Goal: Task Accomplishment & Management: Complete application form

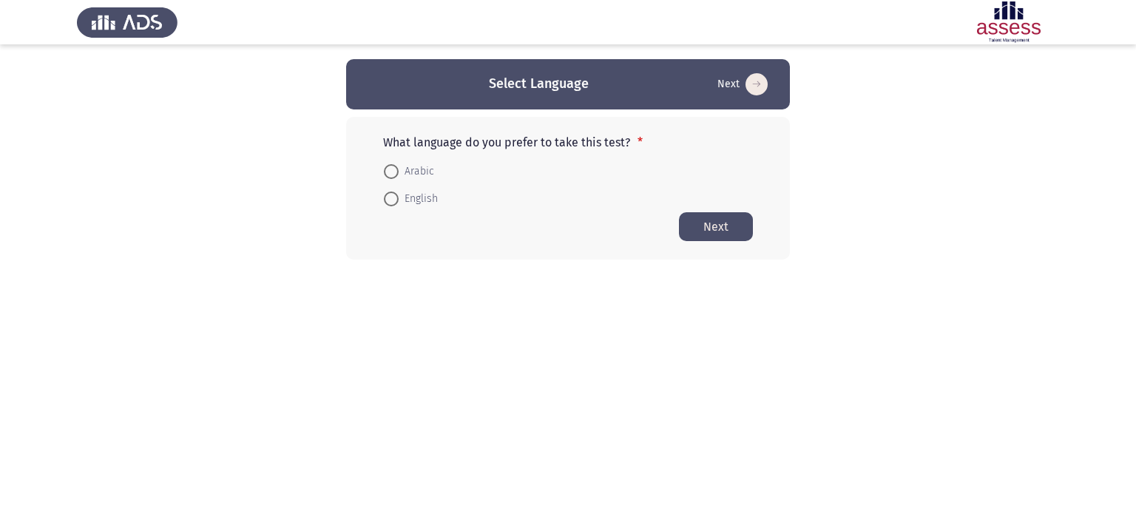
click at [428, 169] on span "Arabic" at bounding box center [416, 172] width 35 height 18
click at [399, 169] on input "Arabic" at bounding box center [391, 171] width 15 height 15
radio input "true"
click at [742, 222] on button "Next" at bounding box center [716, 225] width 74 height 29
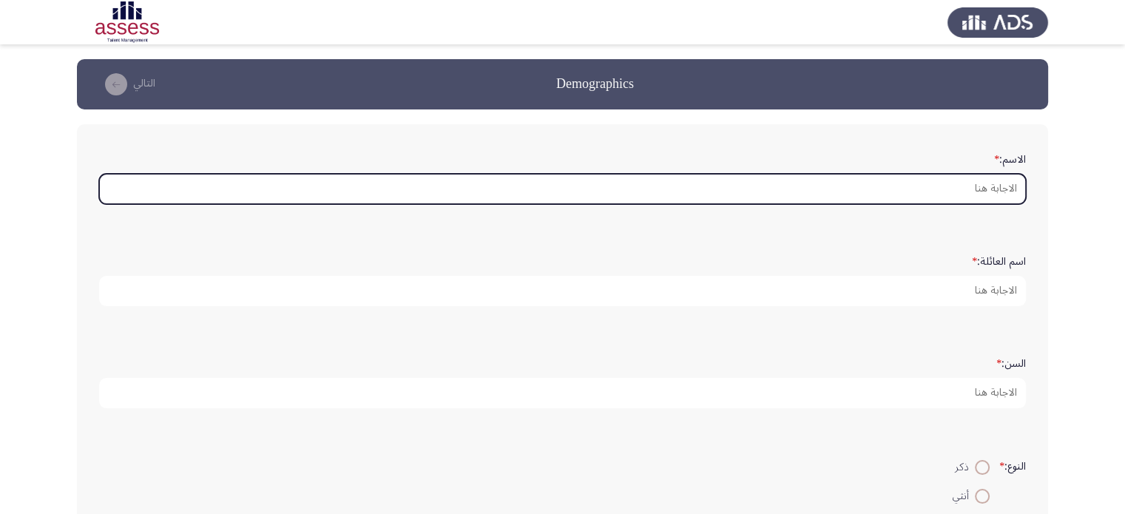
click at [1004, 185] on input "الاسم: *" at bounding box center [562, 189] width 926 height 30
type input "k"
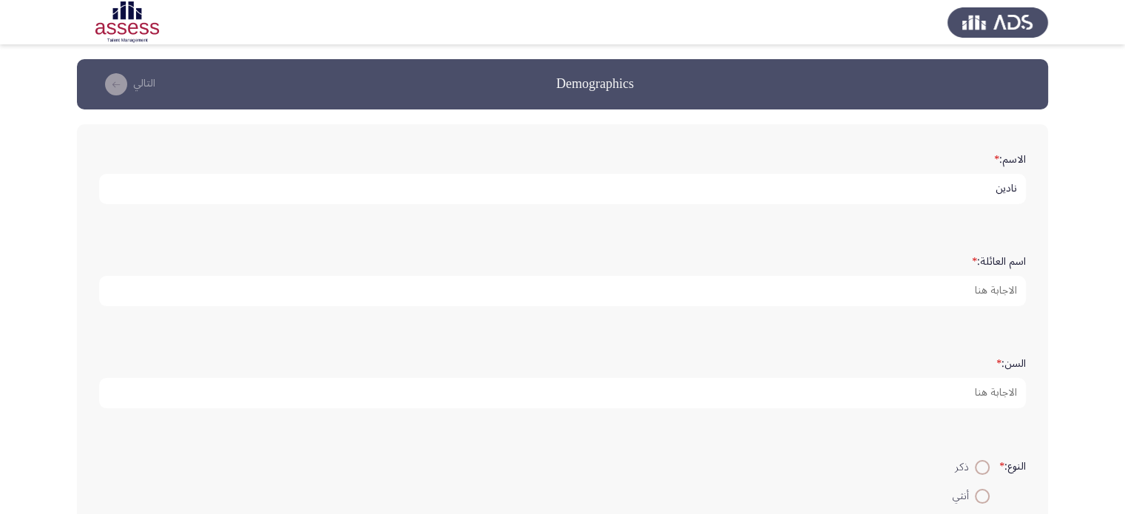
type input "نادين"
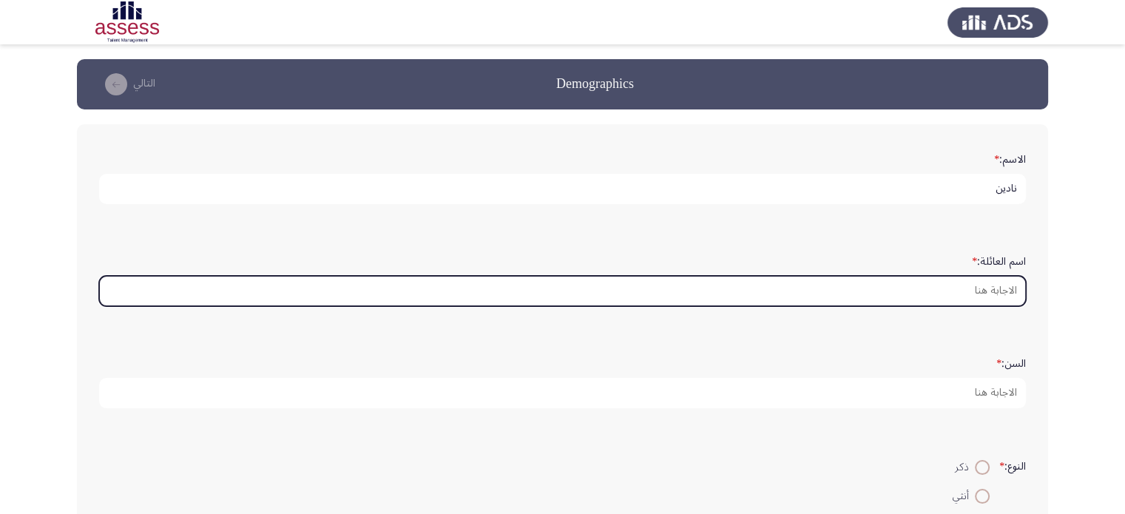
click at [1008, 285] on input "اسم العائلة: *" at bounding box center [562, 291] width 926 height 30
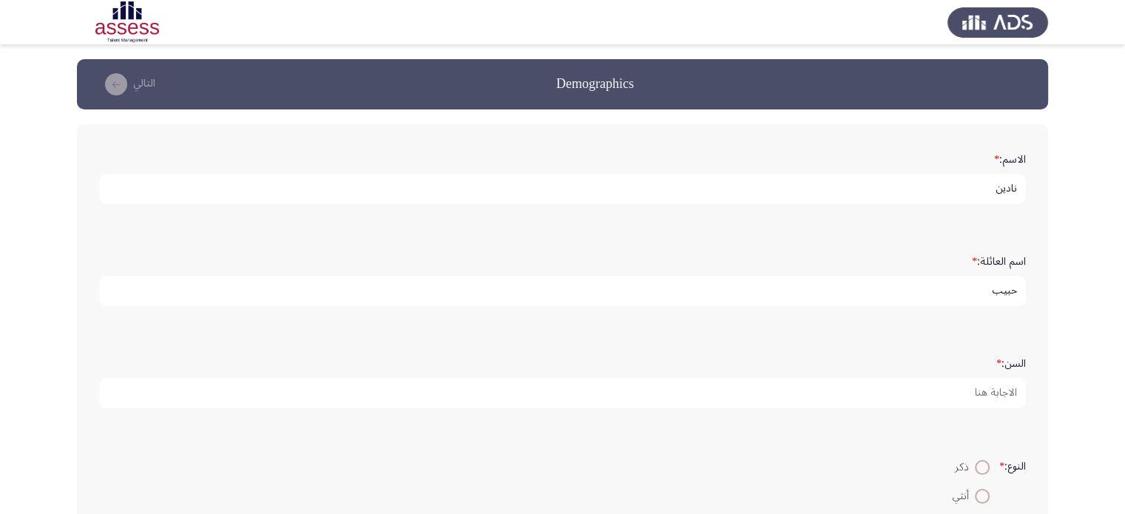
type input "حبيب"
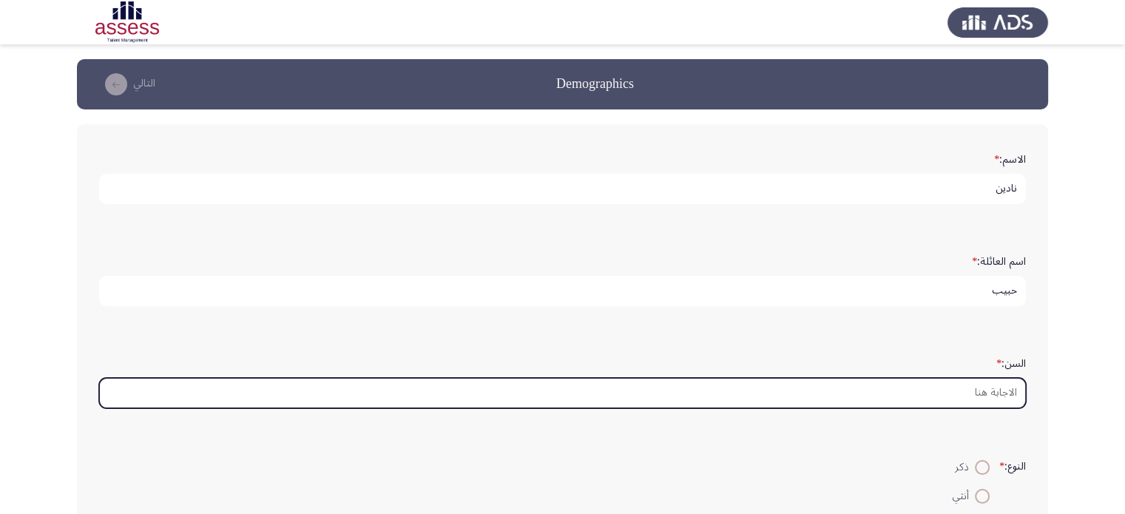
click at [1005, 383] on input "السن: *" at bounding box center [562, 393] width 926 height 30
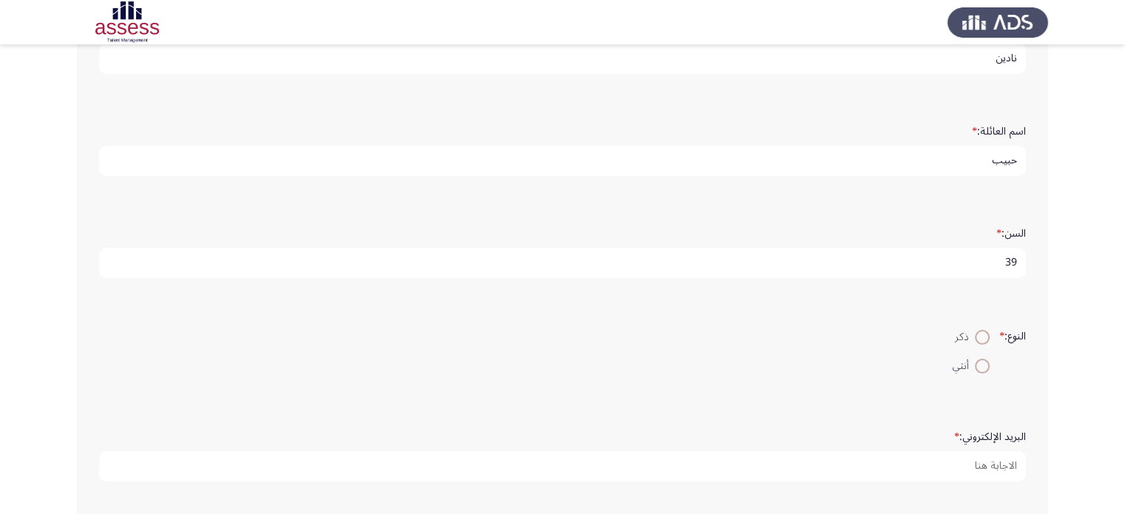
scroll to position [222, 0]
type input "39"
click at [974, 274] on span at bounding box center [981, 274] width 15 height 15
click at [974, 274] on input "أنثي" at bounding box center [981, 274] width 15 height 15
radio input "true"
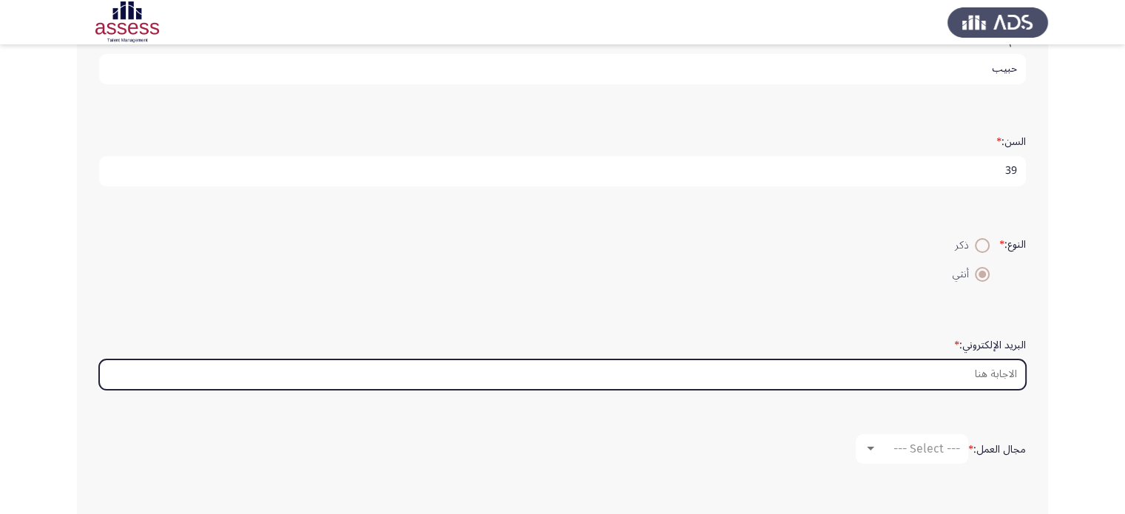
click at [979, 367] on input "البريد الإلكتروني: *" at bounding box center [562, 374] width 926 height 30
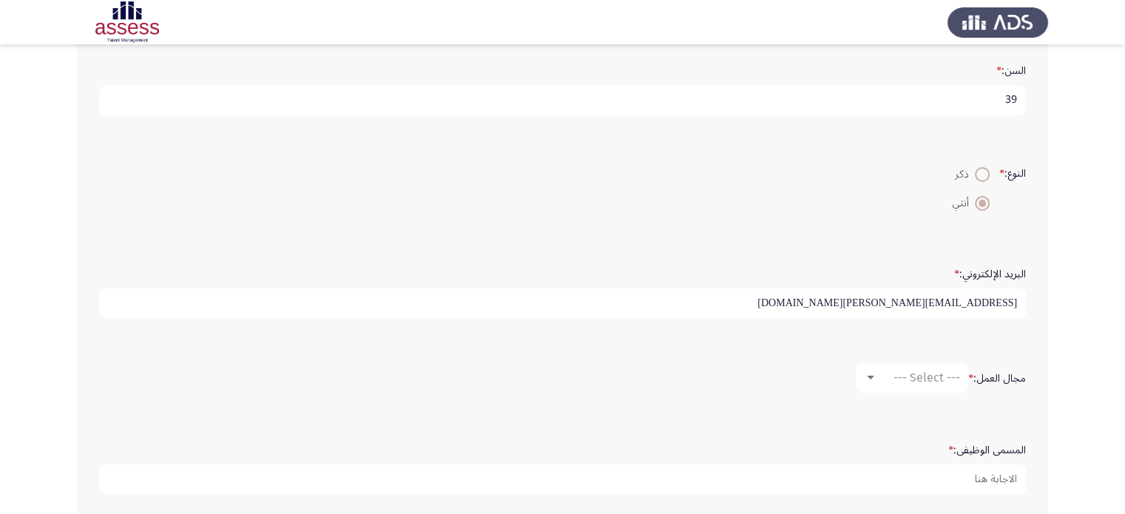
scroll to position [296, 0]
type input "[EMAIL_ADDRESS][PERSON_NAME][DOMAIN_NAME]"
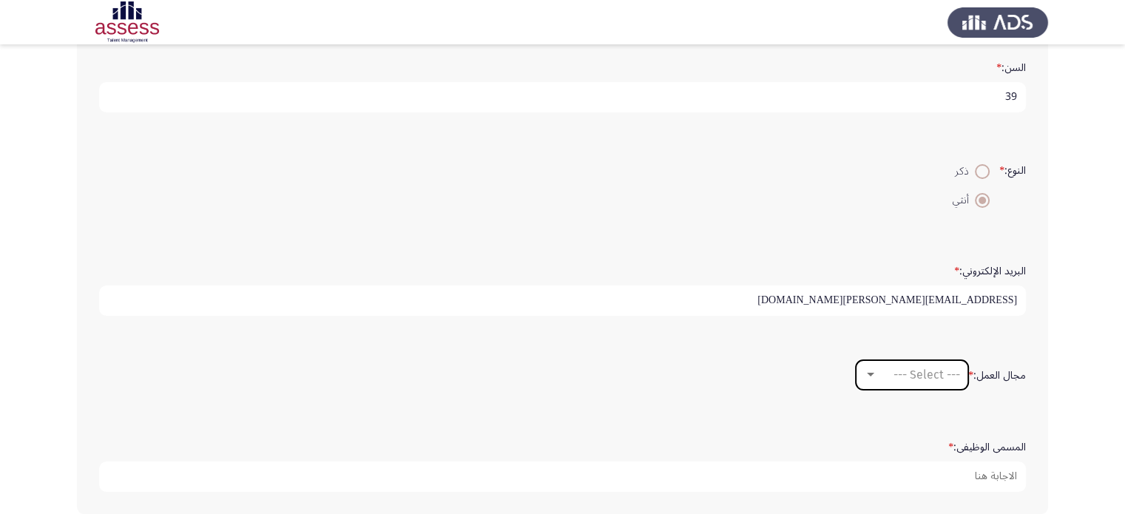
click at [922, 378] on mat-select "--- Select ---" at bounding box center [911, 375] width 112 height 30
click at [869, 373] on div at bounding box center [870, 375] width 7 height 4
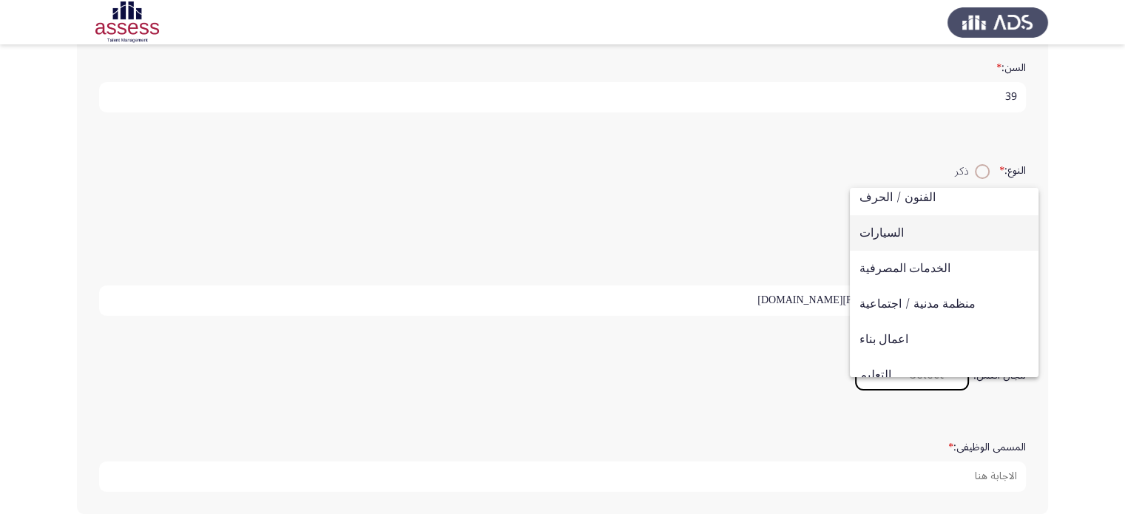
scroll to position [41, 0]
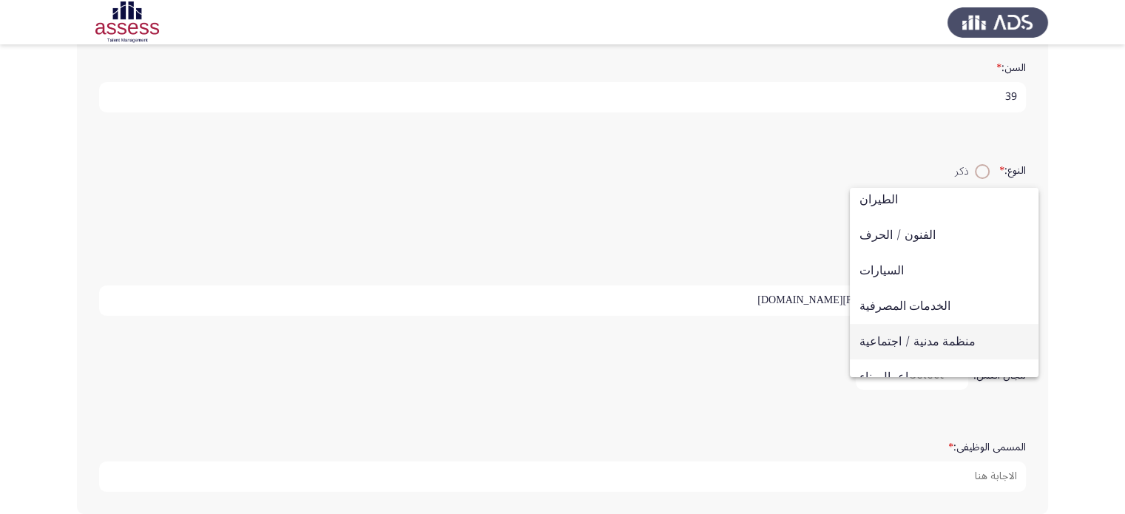
click at [940, 339] on span "منظمة مدنية / اجتماعية" at bounding box center [943, 341] width 169 height 35
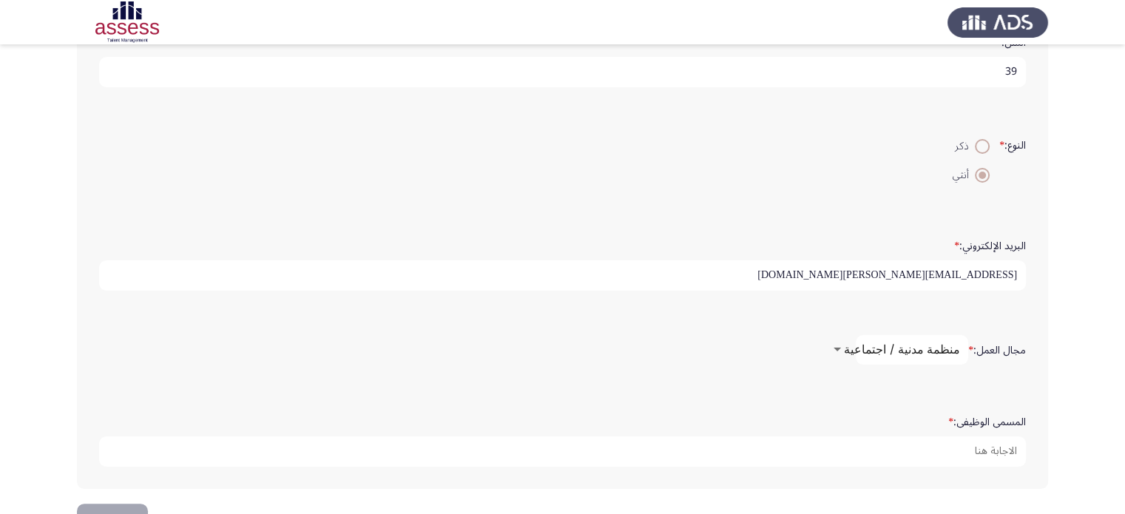
scroll to position [364, 0]
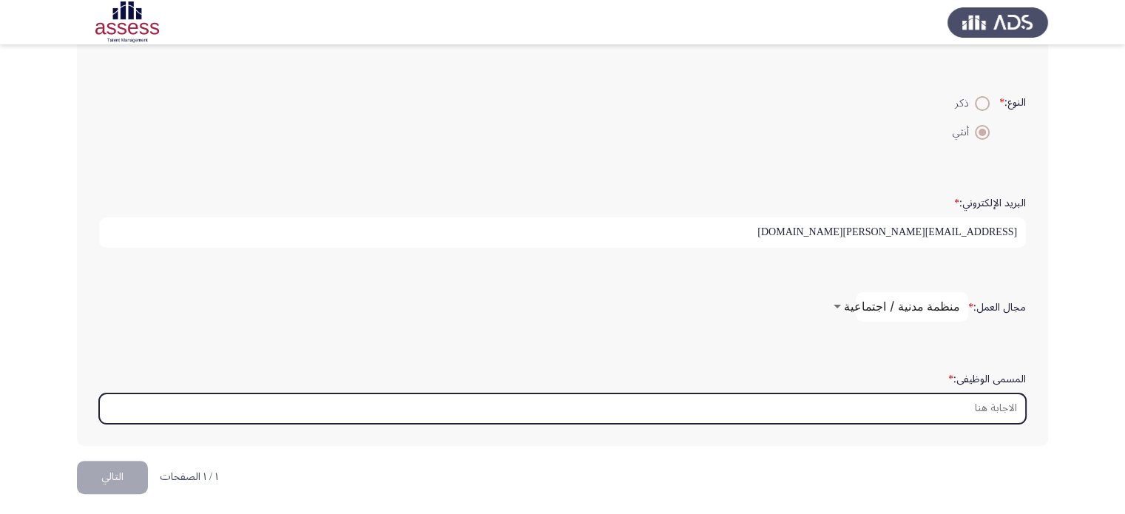
click at [971, 401] on input "المسمى الوظيفى: *" at bounding box center [562, 408] width 926 height 30
type input "ل"
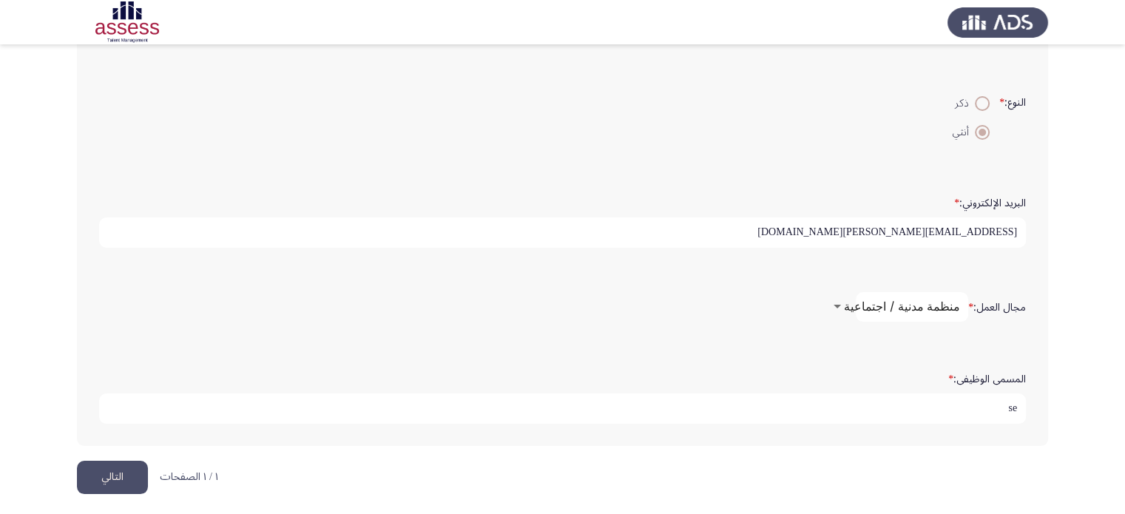
type input "s"
type input "Senior Graphic Designer"
click at [136, 461] on button "التالي" at bounding box center [112, 477] width 71 height 33
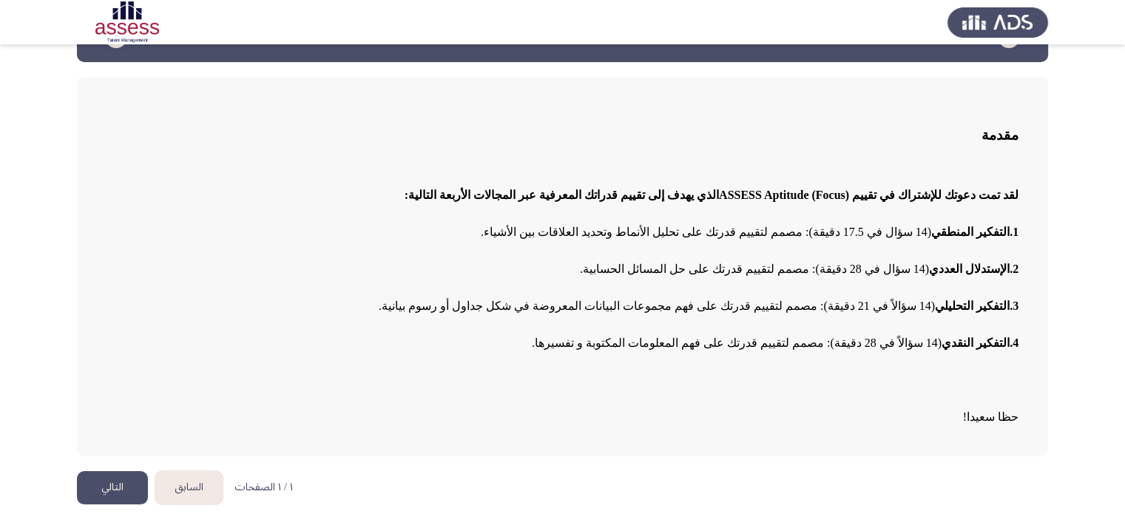
scroll to position [50, 0]
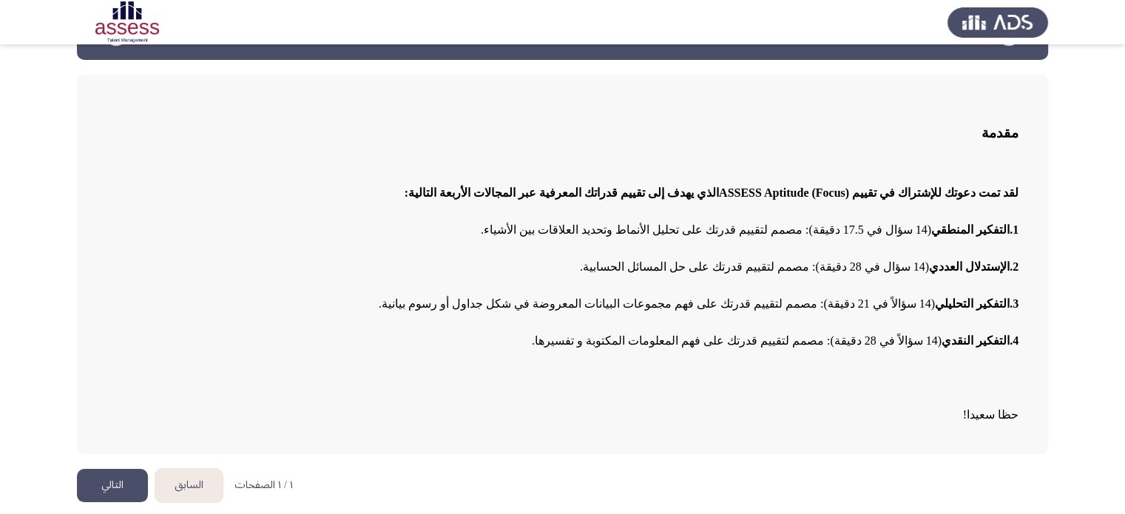
click at [121, 486] on button "التالي" at bounding box center [112, 485] width 71 height 33
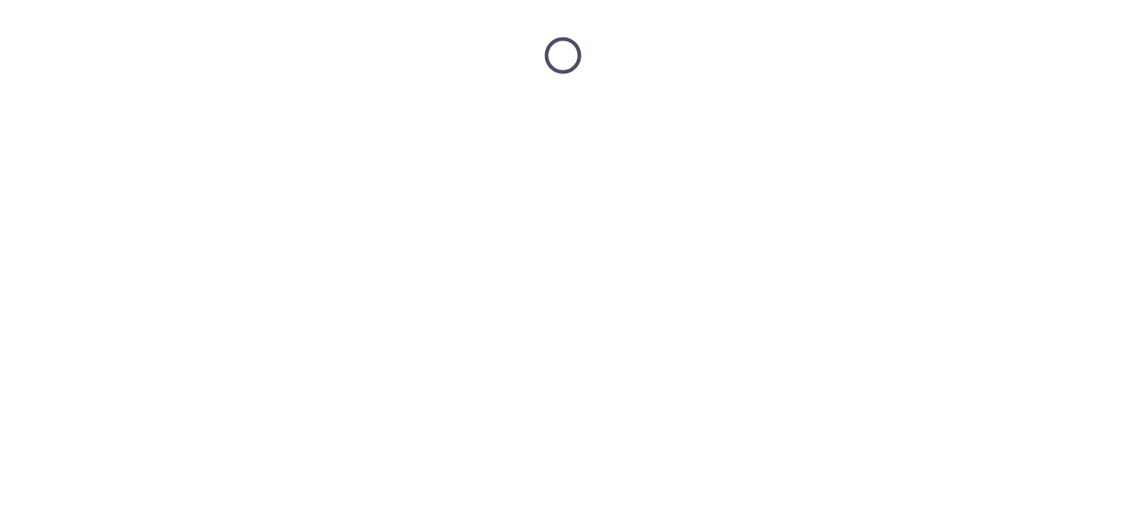
scroll to position [0, 0]
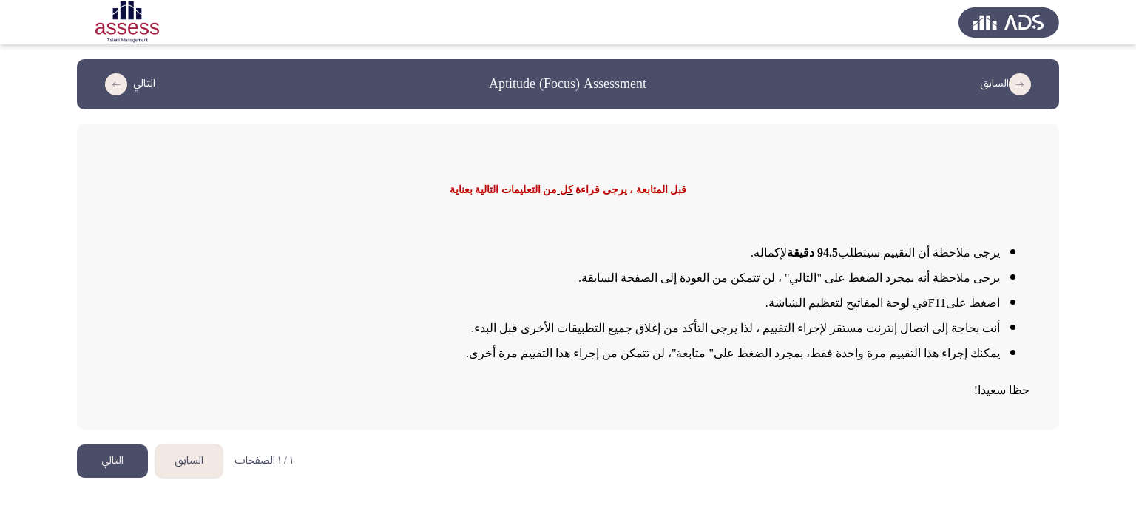
click at [136, 456] on button "التالي" at bounding box center [112, 460] width 71 height 33
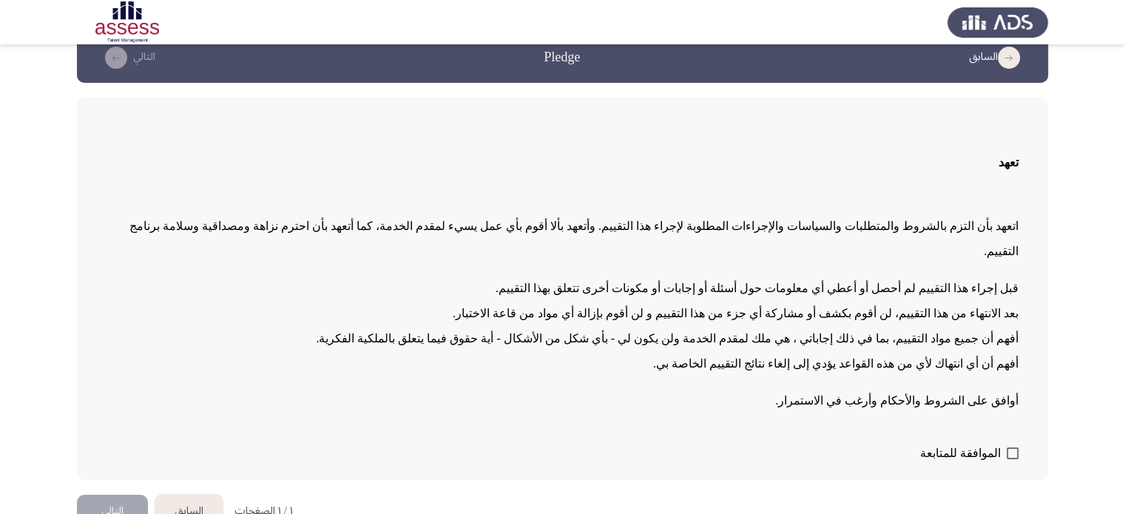
scroll to position [27, 0]
click at [1010, 447] on span at bounding box center [1012, 453] width 12 height 12
click at [1011, 459] on input "الموافقة للمتابعة" at bounding box center [1011, 459] width 1 height 1
checkbox input "true"
click at [108, 495] on button "التالي" at bounding box center [112, 511] width 71 height 33
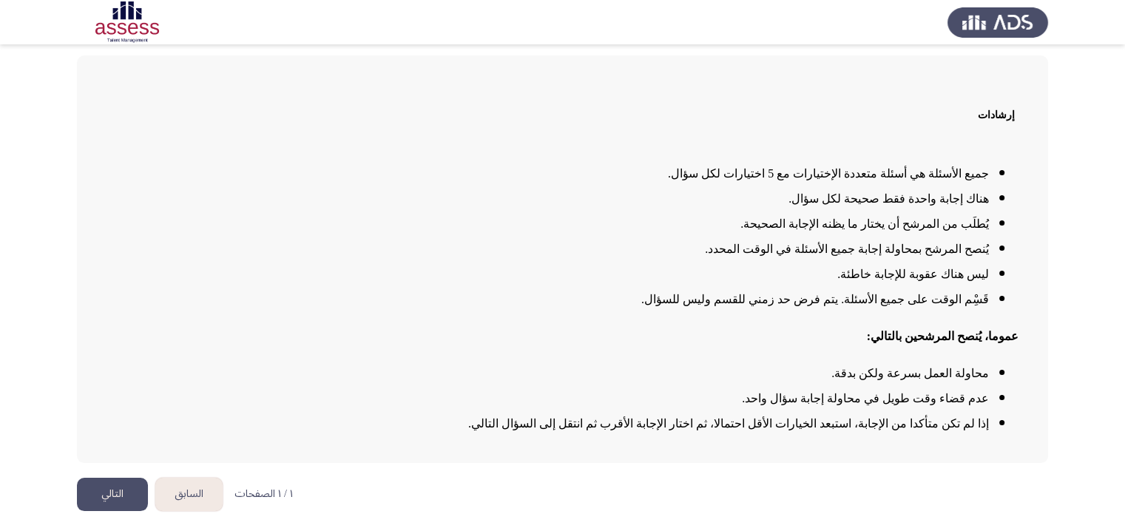
scroll to position [77, 0]
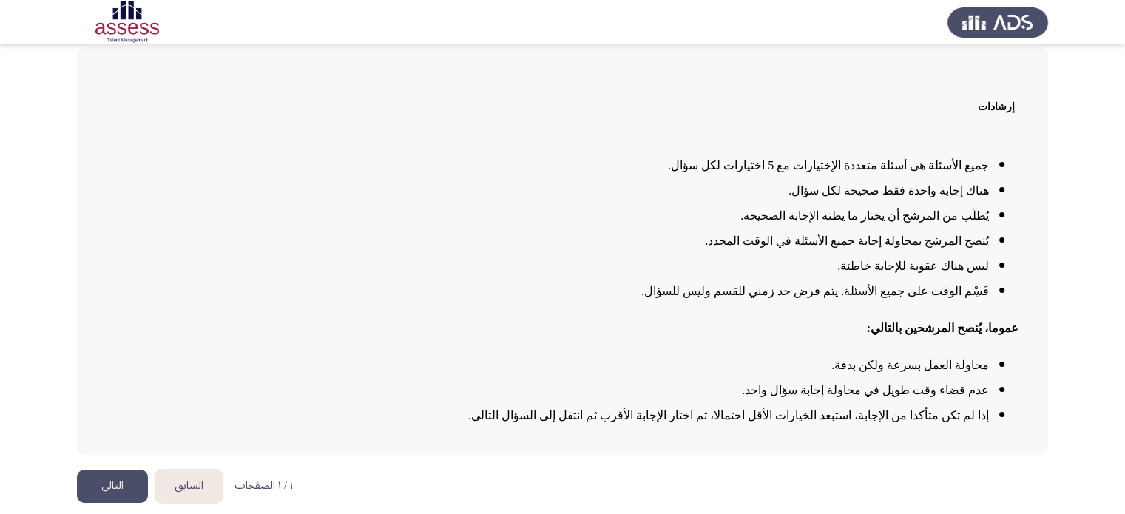
click at [109, 478] on button "التالي" at bounding box center [112, 485] width 71 height 33
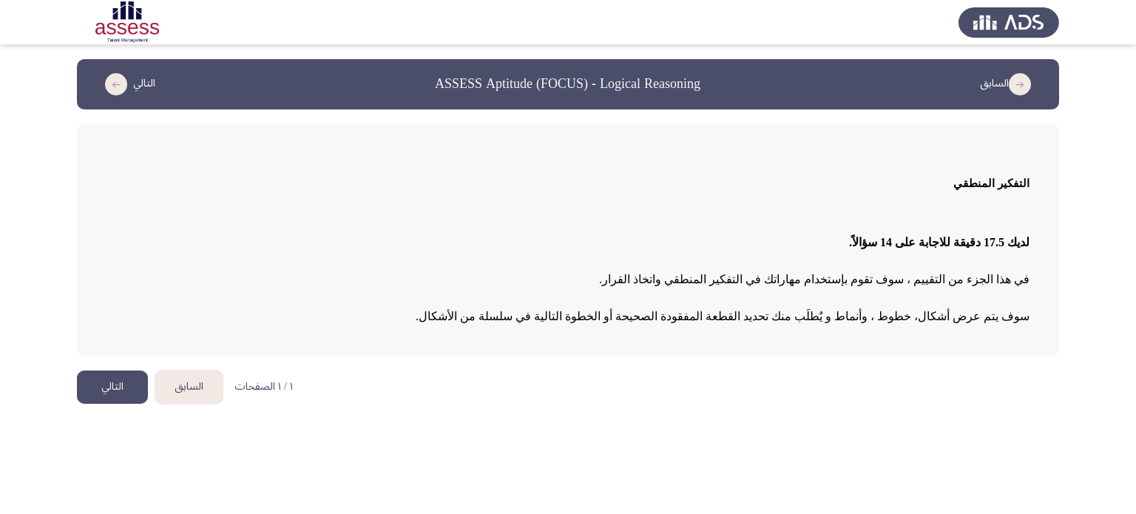
click at [136, 418] on html "السابق ASSESS Aptitude (FOCUS) - Logical Reasoning التالي التفكير المنطقي لديك …" at bounding box center [568, 209] width 1136 height 418
click at [111, 392] on button "التالي" at bounding box center [112, 386] width 71 height 33
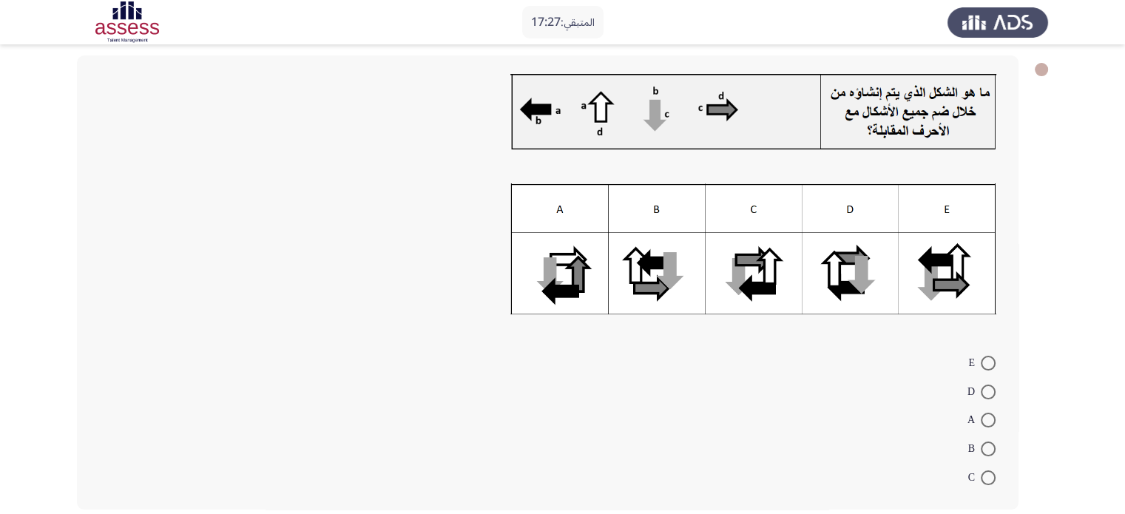
scroll to position [74, 0]
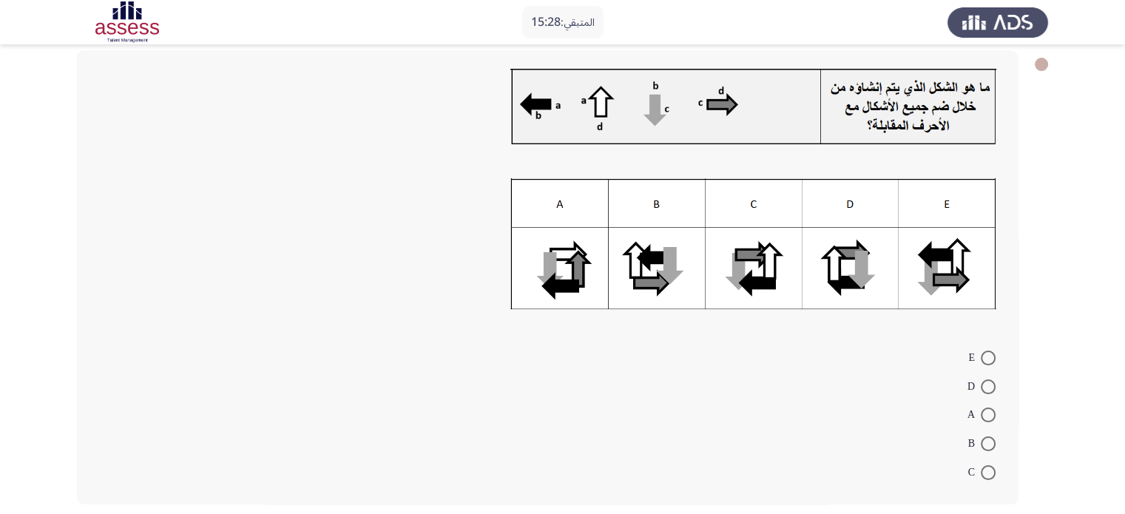
click at [985, 474] on span at bounding box center [987, 472] width 15 height 15
click at [985, 474] on input "C" at bounding box center [987, 472] width 15 height 15
radio input "true"
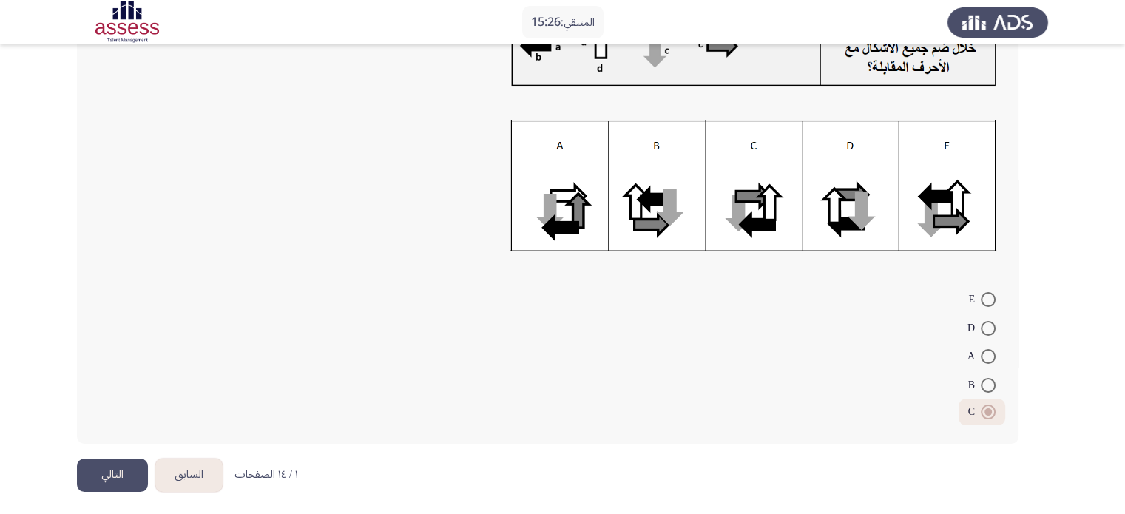
scroll to position [135, 0]
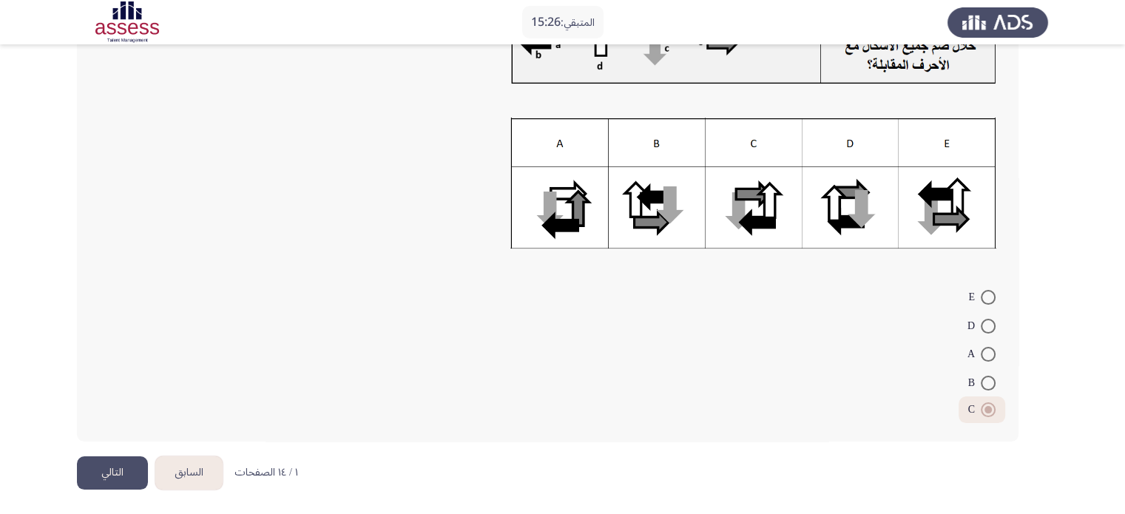
click at [129, 469] on button "التالي" at bounding box center [112, 472] width 71 height 33
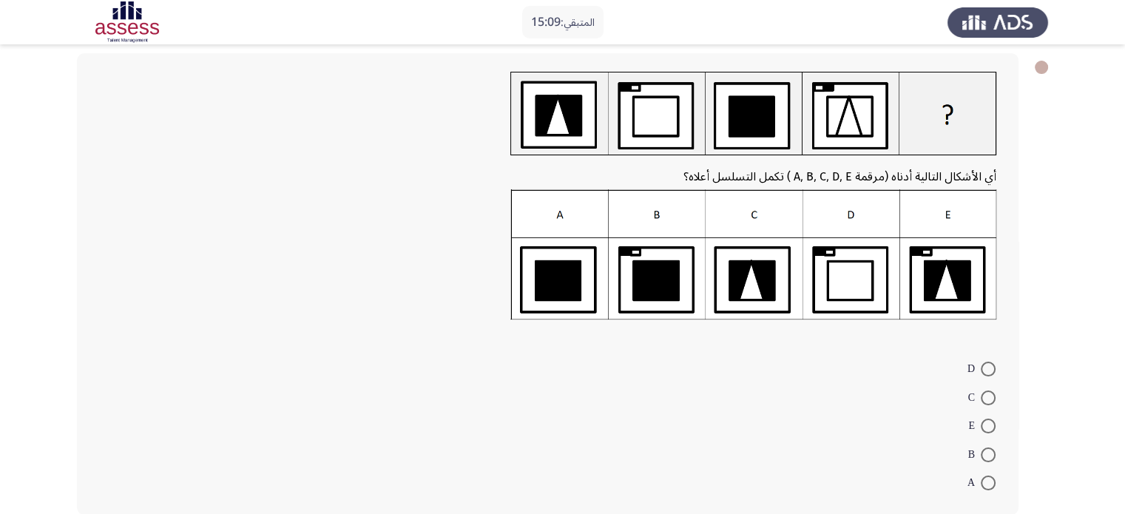
scroll to position [74, 0]
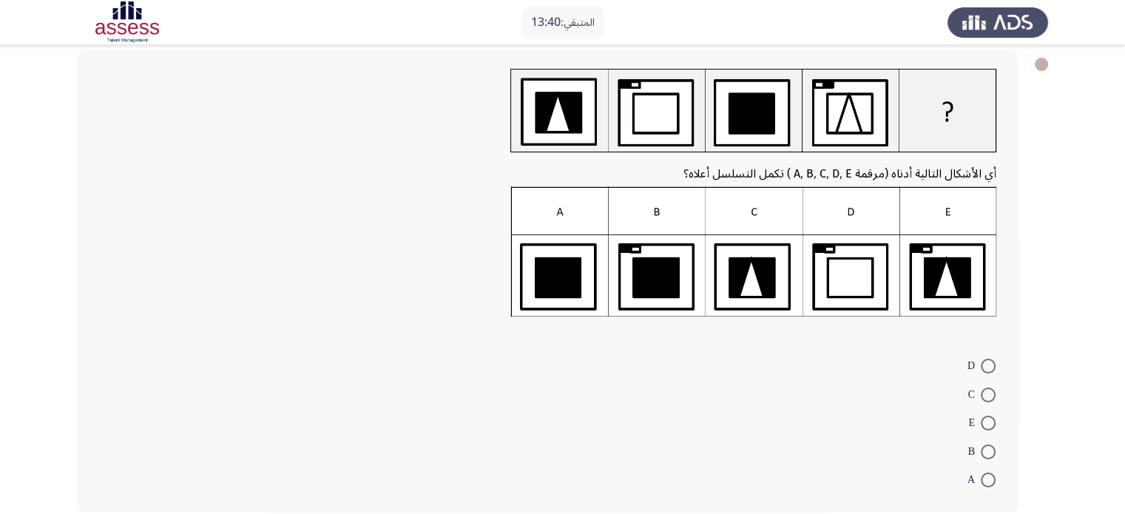
click at [981, 367] on span at bounding box center [987, 366] width 15 height 15
click at [981, 367] on input "D" at bounding box center [987, 366] width 15 height 15
radio input "true"
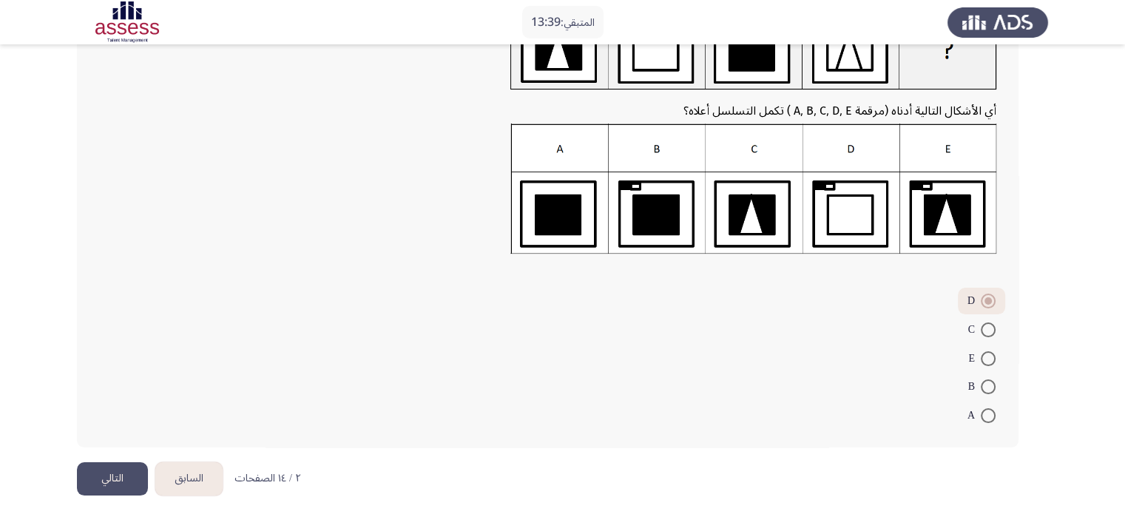
scroll to position [142, 0]
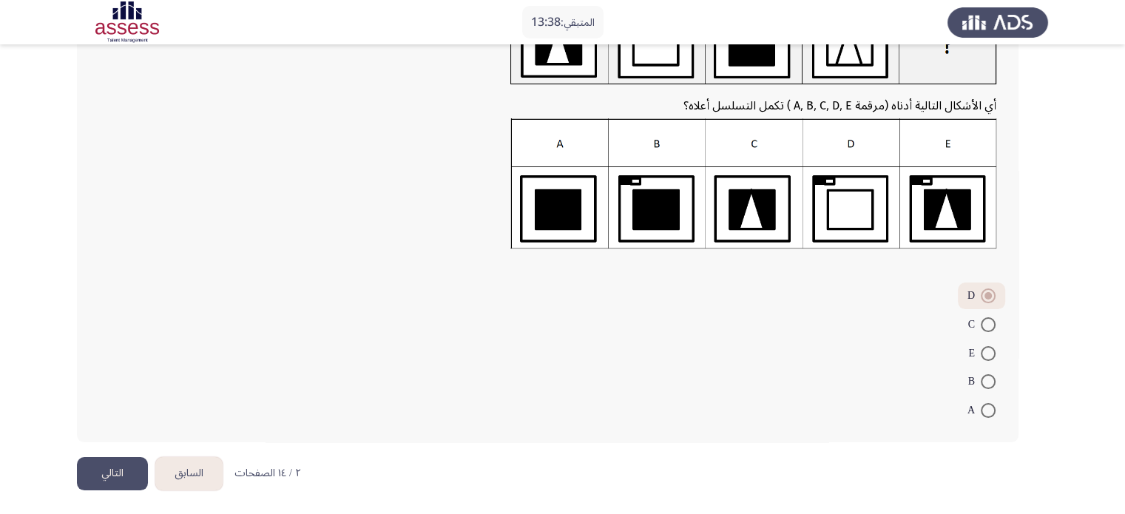
click at [92, 464] on button "التالي" at bounding box center [112, 473] width 71 height 33
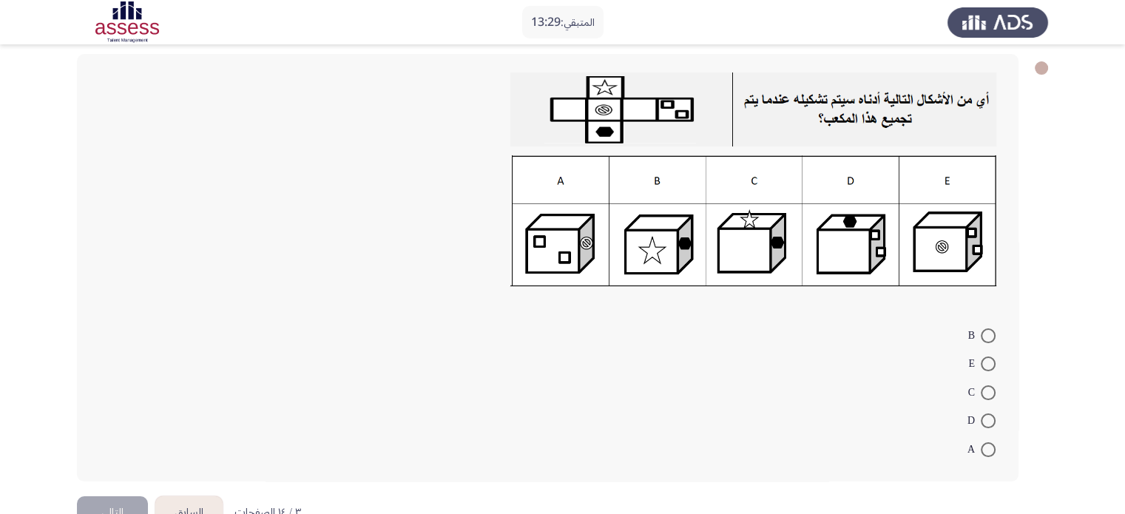
scroll to position [74, 0]
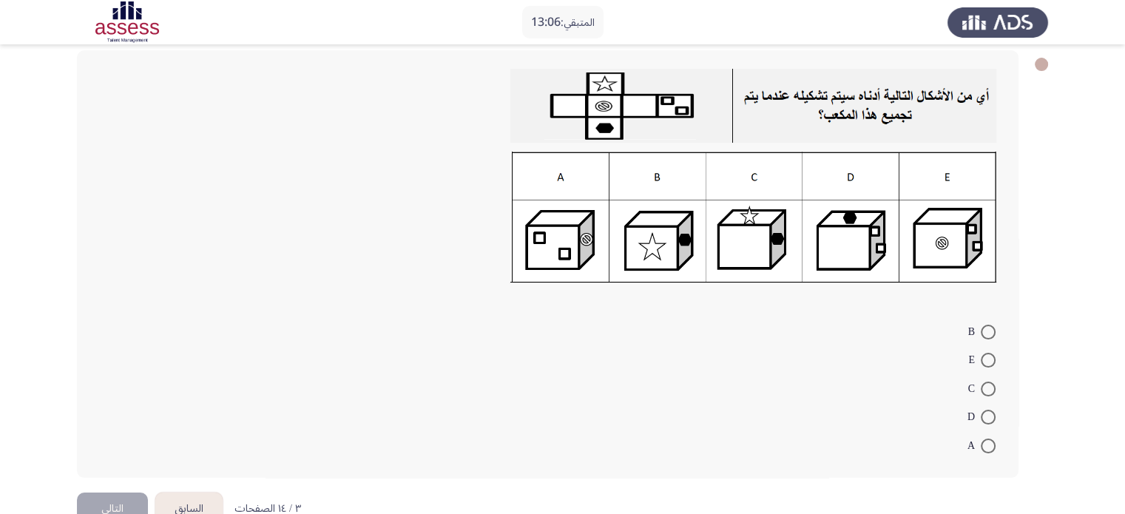
click at [986, 446] on span at bounding box center [987, 445] width 15 height 15
click at [986, 446] on input "A" at bounding box center [987, 445] width 15 height 15
radio input "true"
click at [122, 493] on button "التالي" at bounding box center [112, 506] width 71 height 33
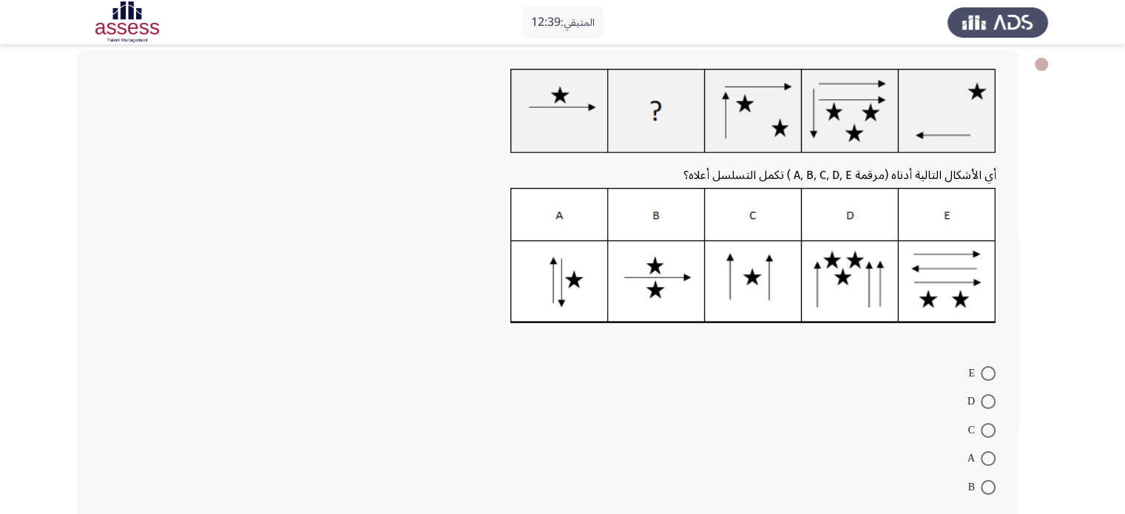
click at [984, 461] on span at bounding box center [987, 458] width 15 height 15
click at [984, 461] on input "A" at bounding box center [987, 458] width 15 height 15
radio input "true"
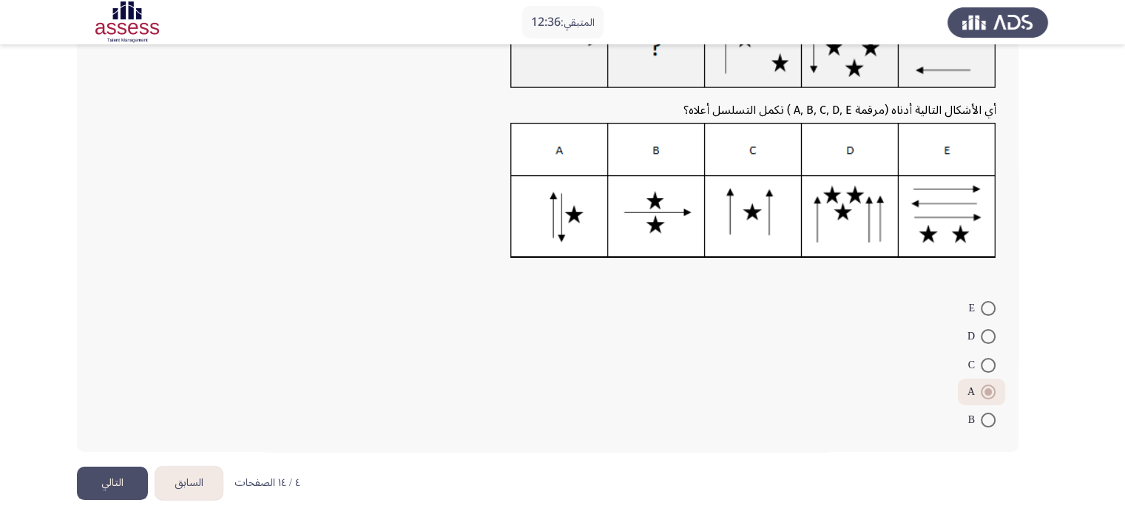
scroll to position [149, 0]
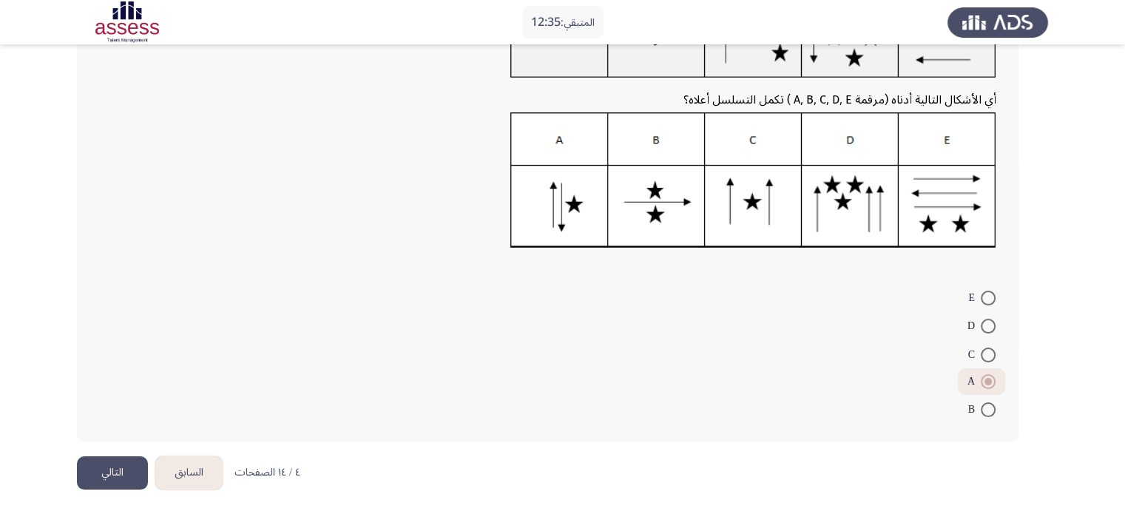
click at [115, 464] on button "التالي" at bounding box center [112, 472] width 71 height 33
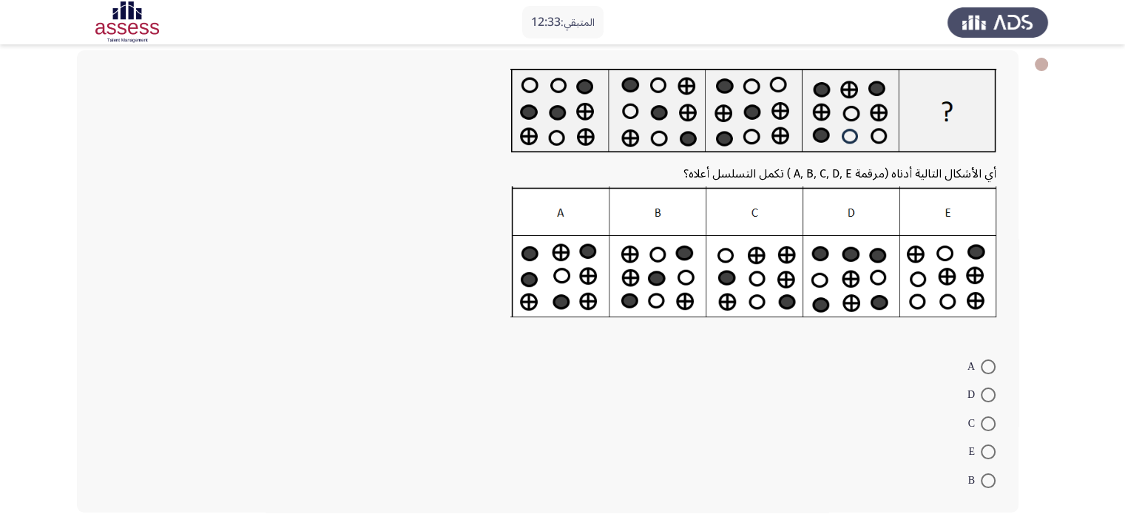
scroll to position [71, 0]
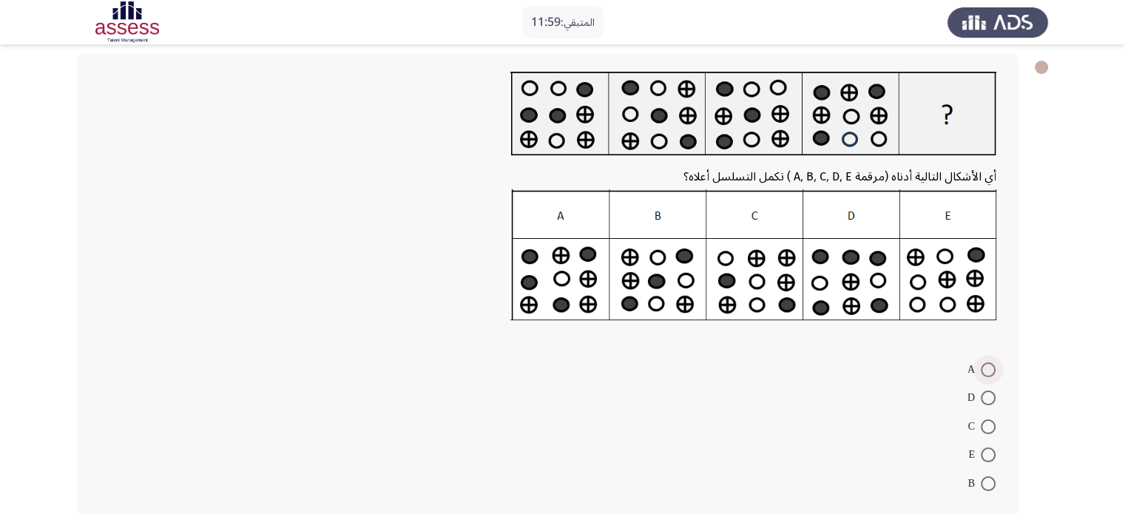
click at [989, 367] on span at bounding box center [987, 369] width 15 height 15
click at [989, 367] on input "A" at bounding box center [987, 369] width 15 height 15
radio input "true"
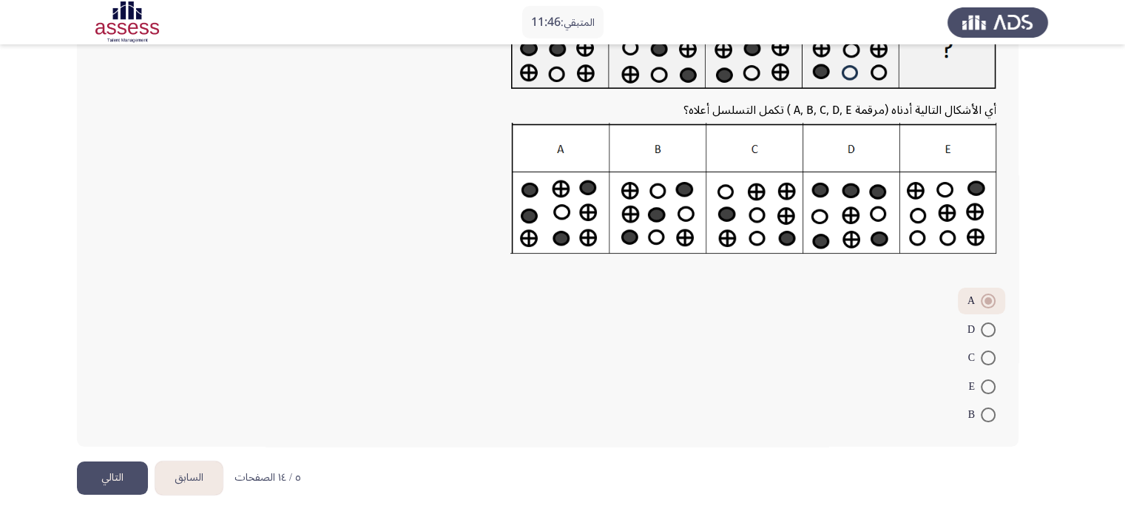
scroll to position [143, 0]
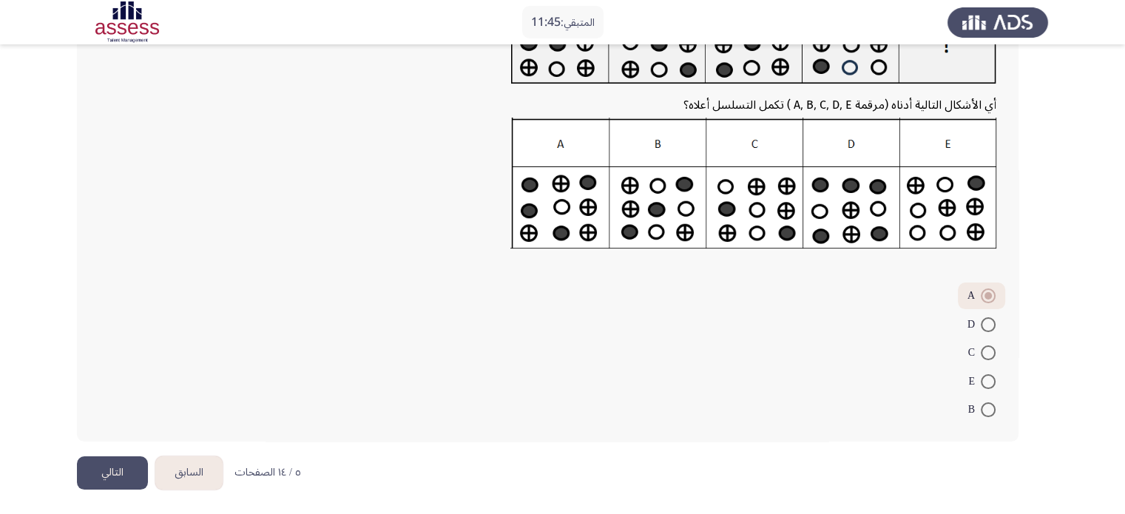
click at [133, 470] on button "التالي" at bounding box center [112, 472] width 71 height 33
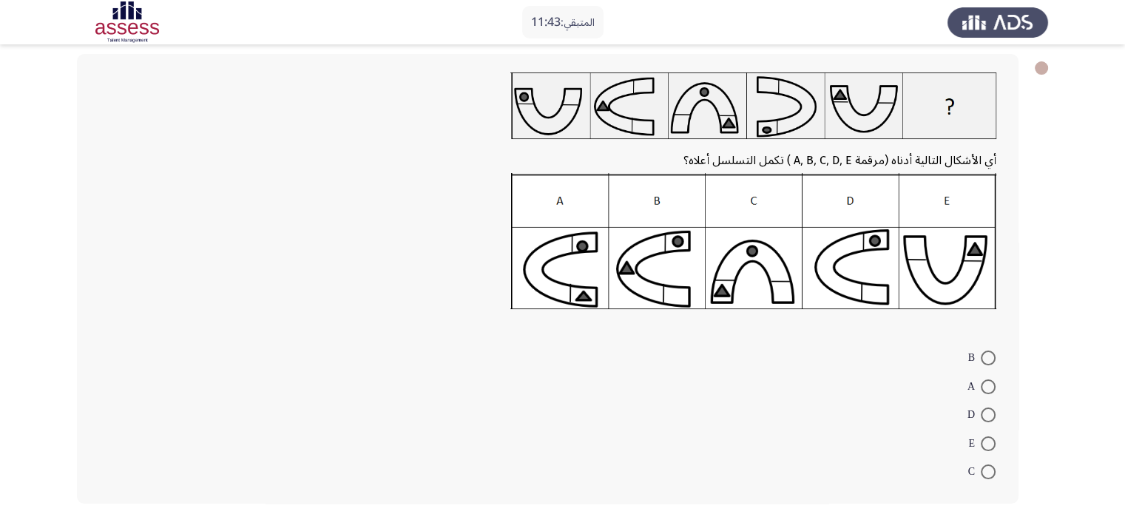
scroll to position [74, 0]
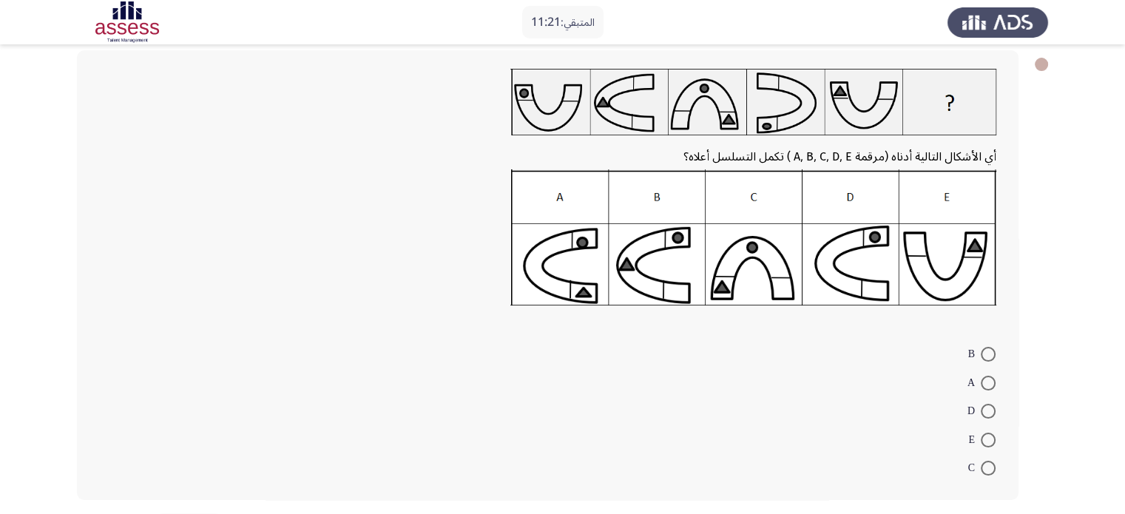
drag, startPoint x: 988, startPoint y: 407, endPoint x: 952, endPoint y: 414, distance: 36.1
click at [988, 407] on span at bounding box center [987, 411] width 15 height 15
click at [988, 407] on input "D" at bounding box center [987, 411] width 15 height 15
radio input "true"
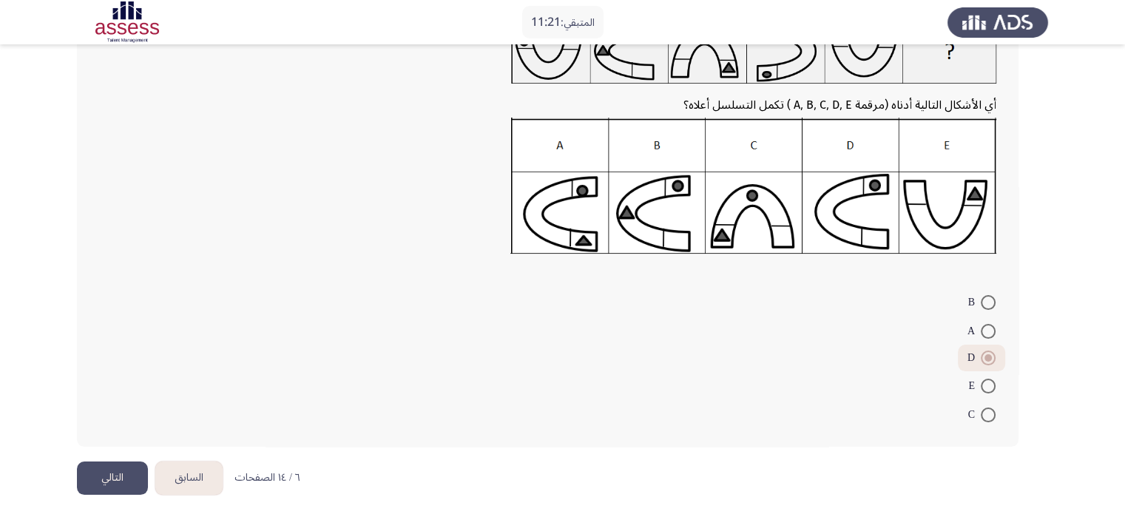
scroll to position [130, 0]
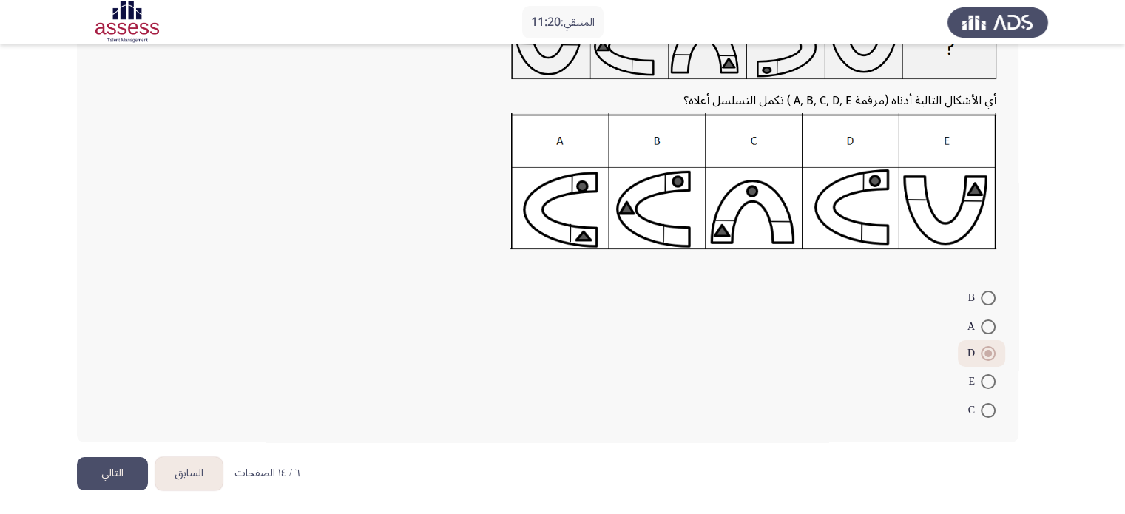
click at [117, 469] on button "التالي" at bounding box center [112, 473] width 71 height 33
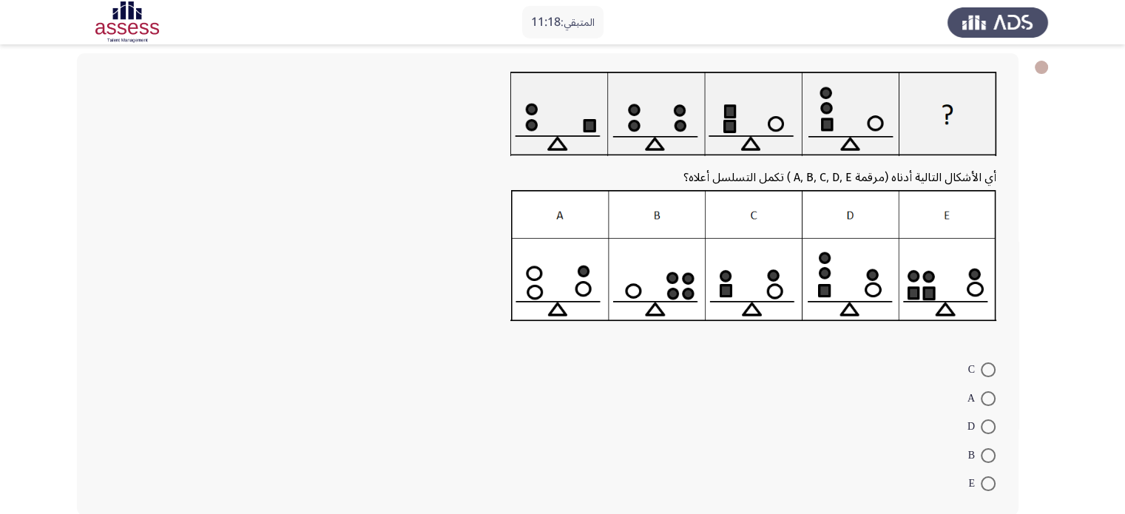
scroll to position [74, 0]
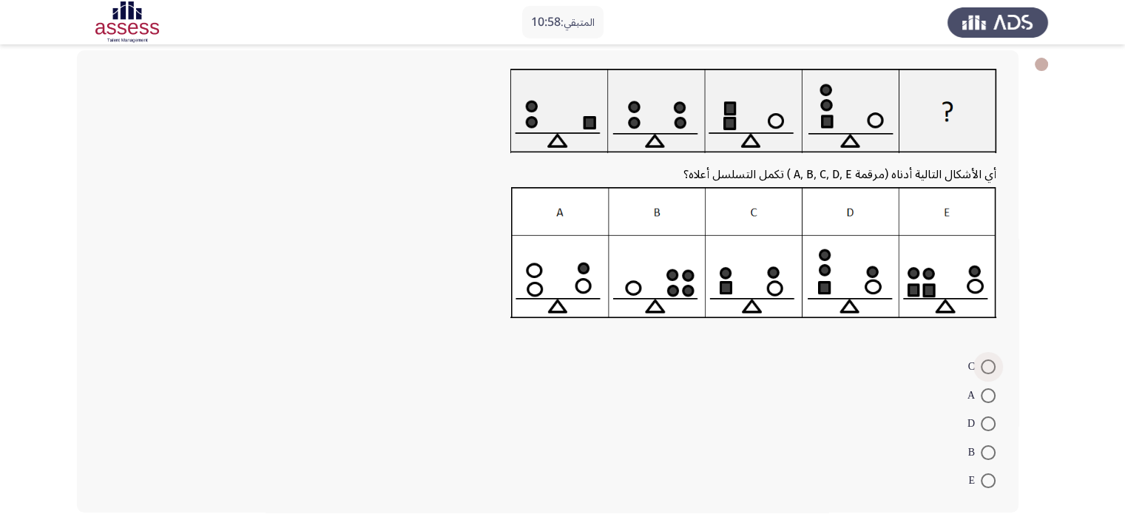
click at [982, 366] on span at bounding box center [987, 366] width 15 height 15
click at [982, 366] on input "C" at bounding box center [987, 366] width 15 height 15
radio input "true"
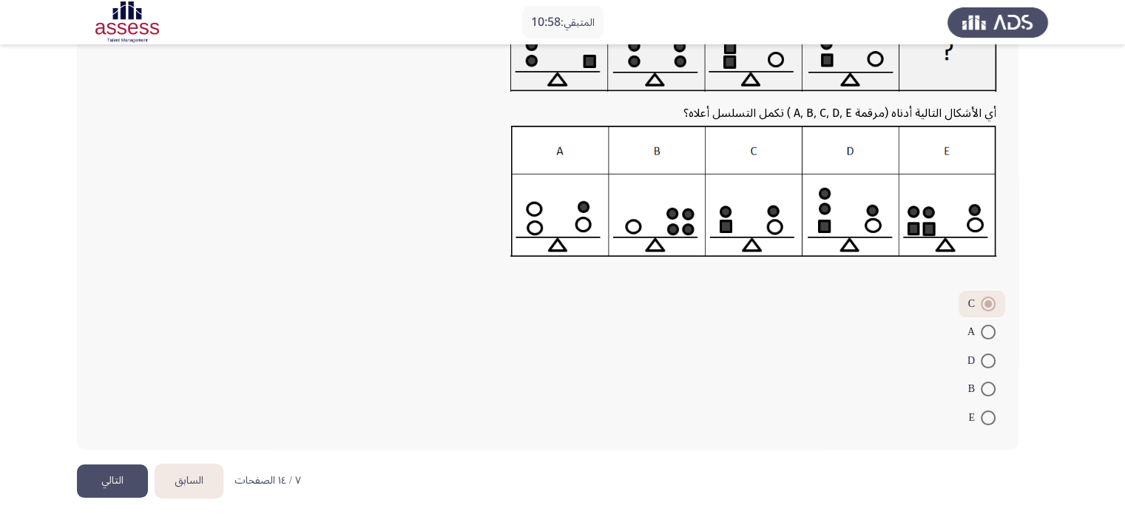
scroll to position [143, 0]
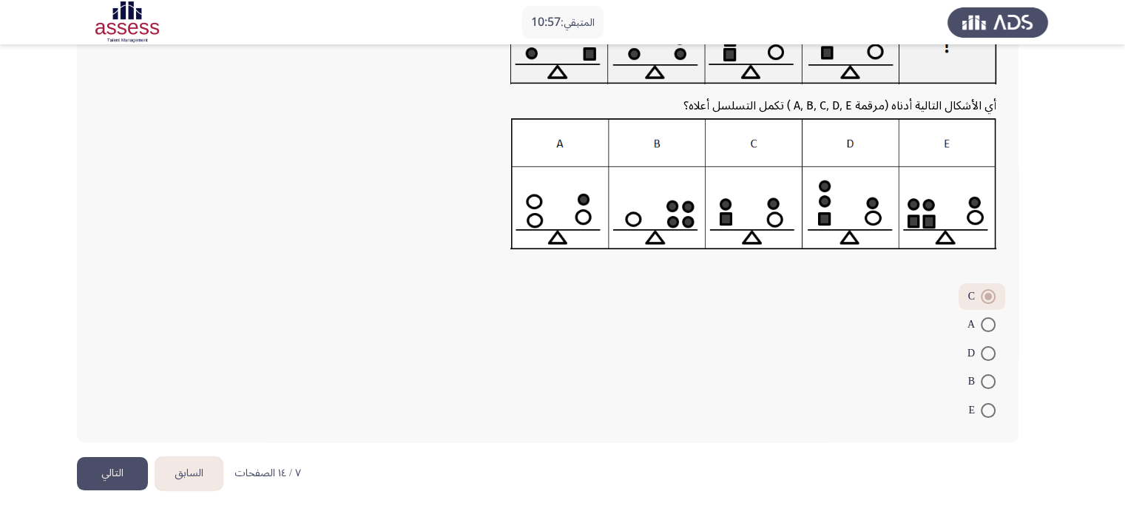
click at [104, 464] on button "التالي" at bounding box center [112, 473] width 71 height 33
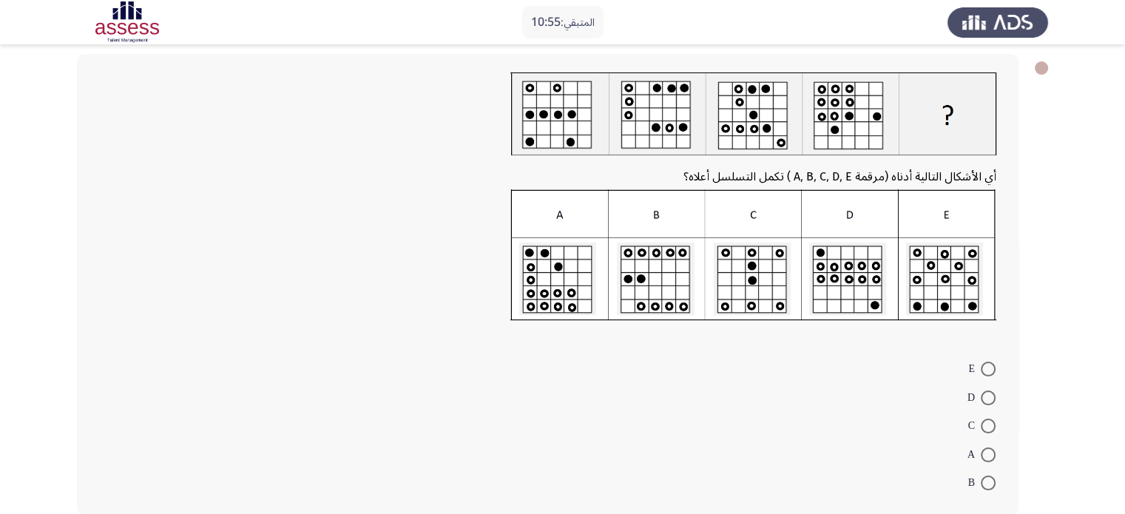
scroll to position [74, 0]
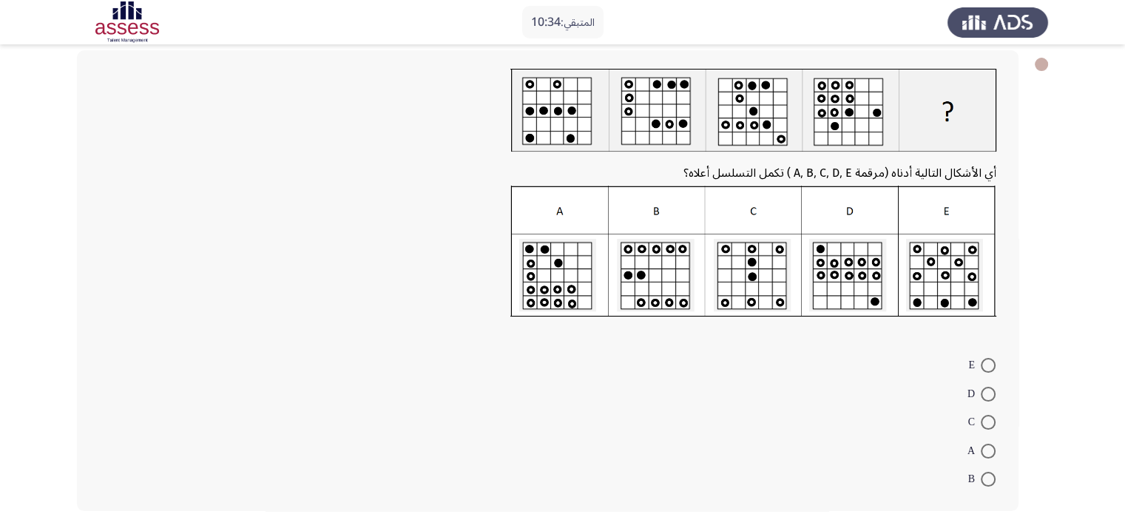
click at [986, 448] on span at bounding box center [987, 451] width 15 height 15
click at [986, 448] on input "A" at bounding box center [987, 451] width 15 height 15
radio input "true"
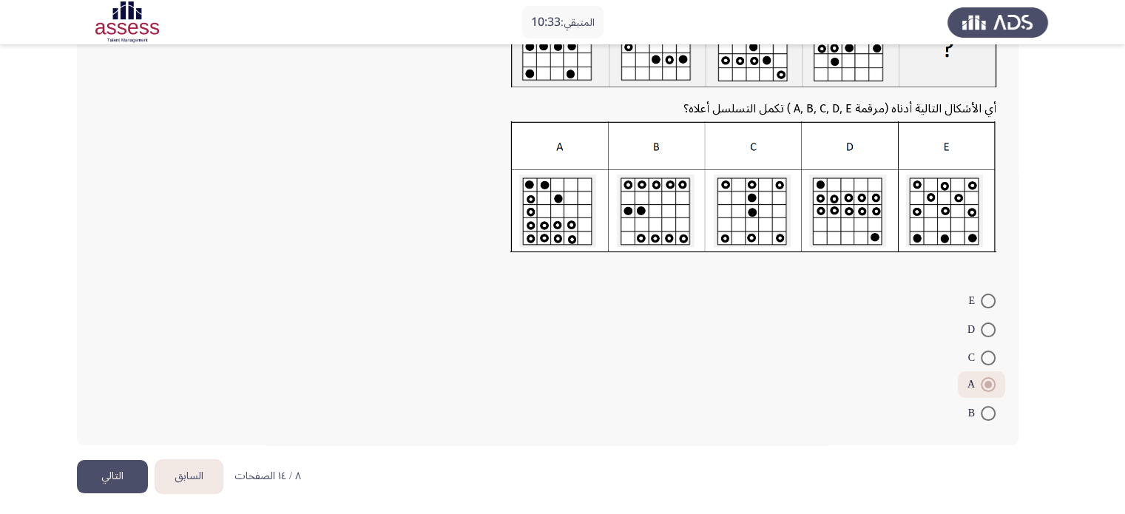
scroll to position [142, 0]
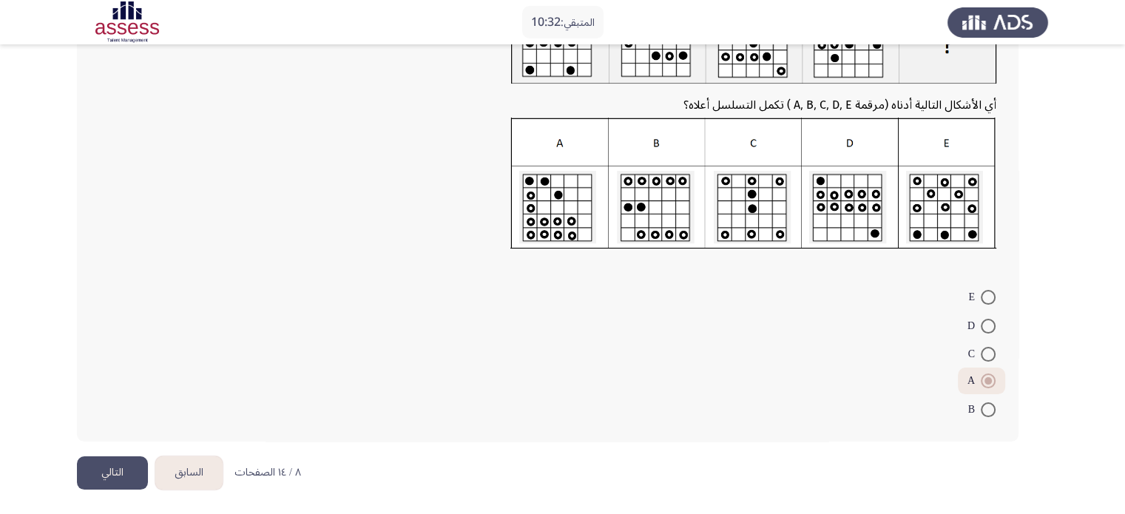
click at [123, 476] on button "التالي" at bounding box center [112, 472] width 71 height 33
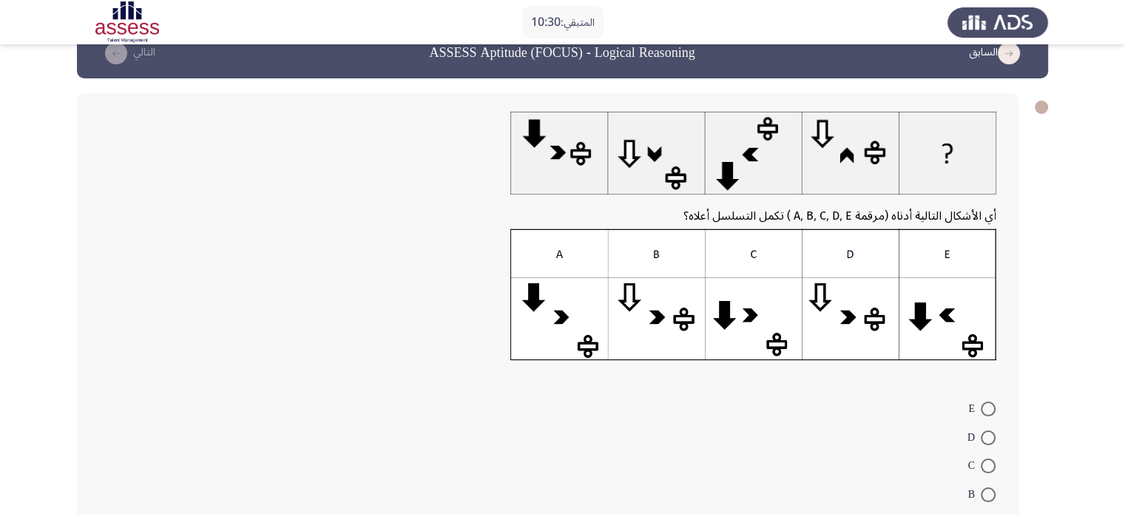
scroll to position [74, 0]
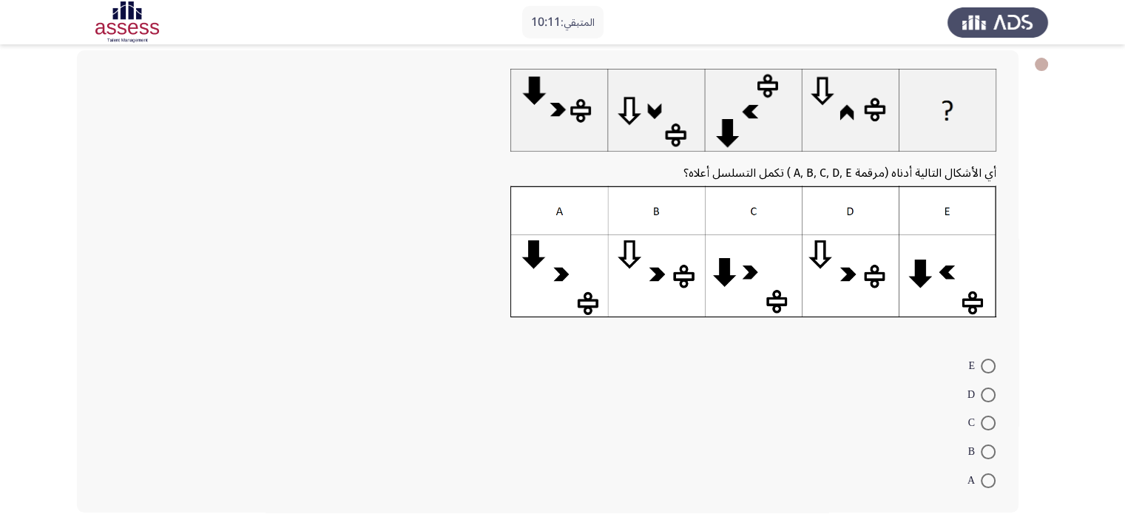
click at [984, 481] on span at bounding box center [987, 480] width 15 height 15
click at [984, 481] on input "A" at bounding box center [987, 480] width 15 height 15
radio input "true"
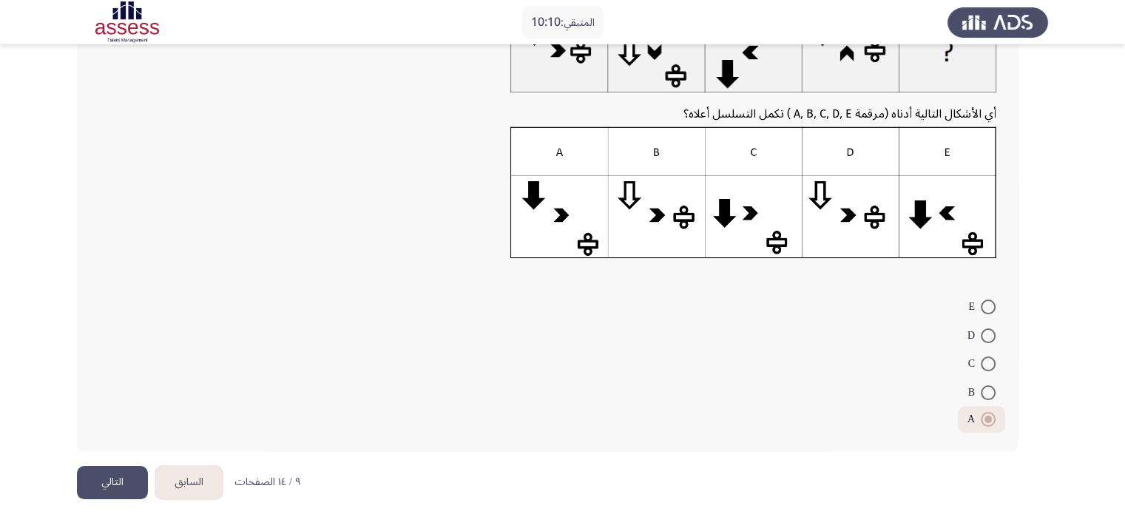
scroll to position [142, 0]
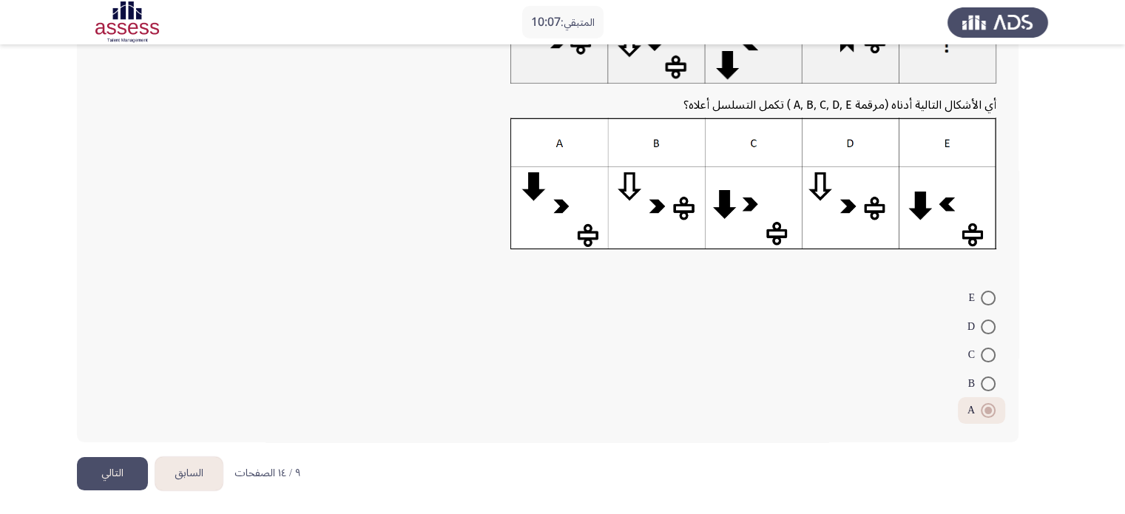
click at [112, 474] on button "التالي" at bounding box center [112, 473] width 71 height 33
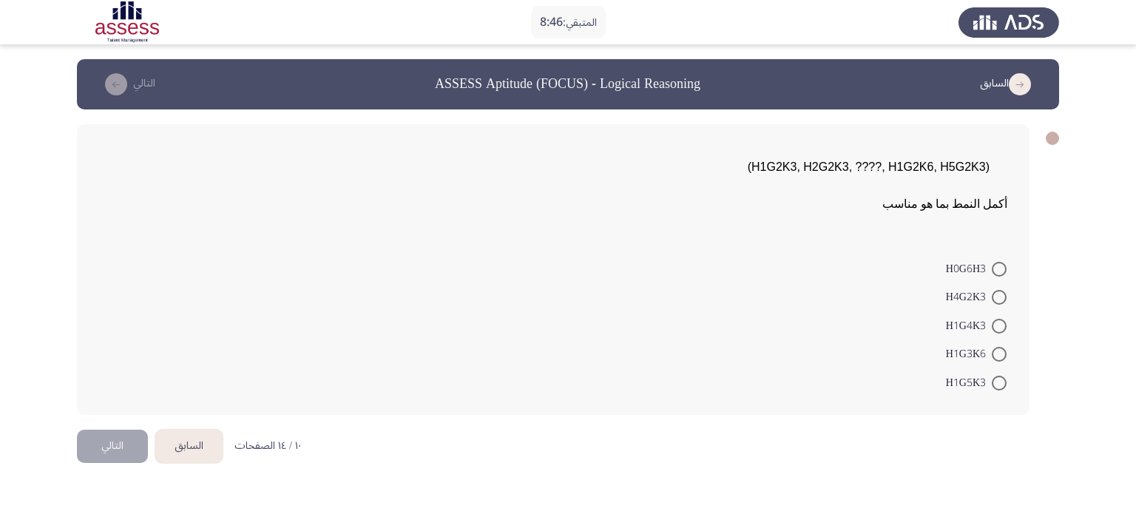
click at [1001, 303] on span at bounding box center [998, 297] width 15 height 15
click at [1001, 303] on input "H4G2K3" at bounding box center [998, 297] width 15 height 15
radio input "true"
click at [104, 455] on button "التالي" at bounding box center [112, 443] width 71 height 33
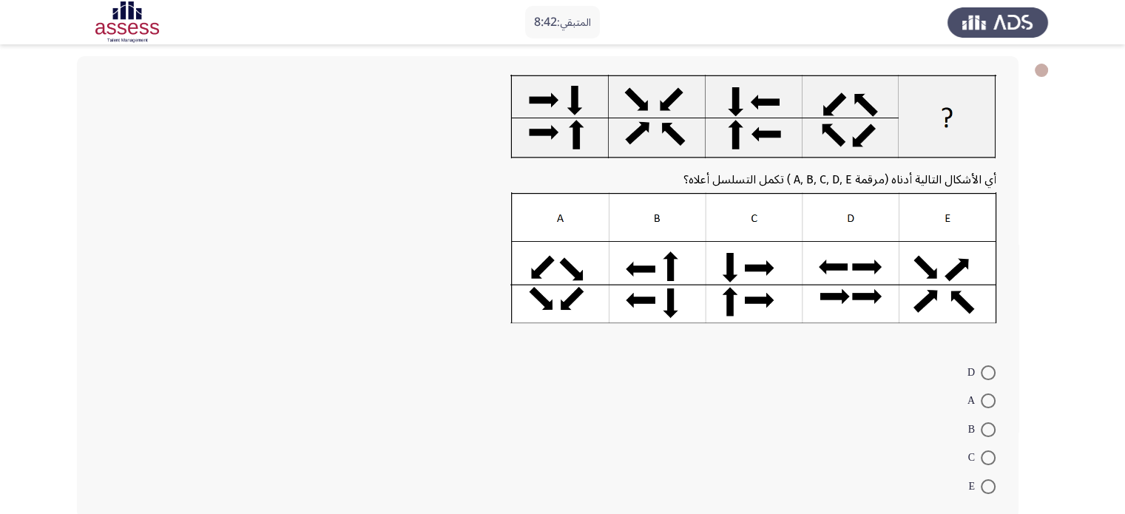
scroll to position [74, 0]
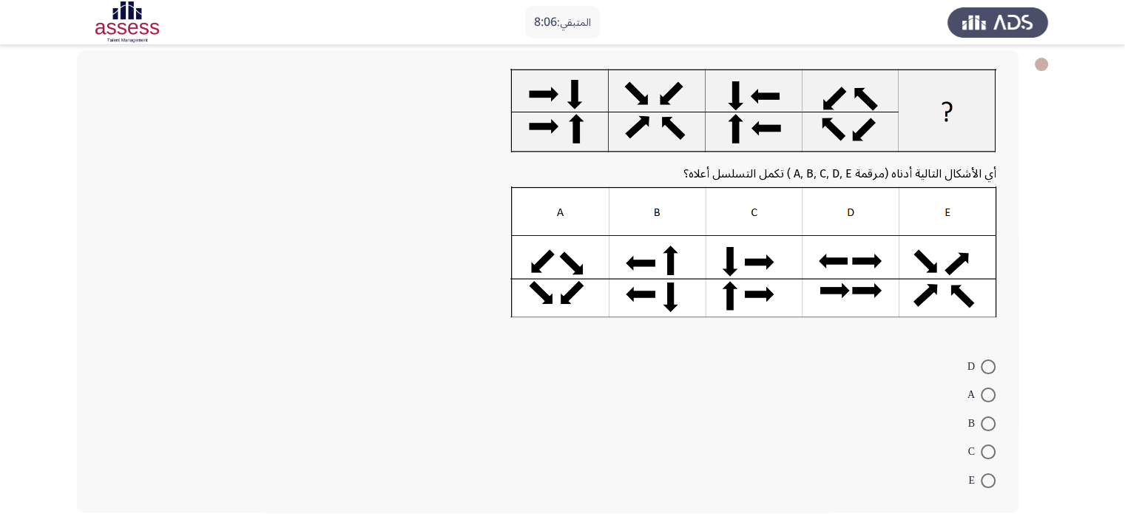
click at [986, 362] on span at bounding box center [987, 366] width 15 height 15
click at [986, 362] on input "D" at bounding box center [987, 366] width 15 height 15
radio input "true"
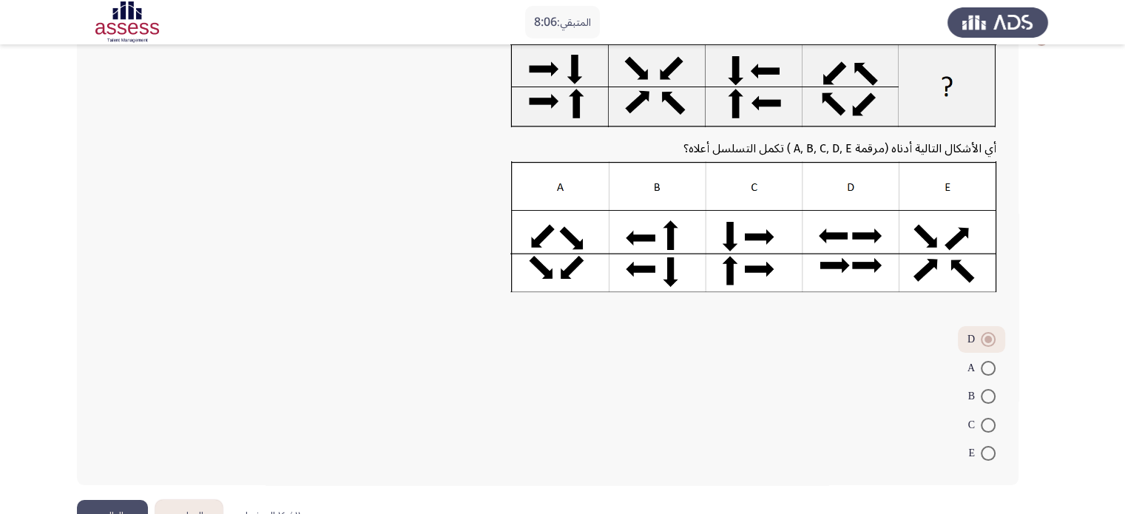
scroll to position [143, 0]
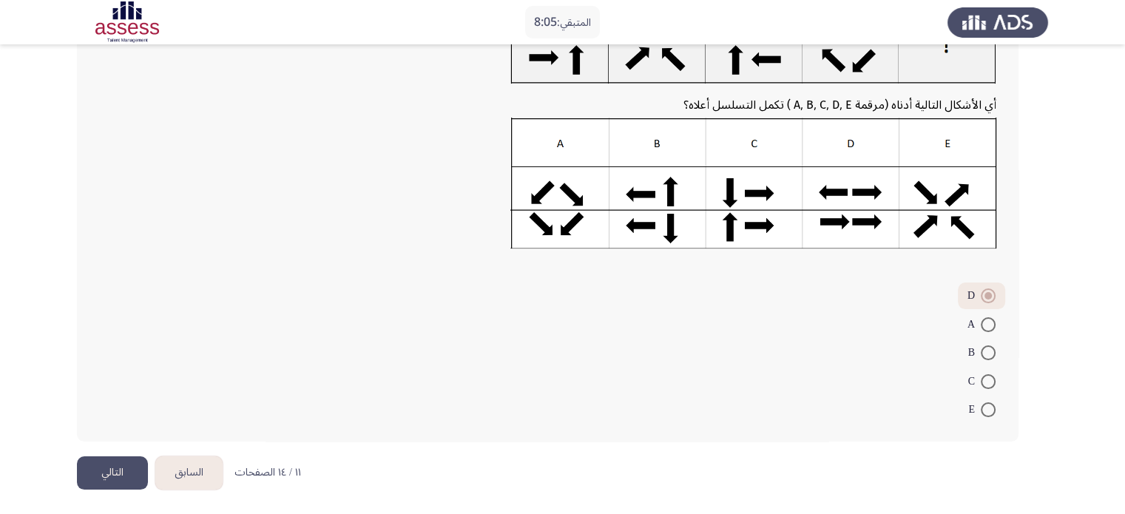
click at [104, 475] on button "التالي" at bounding box center [112, 472] width 71 height 33
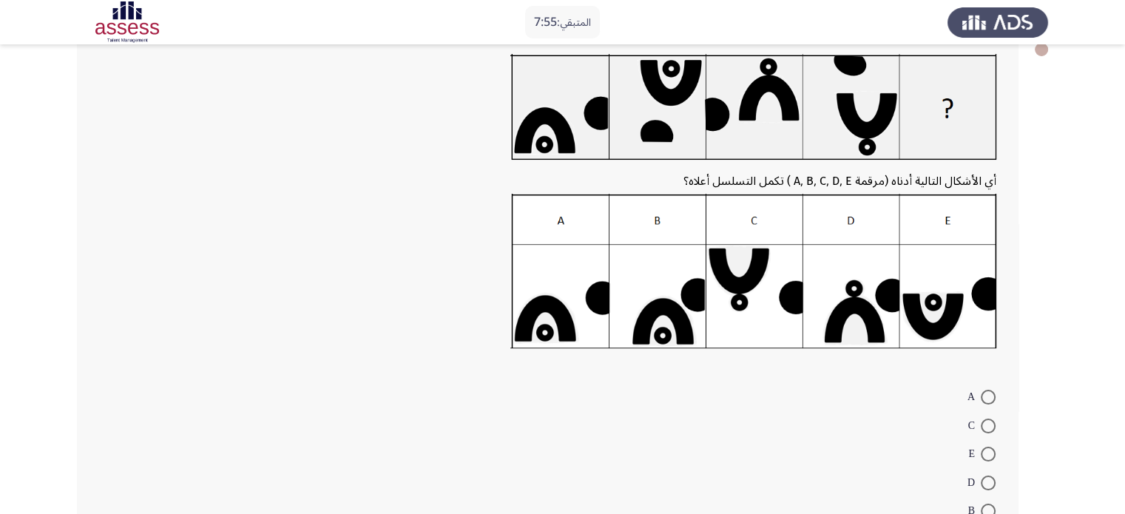
scroll to position [94, 0]
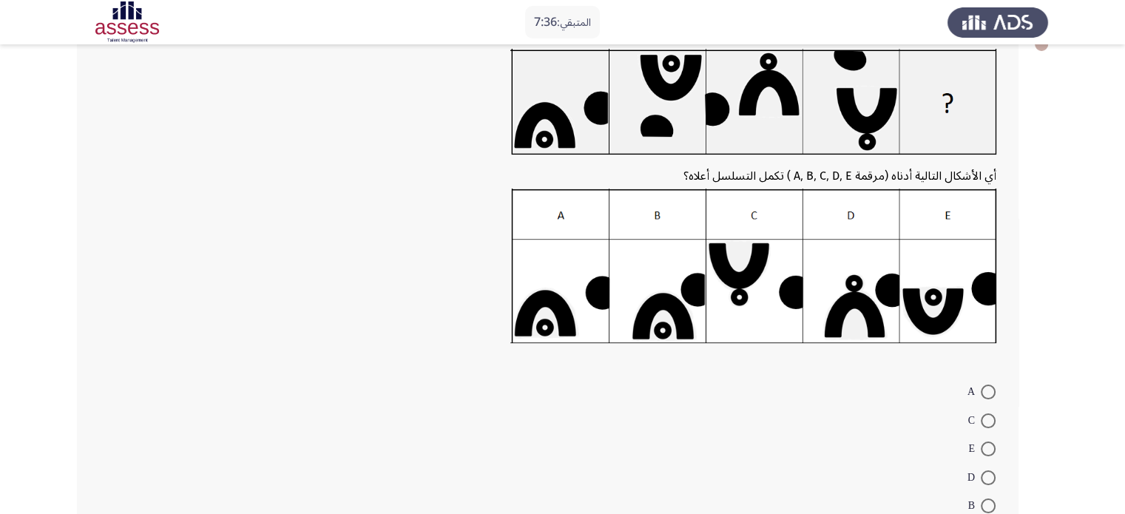
click at [987, 451] on span at bounding box center [987, 448] width 15 height 15
click at [987, 451] on input "E" at bounding box center [987, 448] width 15 height 15
radio input "true"
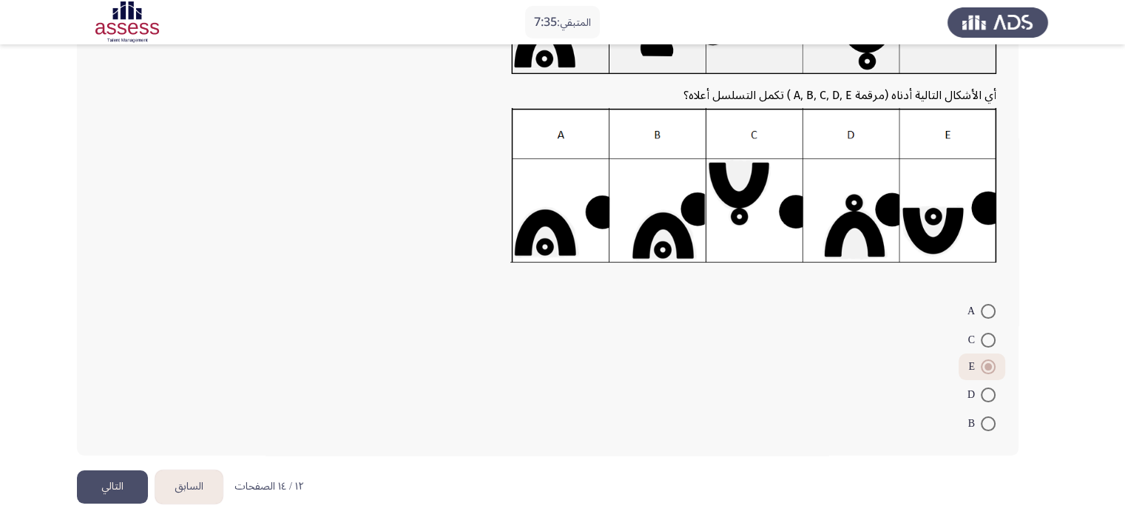
scroll to position [189, 0]
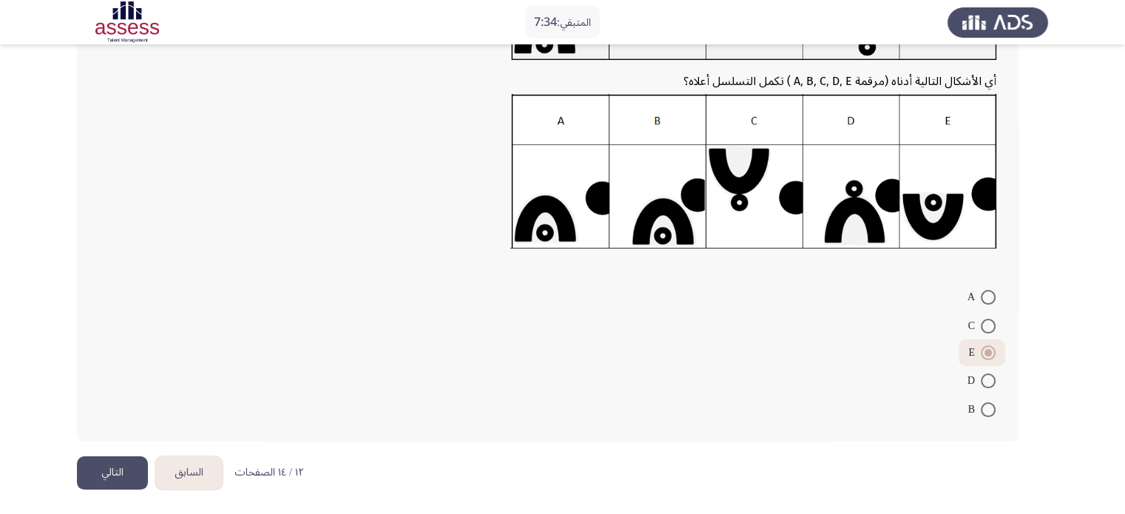
click at [118, 467] on button "التالي" at bounding box center [112, 472] width 71 height 33
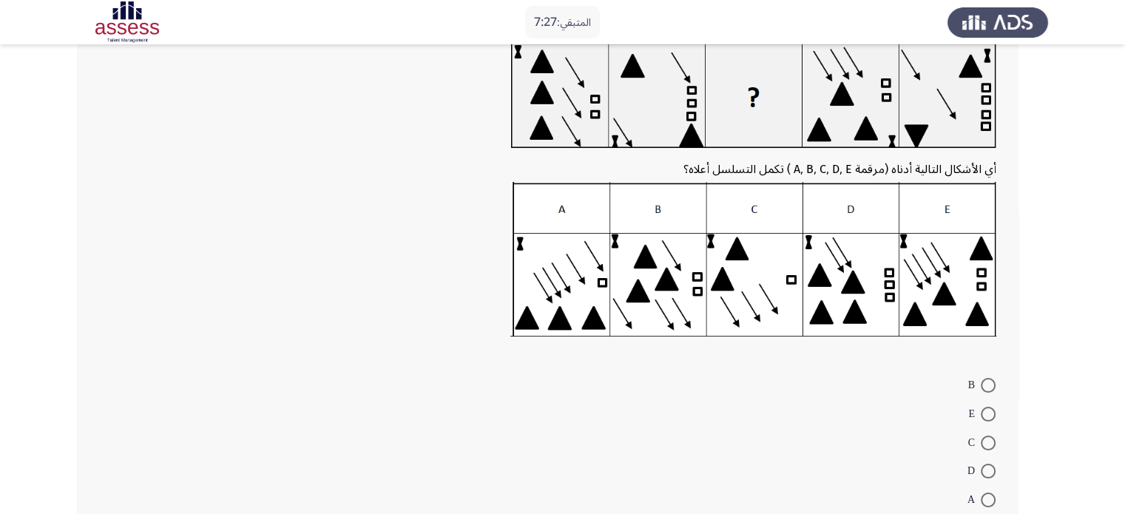
scroll to position [97, 0]
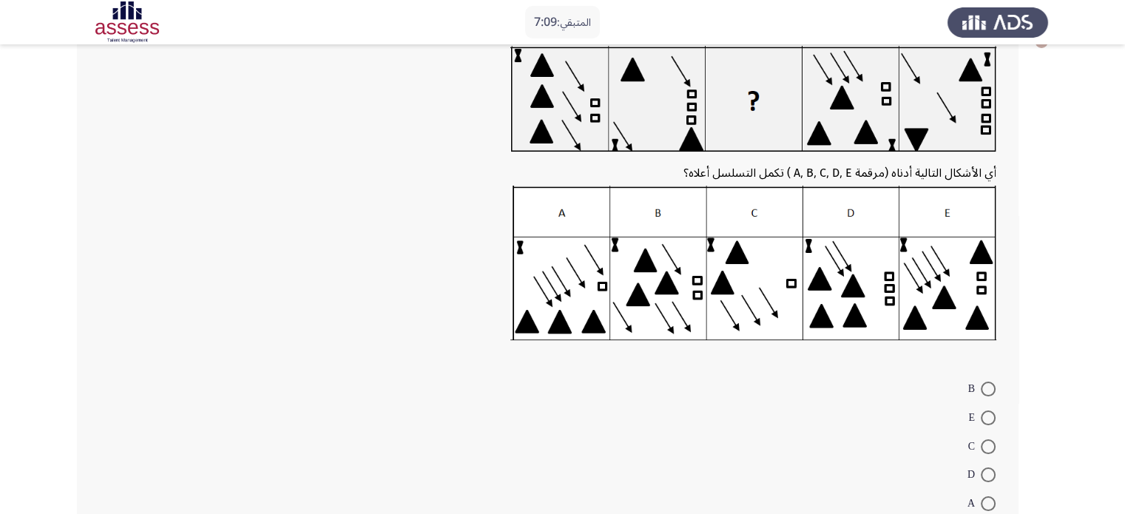
click at [989, 450] on span at bounding box center [987, 446] width 15 height 15
click at [989, 450] on input "C" at bounding box center [987, 446] width 15 height 15
radio input "true"
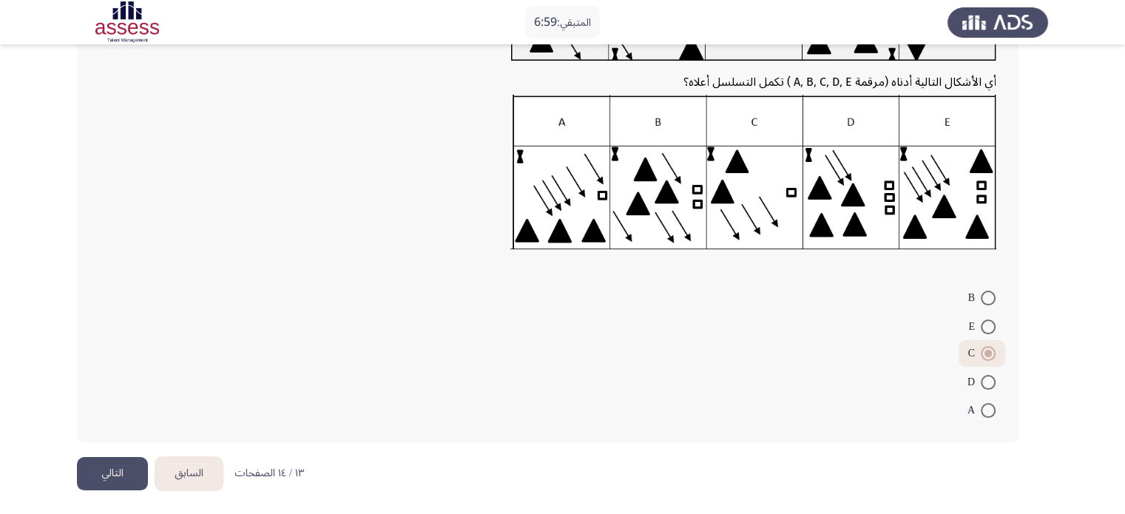
scroll to position [189, 0]
click at [111, 483] on button "التالي" at bounding box center [112, 472] width 71 height 33
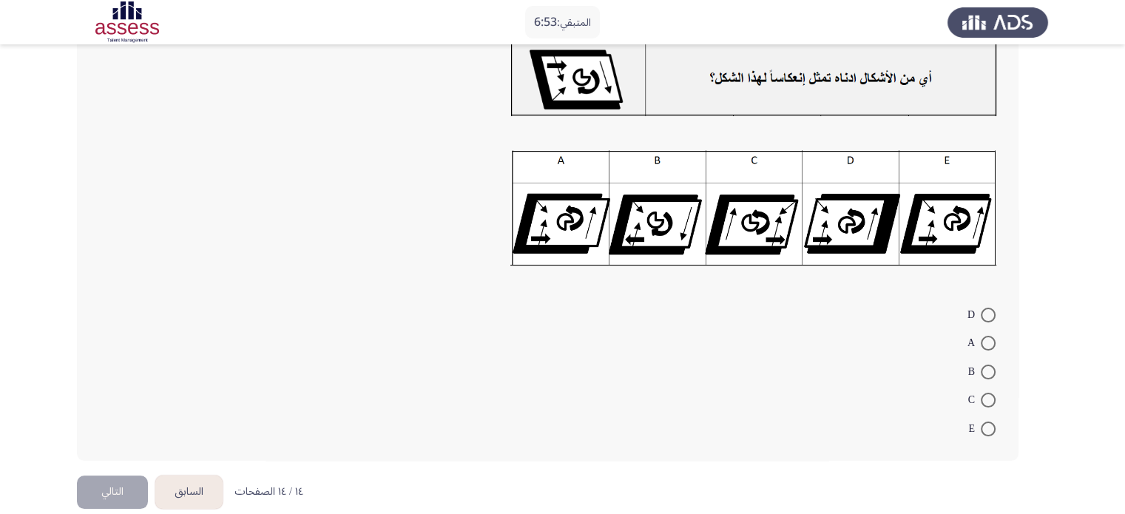
scroll to position [47, 0]
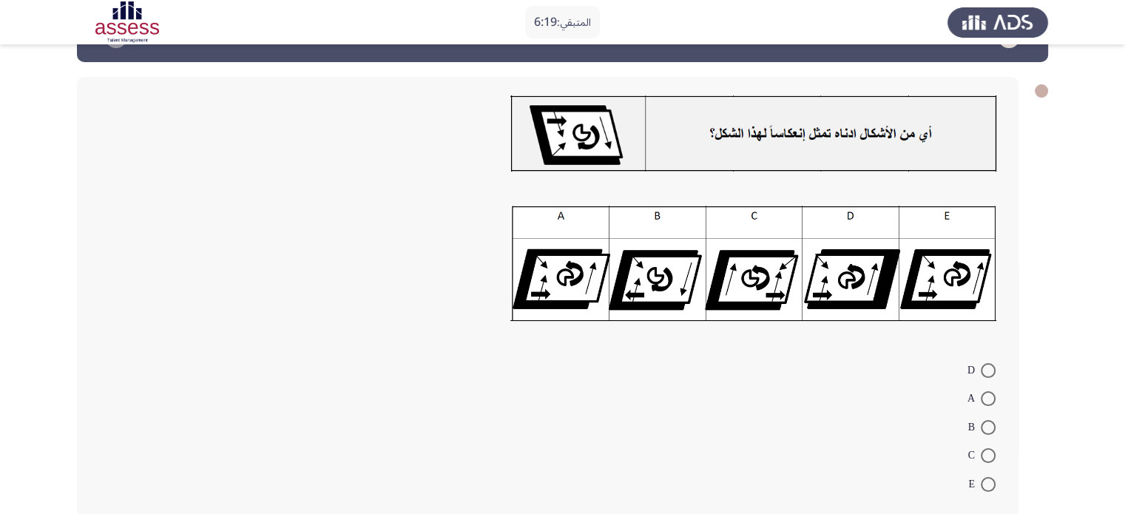
drag, startPoint x: 989, startPoint y: 484, endPoint x: 922, endPoint y: 489, distance: 67.4
click at [989, 484] on span at bounding box center [987, 484] width 15 height 15
click at [989, 484] on input "E" at bounding box center [987, 484] width 15 height 15
radio input "true"
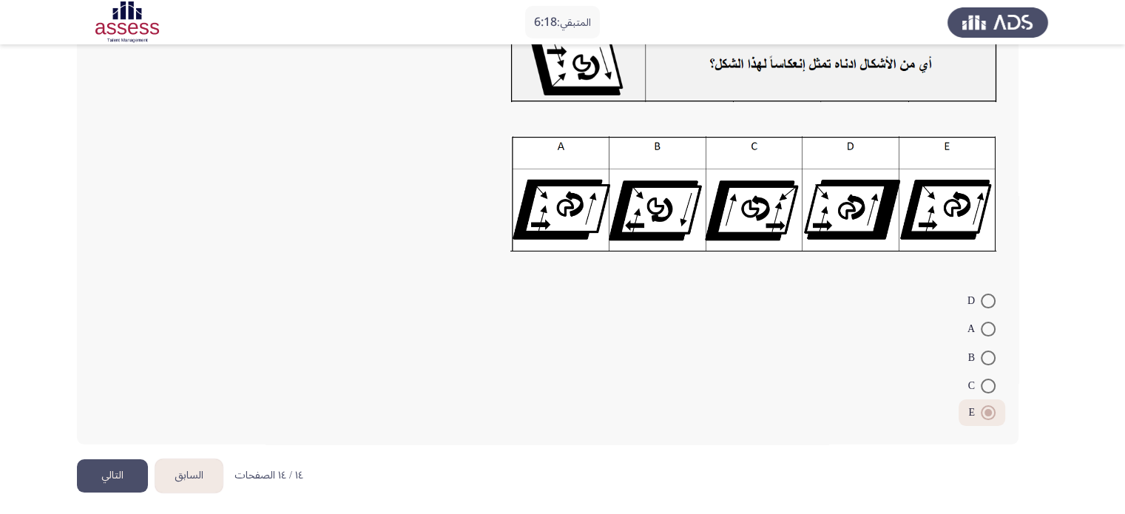
scroll to position [120, 0]
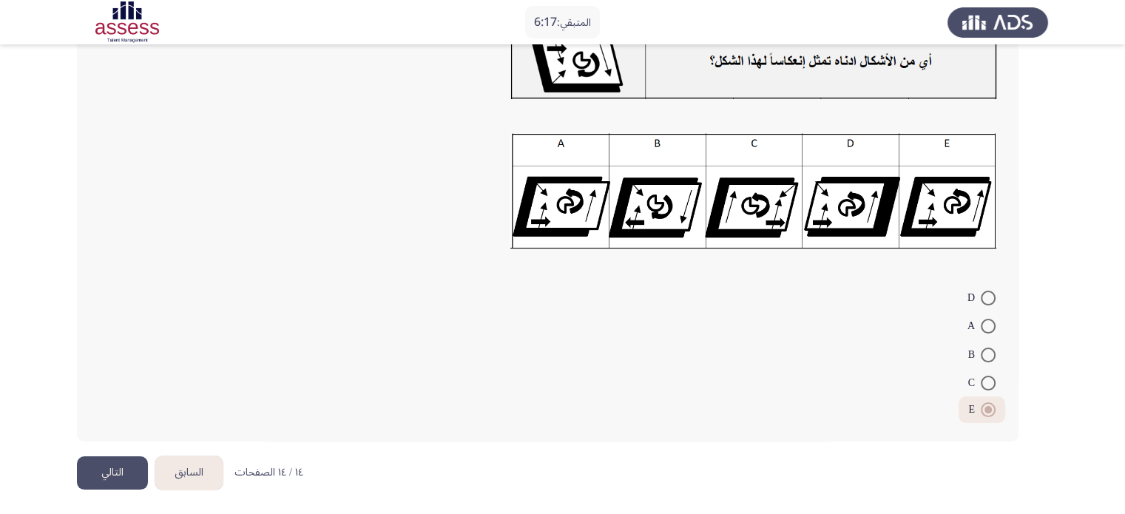
click at [132, 467] on button "التالي" at bounding box center [112, 472] width 71 height 33
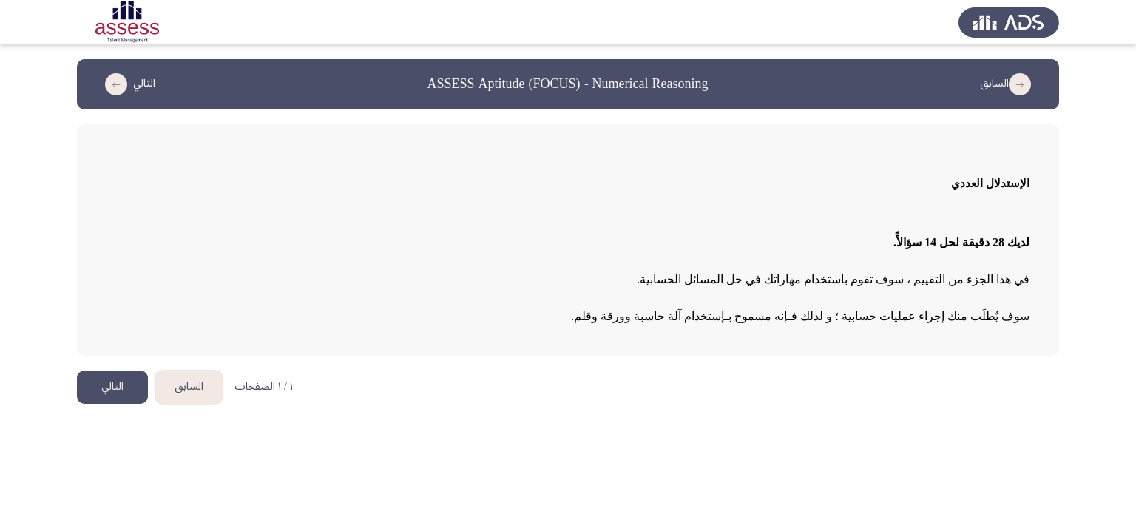
click at [115, 392] on button "التالي" at bounding box center [112, 386] width 71 height 33
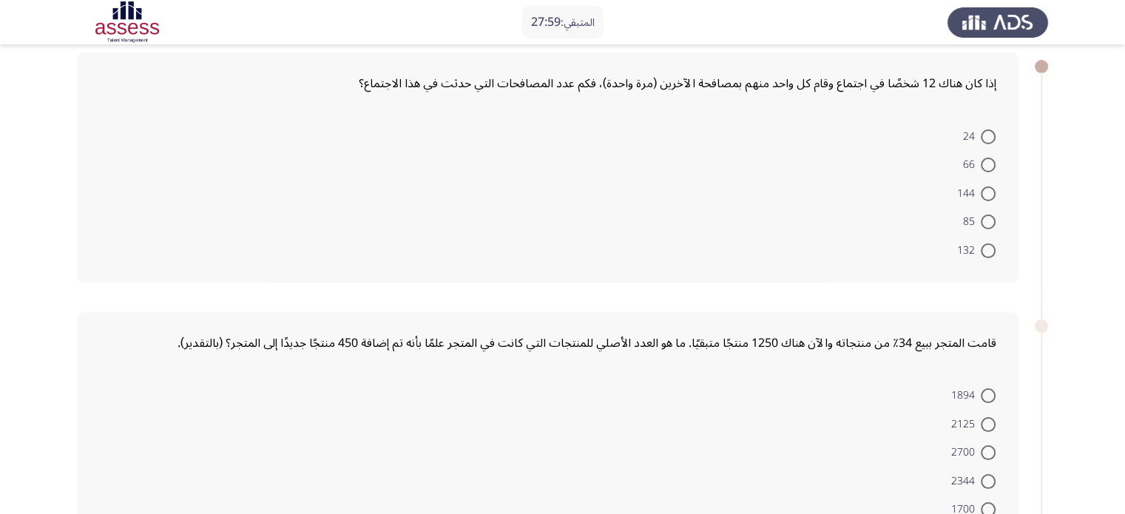
scroll to position [74, 0]
click at [984, 251] on span at bounding box center [987, 248] width 15 height 15
click at [984, 251] on input "132" at bounding box center [987, 248] width 15 height 15
radio input "true"
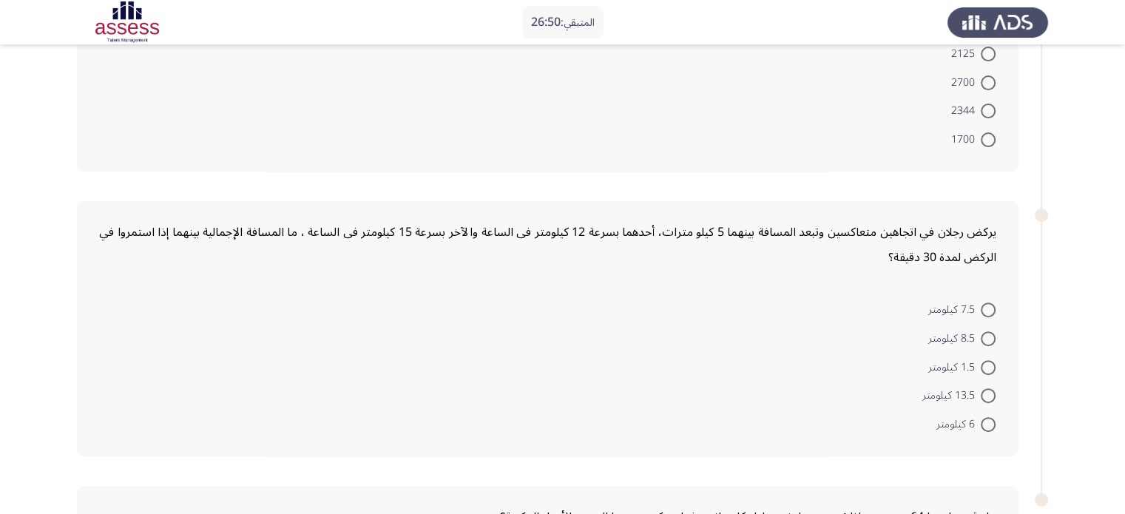
scroll to position [444, 0]
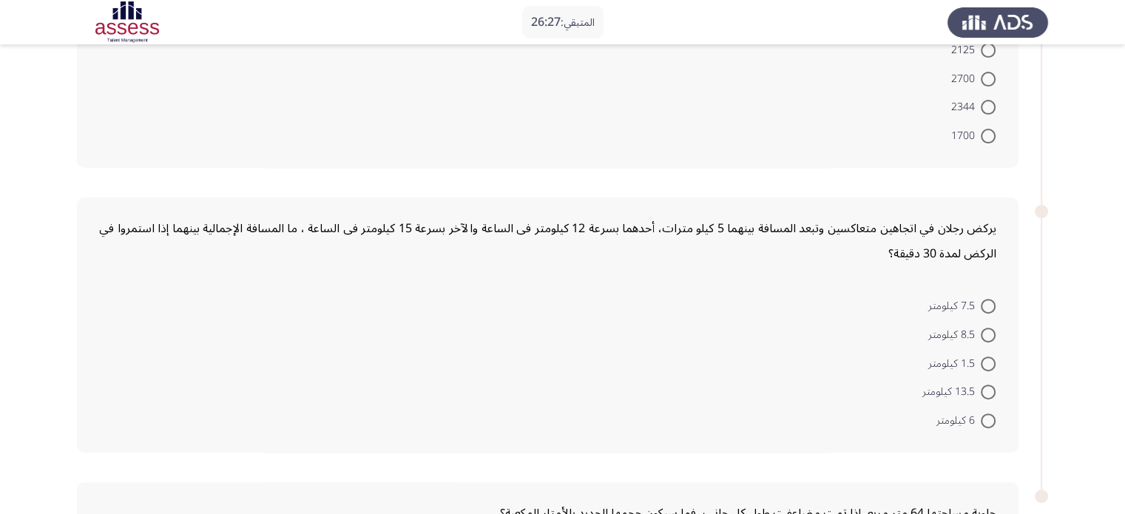
click at [986, 387] on span at bounding box center [987, 391] width 15 height 15
click at [986, 387] on input "13.5 كيلومتر" at bounding box center [987, 391] width 15 height 15
radio input "true"
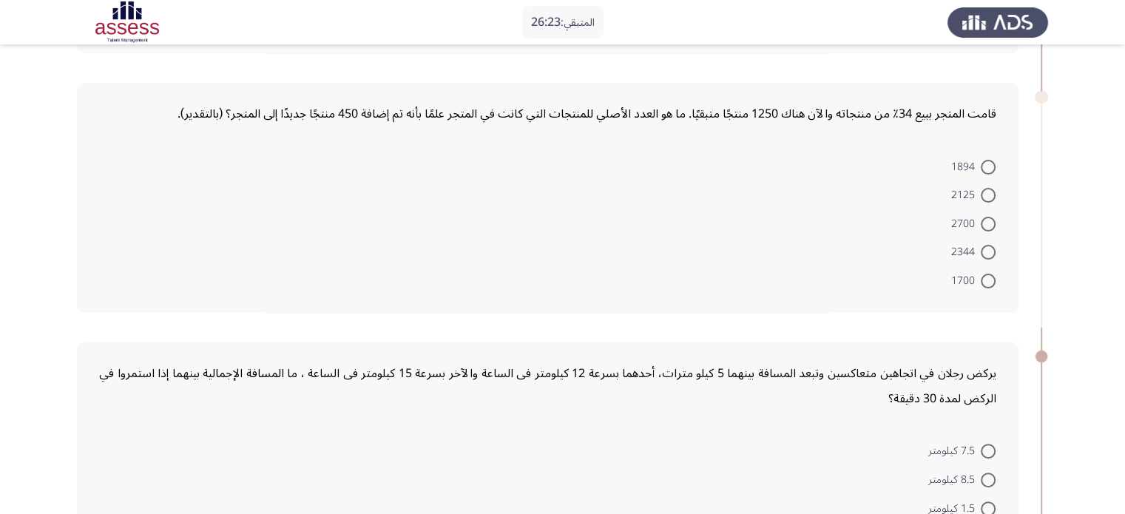
scroll to position [296, 0]
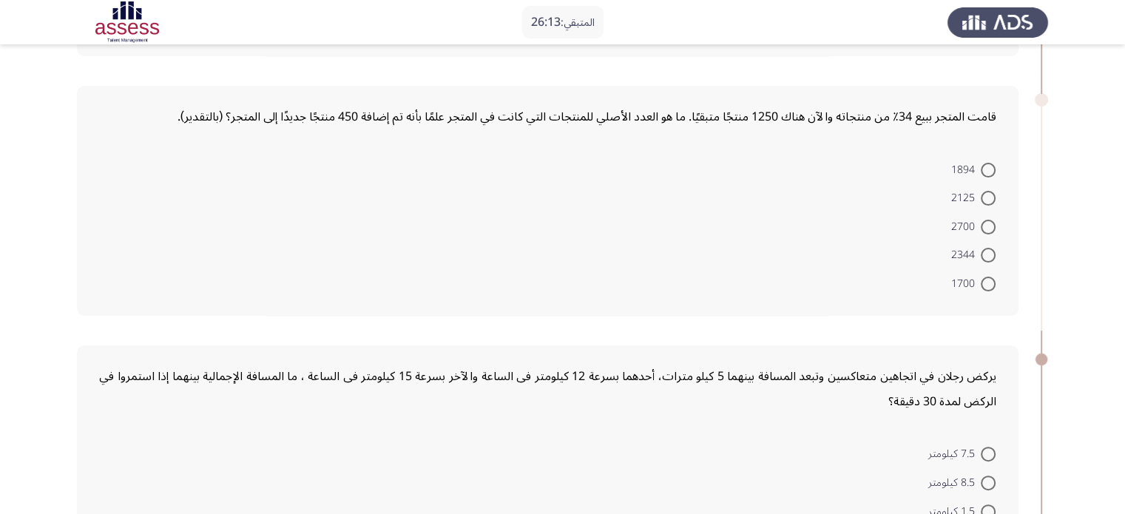
click at [994, 194] on span at bounding box center [987, 198] width 15 height 15
click at [994, 194] on input "2125" at bounding box center [987, 198] width 15 height 15
radio input "true"
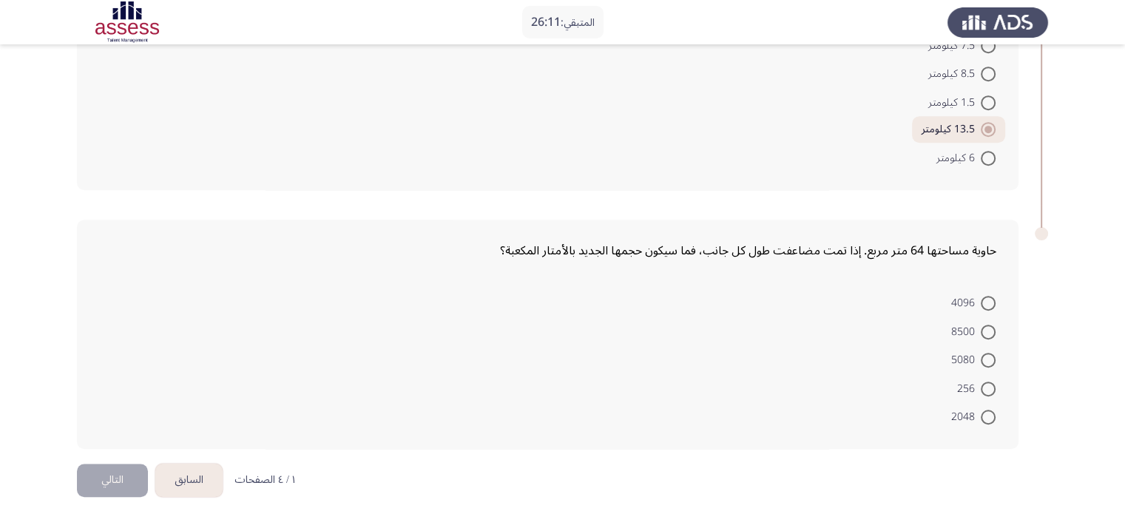
scroll to position [706, 0]
click at [991, 296] on span at bounding box center [987, 299] width 15 height 15
click at [991, 296] on input "4096" at bounding box center [987, 299] width 15 height 15
radio input "true"
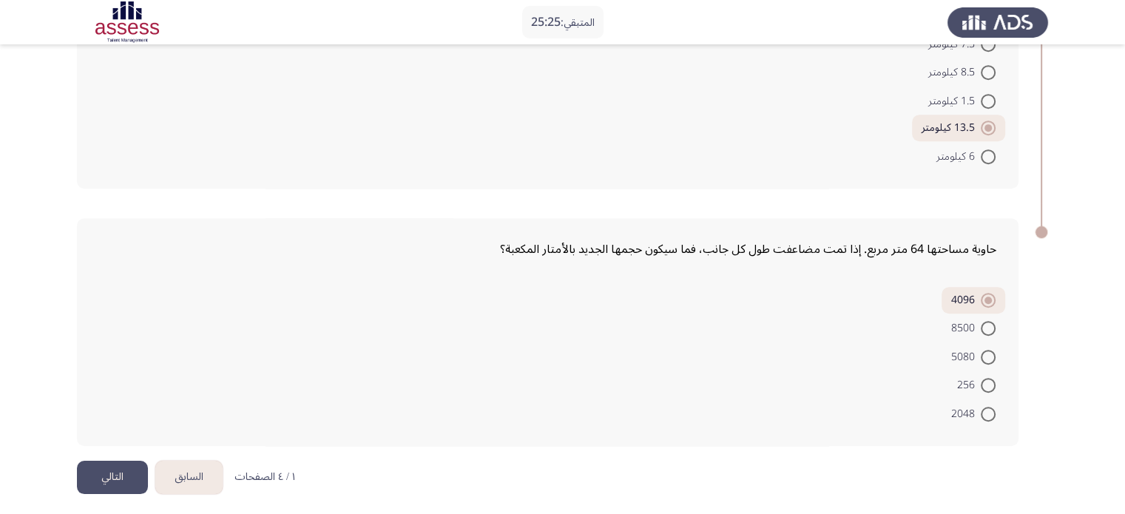
click at [115, 475] on button "التالي" at bounding box center [112, 477] width 71 height 33
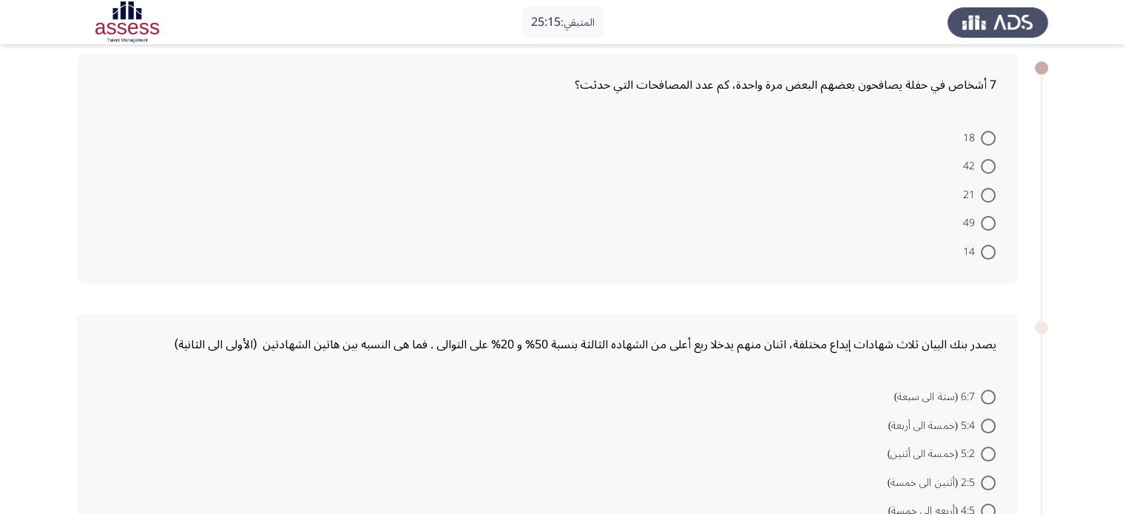
scroll to position [74, 0]
click at [986, 155] on span at bounding box center [987, 162] width 15 height 15
click at [986, 155] on input "42" at bounding box center [987, 162] width 15 height 15
radio input "true"
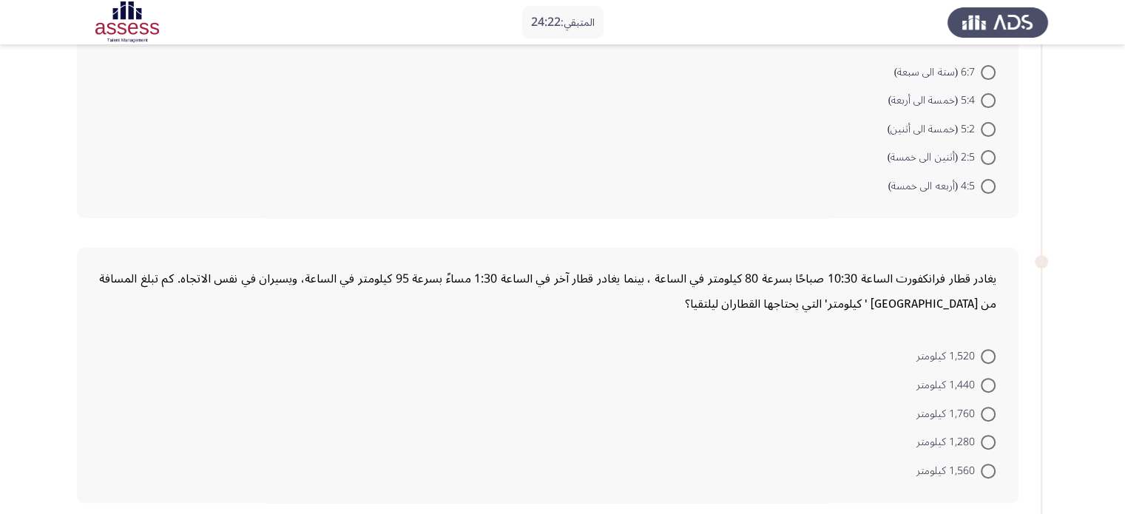
scroll to position [370, 0]
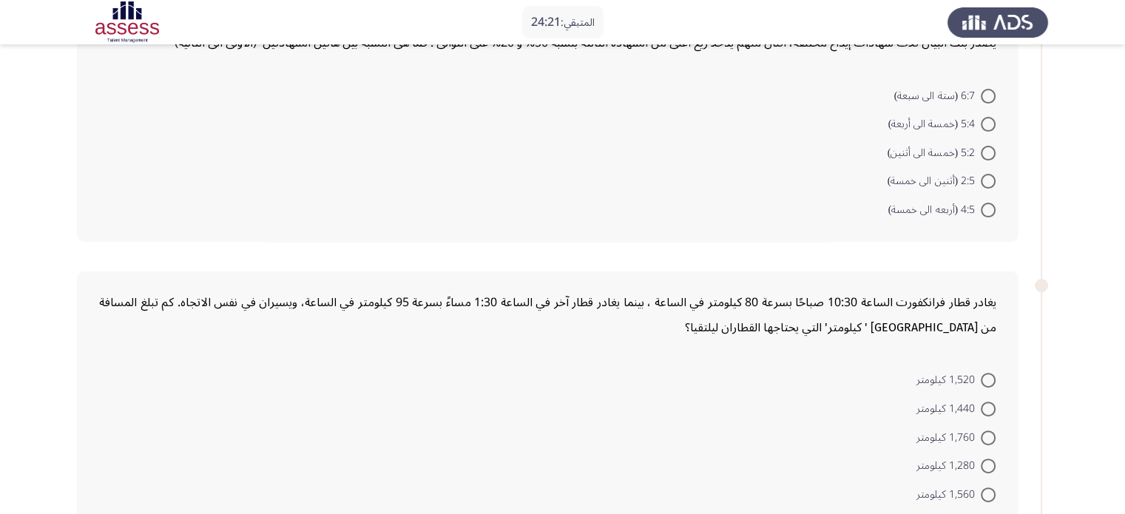
click at [988, 118] on span at bounding box center [987, 124] width 15 height 15
click at [988, 118] on input "5:4 (خمسة الى أربعة)" at bounding box center [987, 124] width 15 height 15
radio input "true"
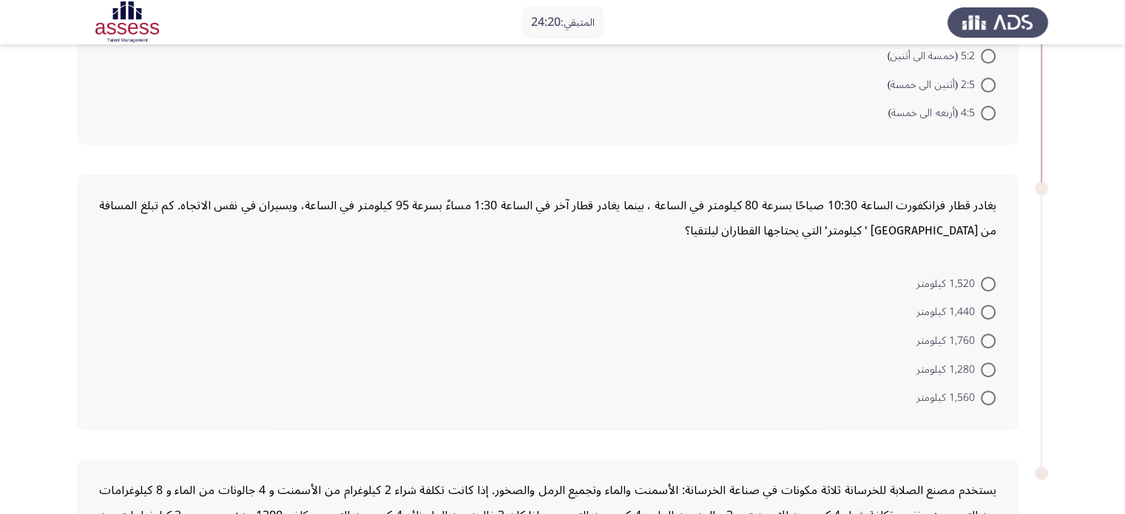
scroll to position [518, 0]
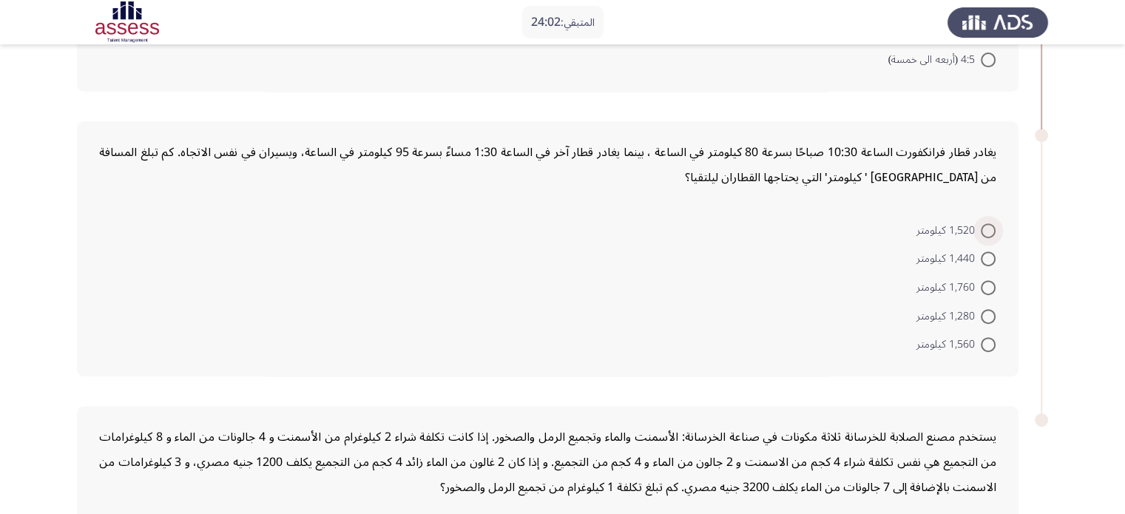
click at [988, 226] on span at bounding box center [987, 230] width 15 height 15
click at [988, 226] on input "1,520 كيلومتر" at bounding box center [987, 230] width 15 height 15
radio input "true"
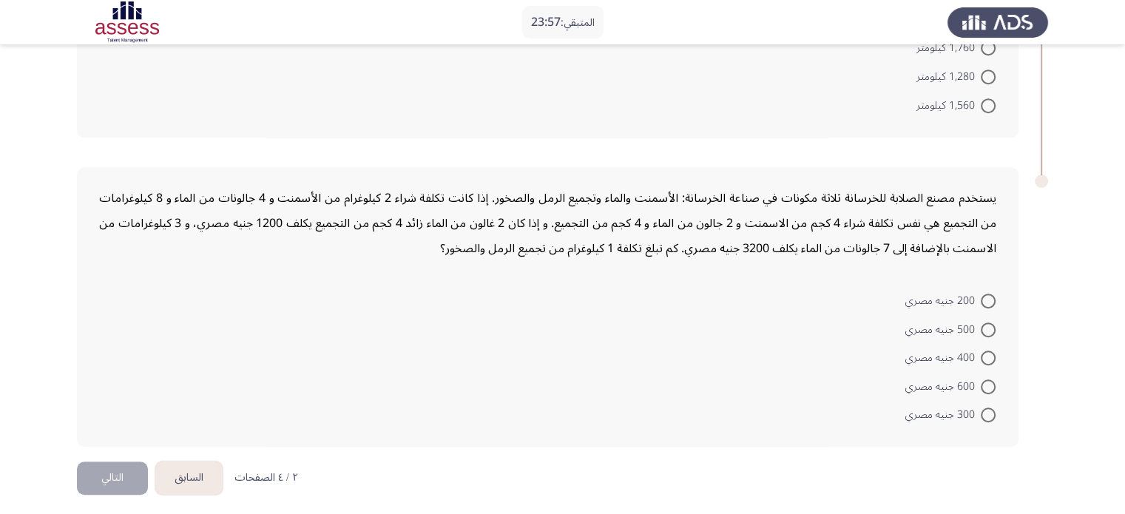
scroll to position [756, 0]
click at [988, 350] on span at bounding box center [987, 357] width 15 height 15
click at [988, 350] on input "400 جنيه مصري" at bounding box center [987, 357] width 15 height 15
radio input "true"
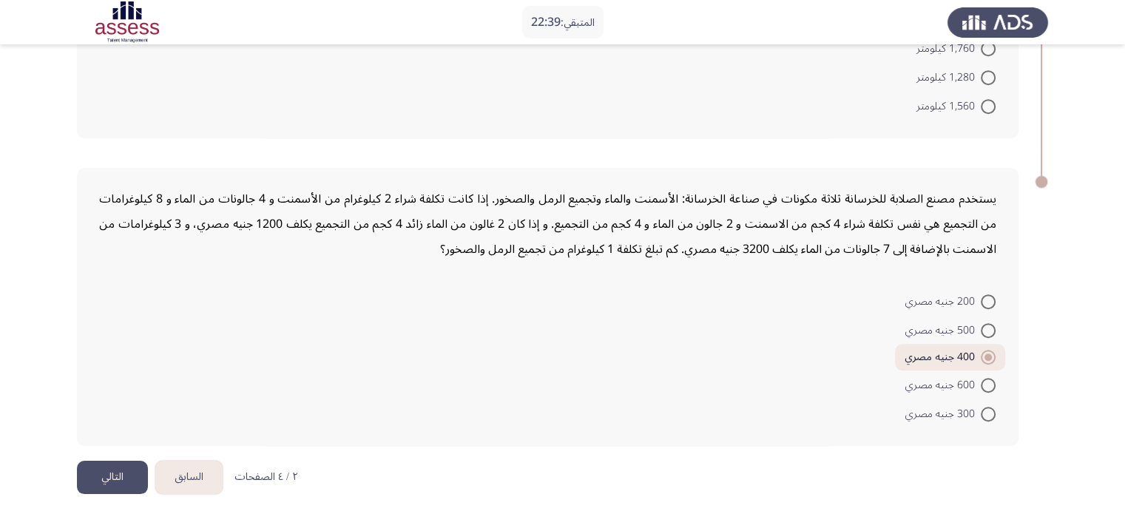
click at [106, 467] on button "التالي" at bounding box center [112, 477] width 71 height 33
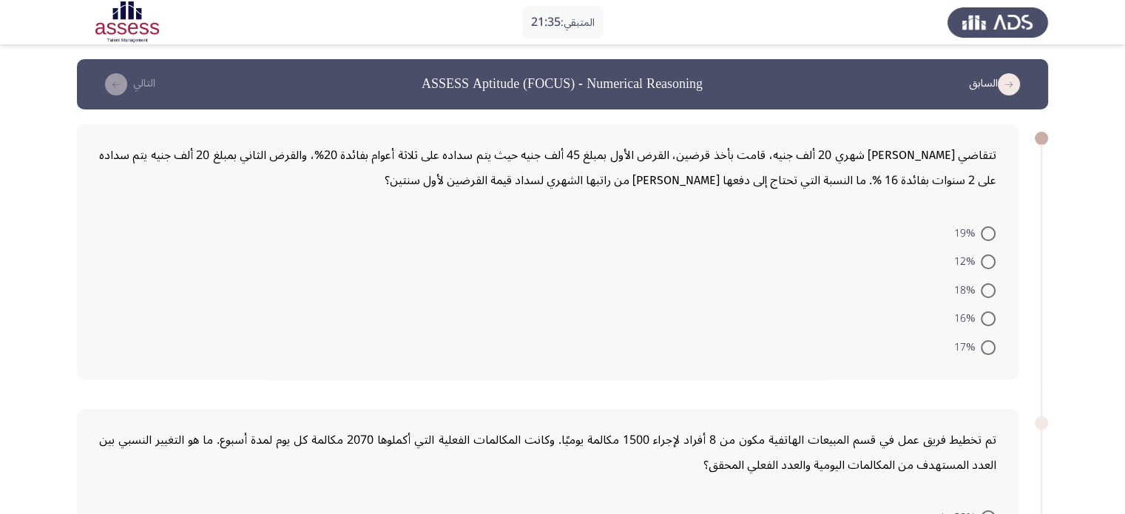
click at [991, 319] on span at bounding box center [987, 318] width 15 height 15
click at [991, 319] on input "16%" at bounding box center [987, 318] width 15 height 15
radio input "true"
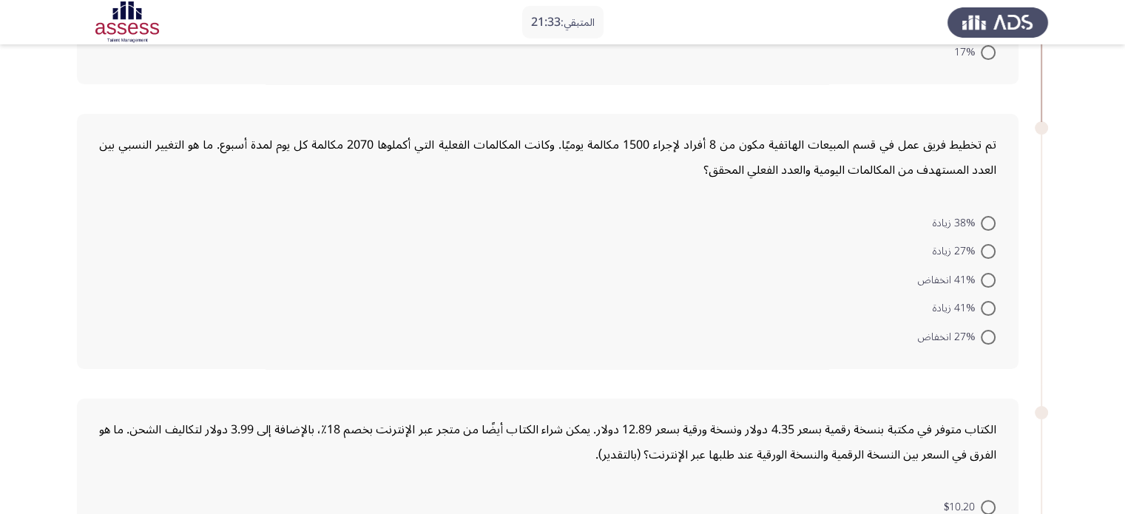
scroll to position [296, 0]
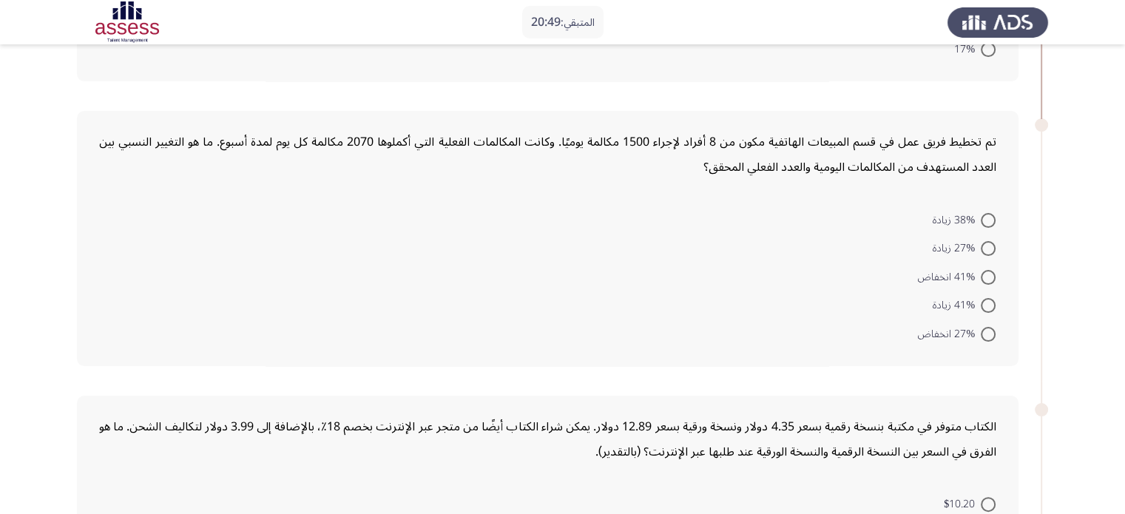
click at [986, 277] on span at bounding box center [987, 277] width 15 height 15
click at [986, 277] on input "41% انخفاض" at bounding box center [987, 277] width 15 height 15
radio input "true"
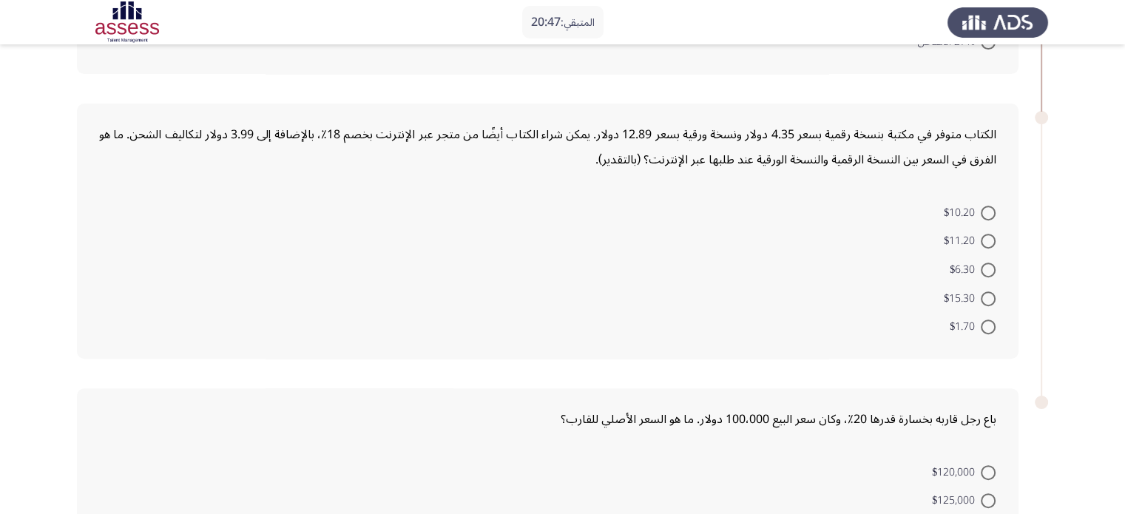
scroll to position [591, 0]
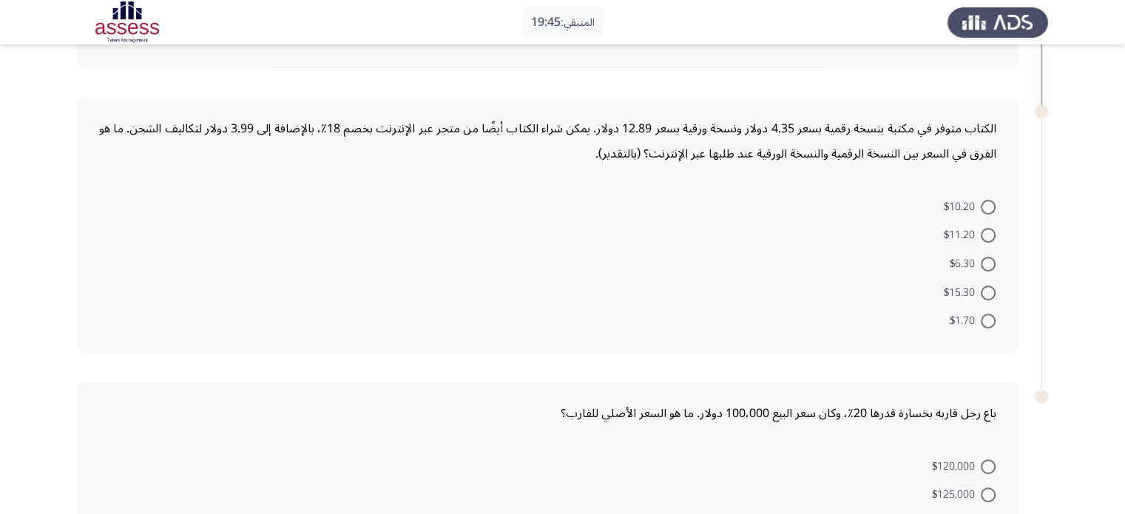
click at [988, 200] on span at bounding box center [987, 207] width 15 height 15
click at [988, 200] on input "$10.20" at bounding box center [987, 207] width 15 height 15
radio input "true"
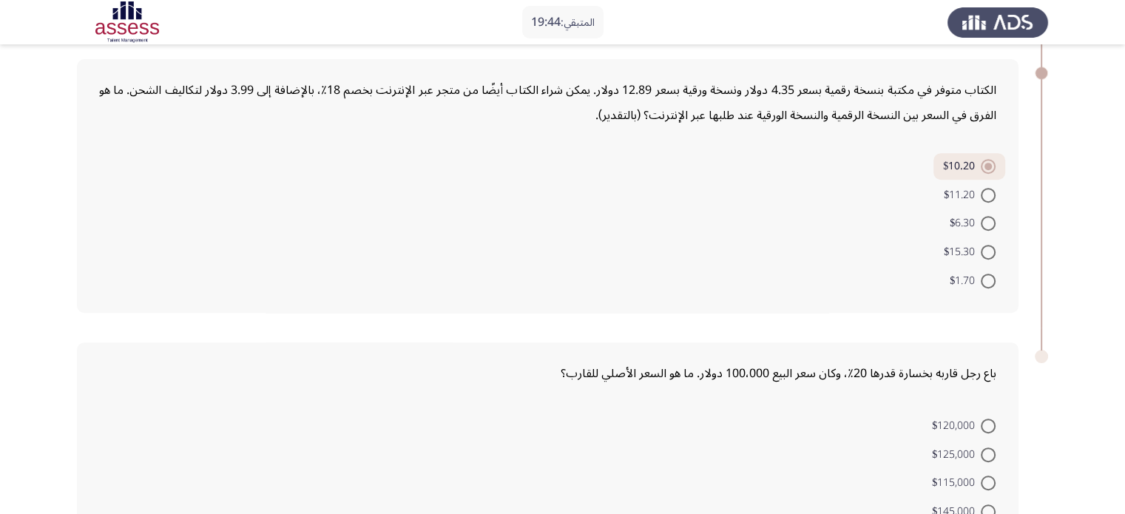
scroll to position [756, 0]
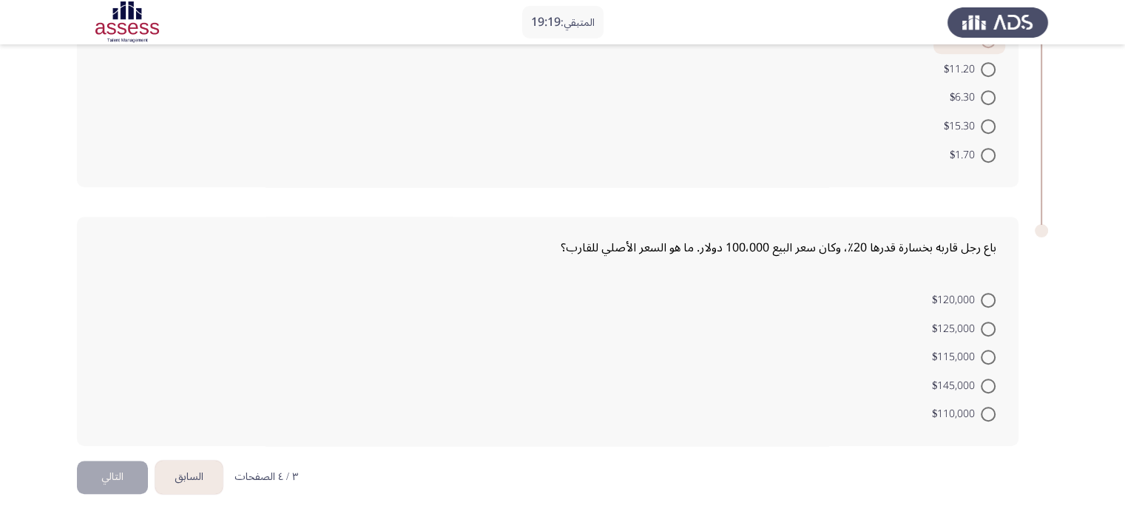
click at [979, 294] on label "$120,000" at bounding box center [964, 300] width 64 height 18
click at [980, 294] on input "$120,000" at bounding box center [987, 300] width 15 height 15
radio input "true"
click at [116, 475] on button "التالي" at bounding box center [112, 477] width 71 height 33
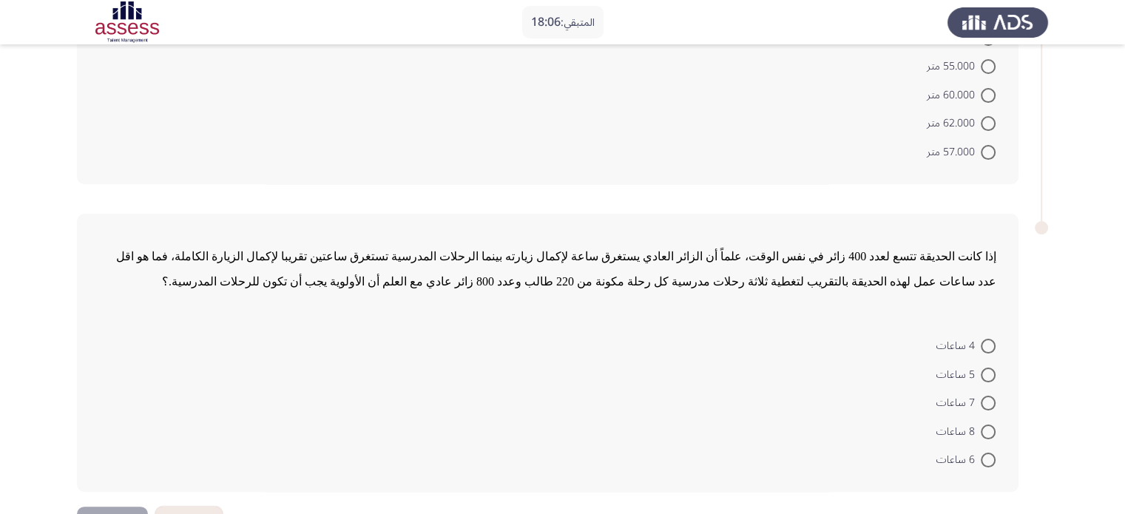
scroll to position [222, 0]
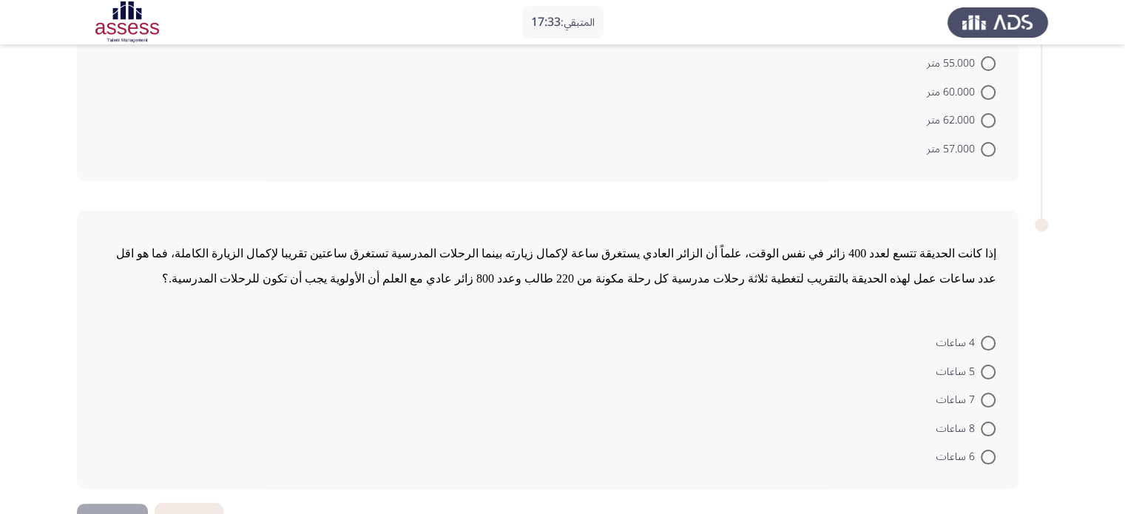
click at [988, 421] on span at bounding box center [987, 428] width 15 height 15
click at [988, 421] on input "8 ساعات" at bounding box center [987, 428] width 15 height 15
radio input "true"
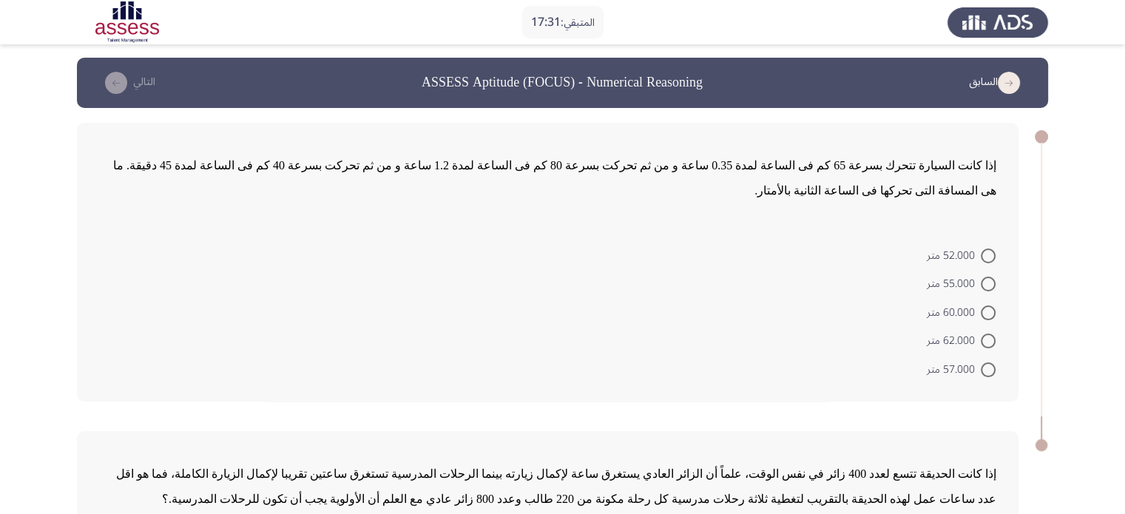
scroll to position [0, 0]
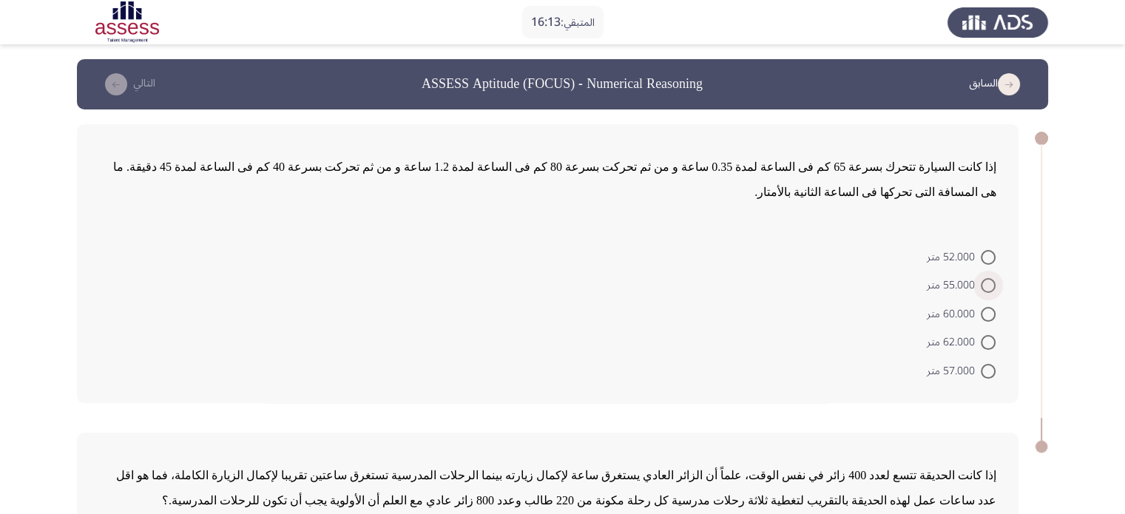
click at [985, 278] on span at bounding box center [987, 285] width 15 height 15
click at [985, 278] on input "55.000 متر" at bounding box center [987, 285] width 15 height 15
radio input "true"
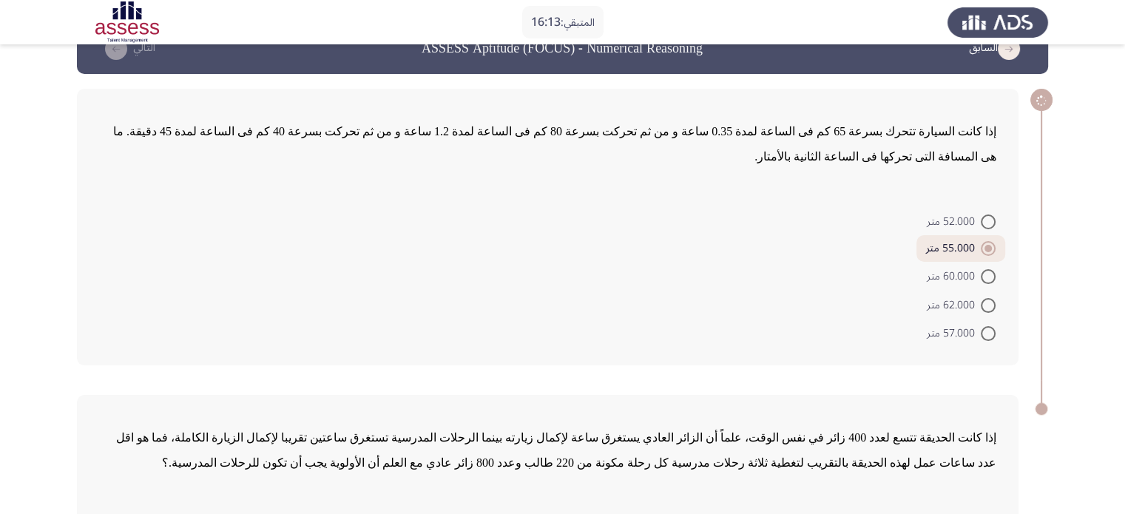
scroll to position [240, 0]
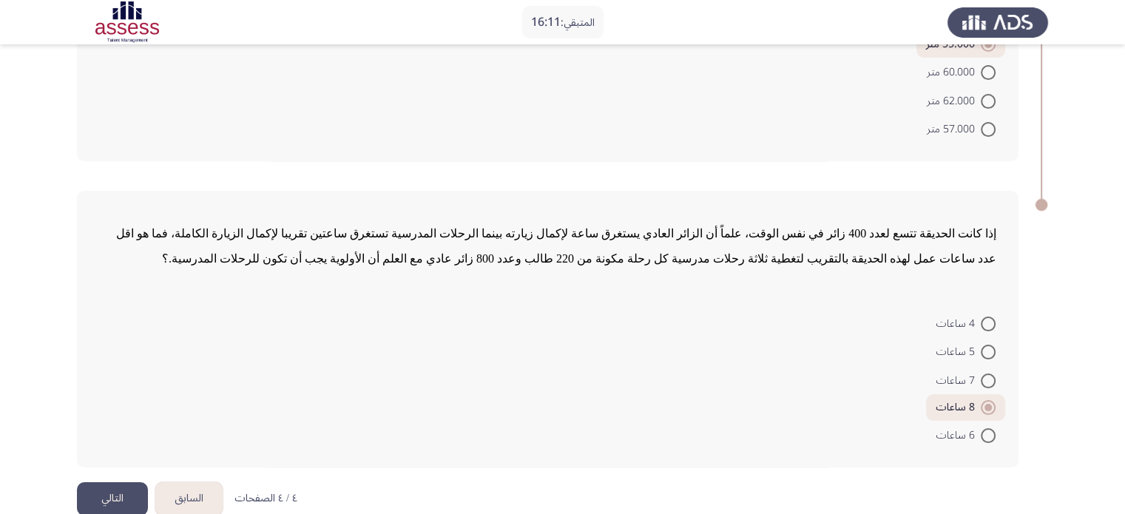
click at [129, 482] on button "التالي" at bounding box center [112, 498] width 71 height 33
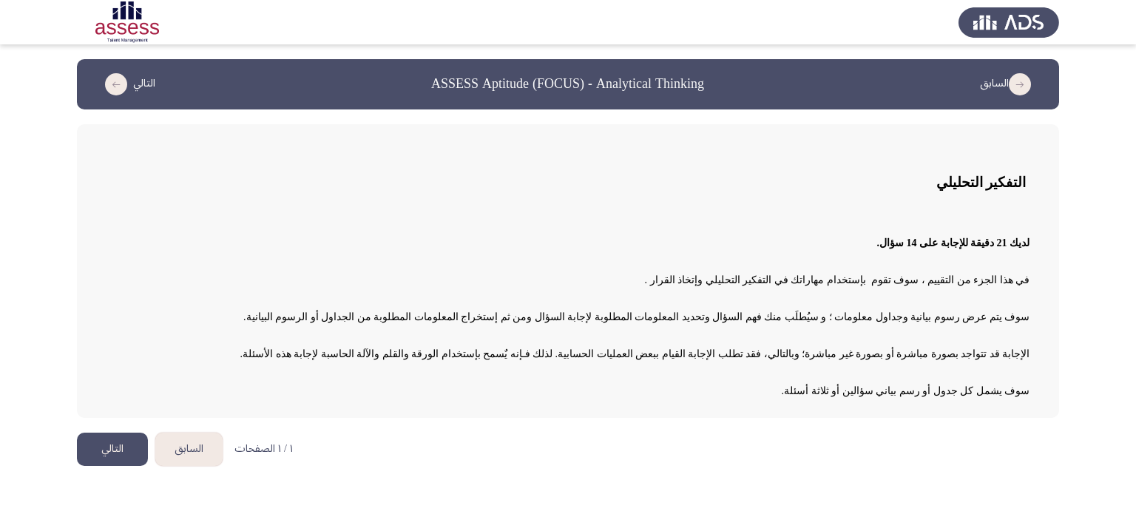
click at [674, 359] on p "الإجابة قد تتواجد بصورة مباشرة أو بصورة غير مباشرة؛ وبالتالي، فقد تطلب الإجابة …" at bounding box center [567, 353] width 923 height 25
click at [104, 450] on button "التالي" at bounding box center [112, 449] width 71 height 33
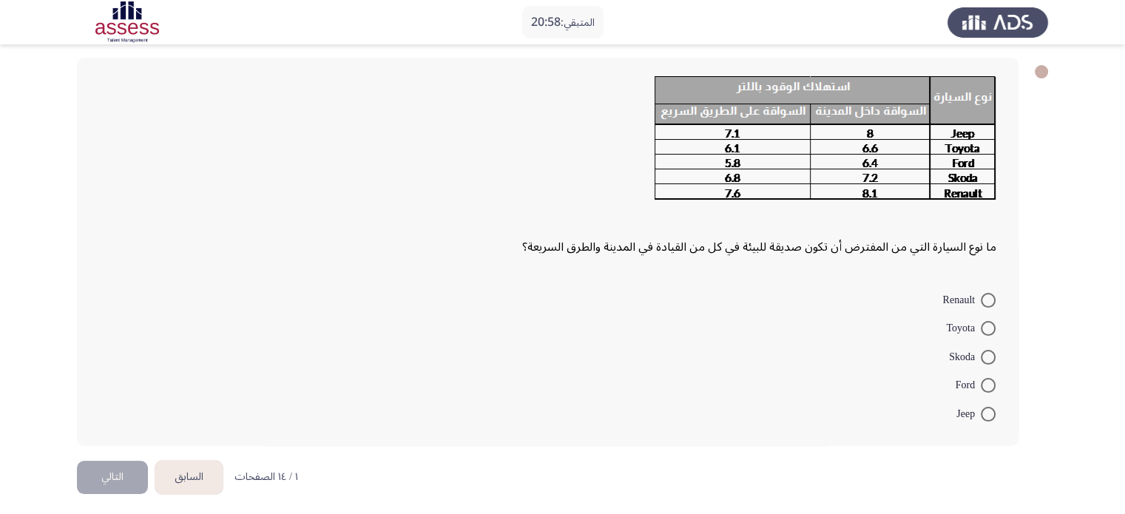
scroll to position [70, 0]
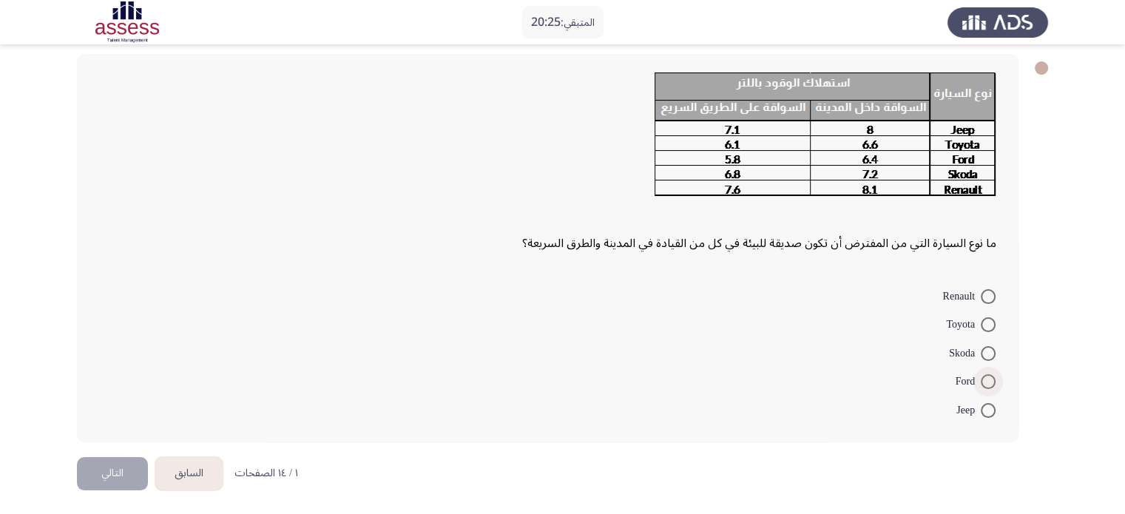
click at [990, 374] on span at bounding box center [987, 381] width 15 height 15
click at [990, 374] on input "Ford" at bounding box center [987, 381] width 15 height 15
radio input "true"
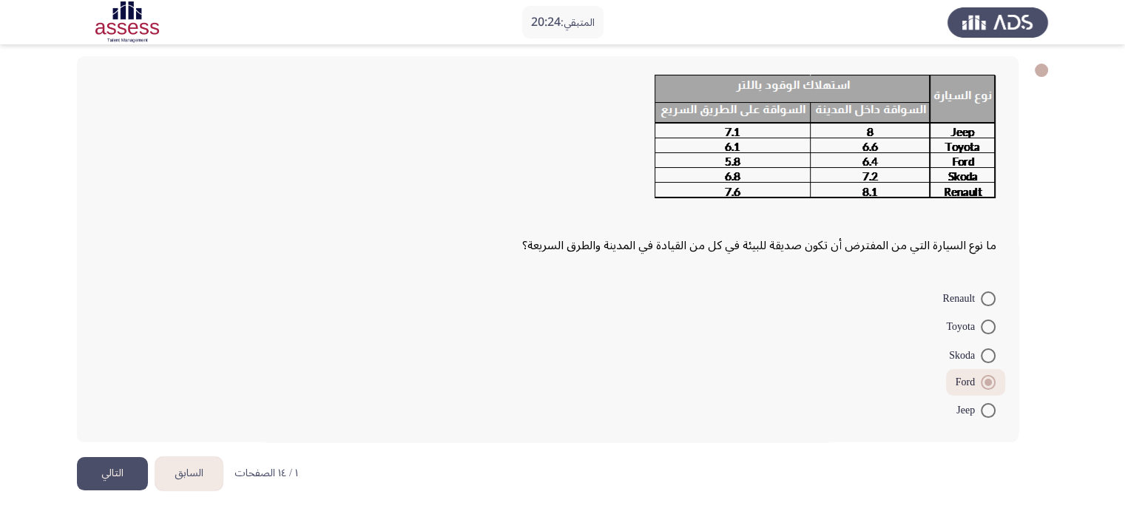
click at [105, 467] on button "التالي" at bounding box center [112, 473] width 71 height 33
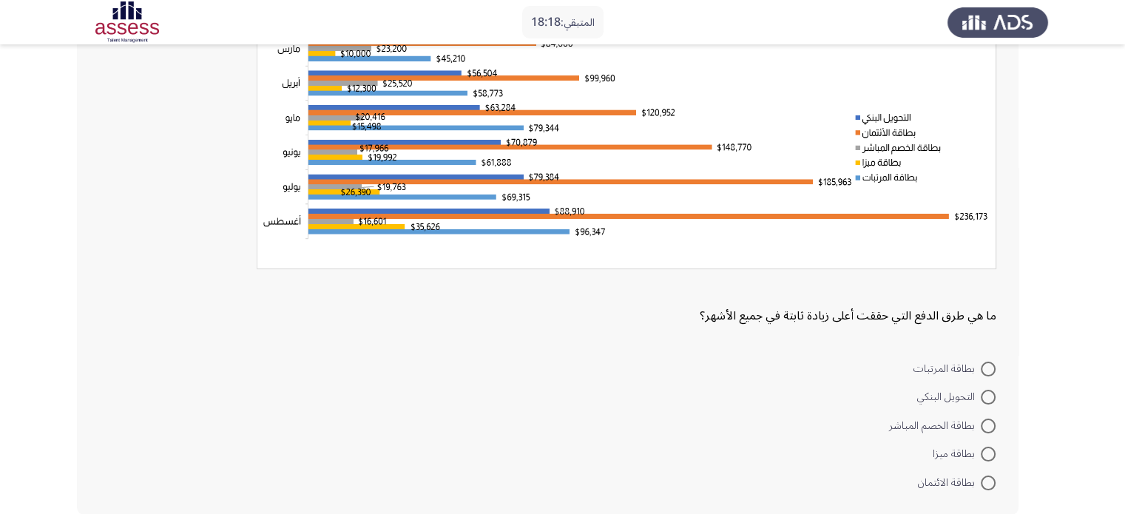
scroll to position [148, 0]
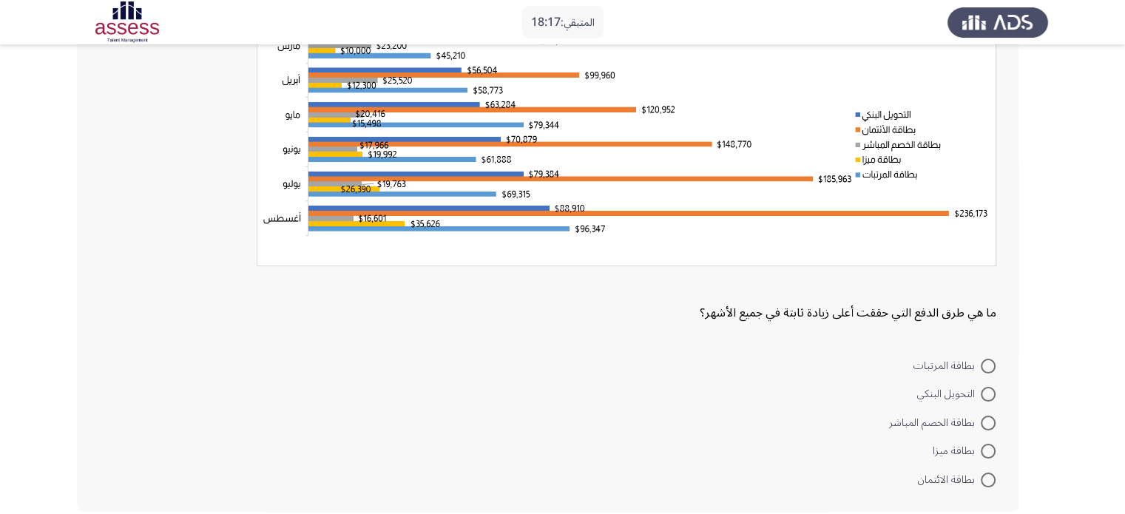
click at [988, 368] on span at bounding box center [987, 366] width 15 height 15
click at [988, 368] on input "بطاقة المرتبات" at bounding box center [987, 366] width 15 height 15
radio input "true"
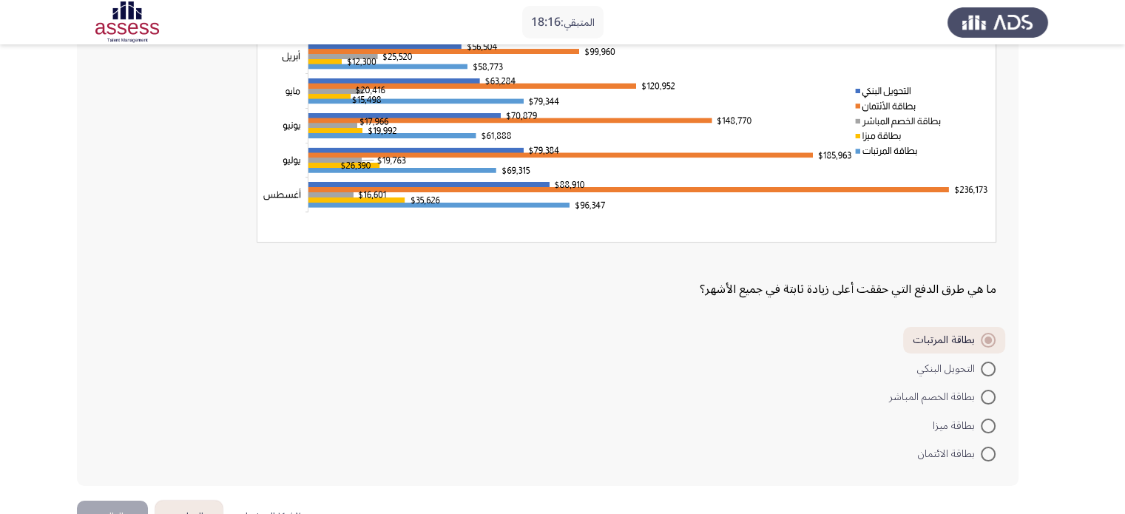
scroll to position [216, 0]
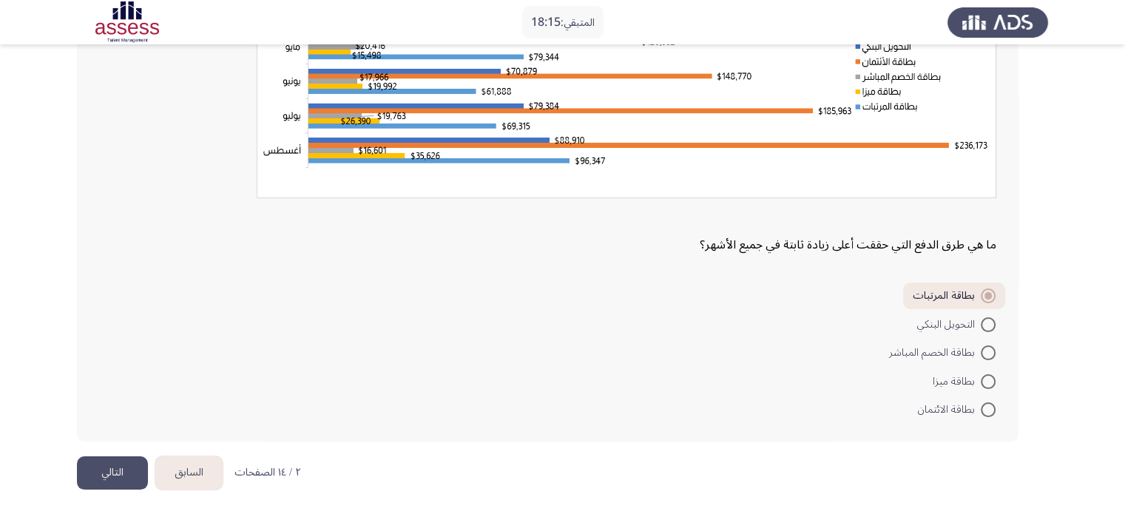
click at [111, 475] on button "التالي" at bounding box center [112, 472] width 71 height 33
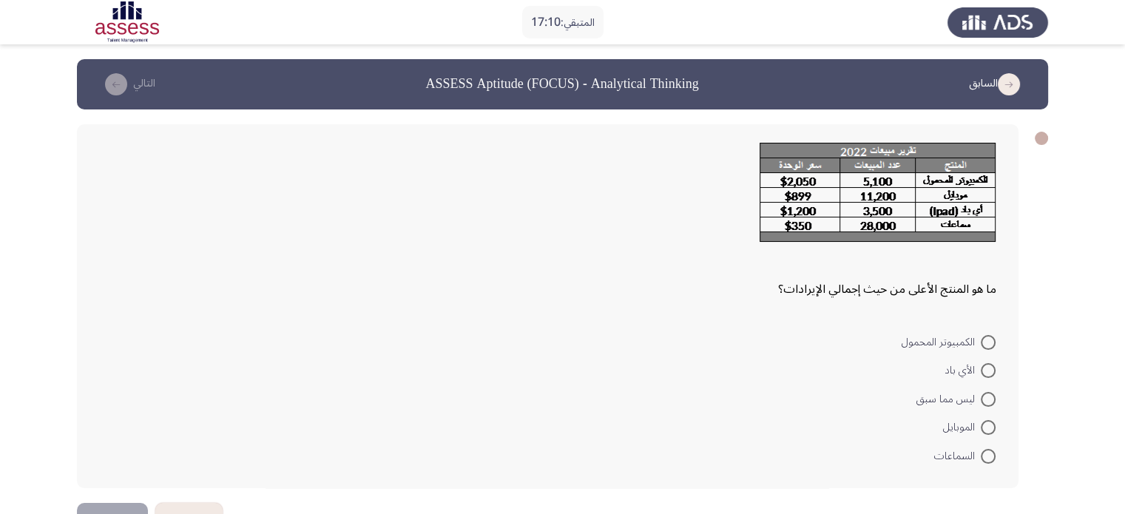
click at [988, 341] on span at bounding box center [987, 342] width 15 height 15
click at [988, 341] on input "الكمبيوتر المحمول" at bounding box center [987, 342] width 15 height 15
radio input "true"
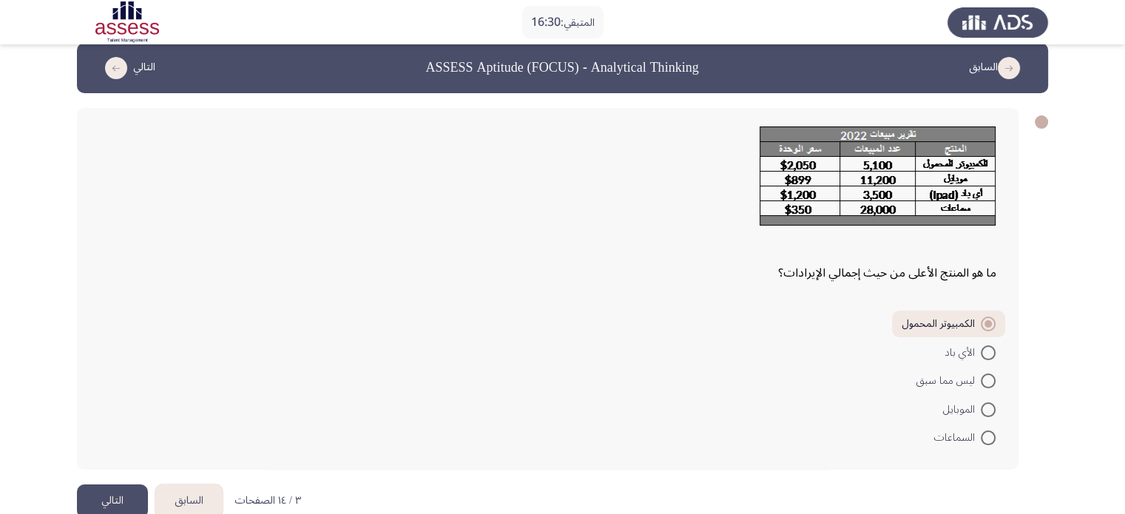
scroll to position [44, 0]
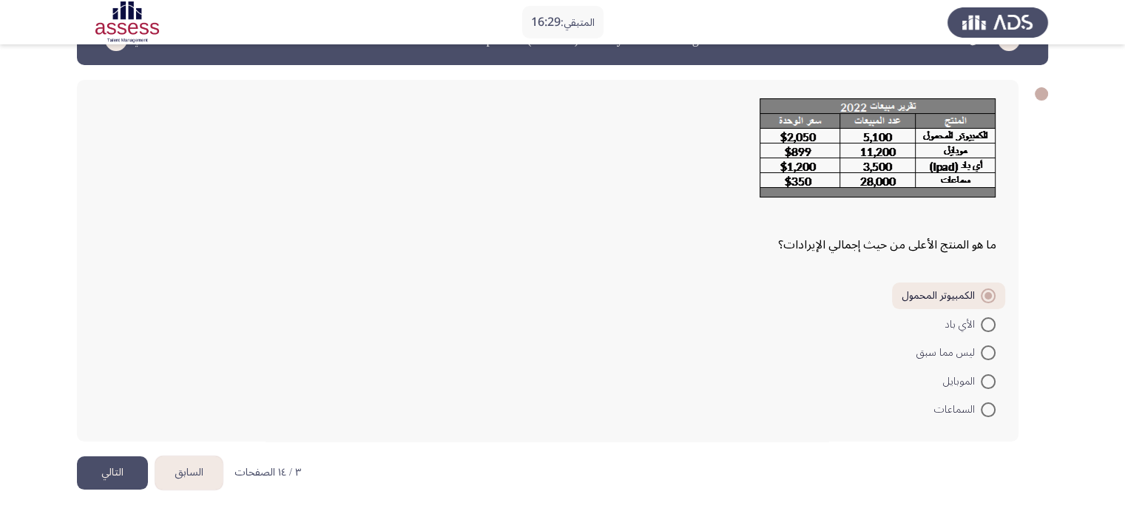
click at [120, 458] on button "التالي" at bounding box center [112, 472] width 71 height 33
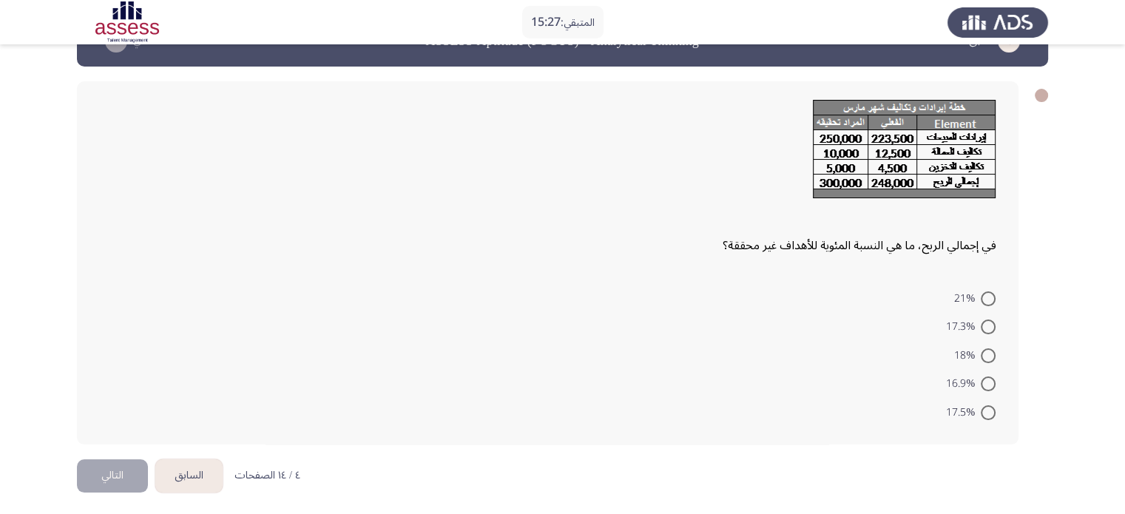
scroll to position [45, 0]
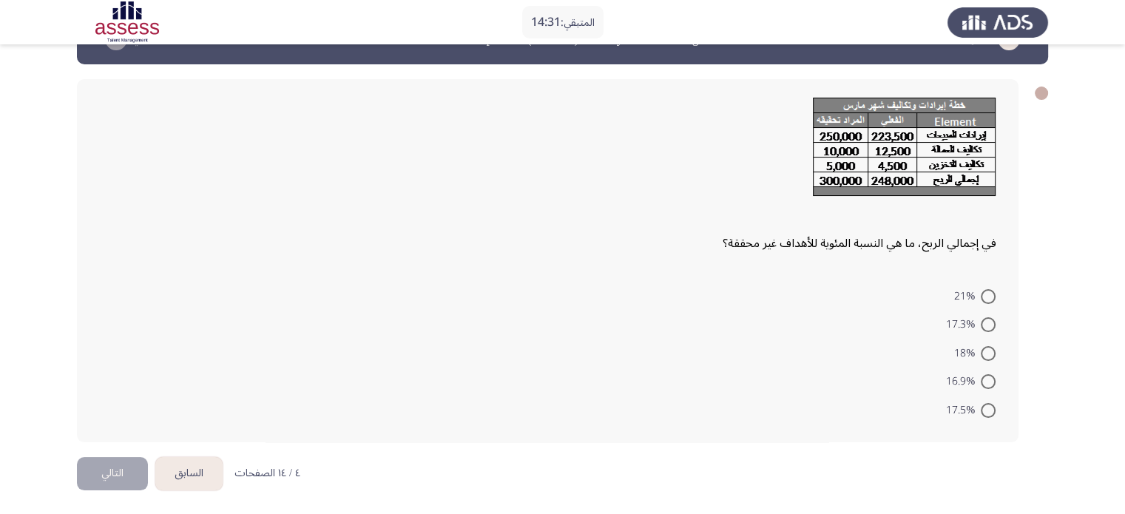
click at [981, 300] on span at bounding box center [987, 296] width 15 height 15
click at [981, 300] on input "21%" at bounding box center [987, 296] width 15 height 15
radio input "true"
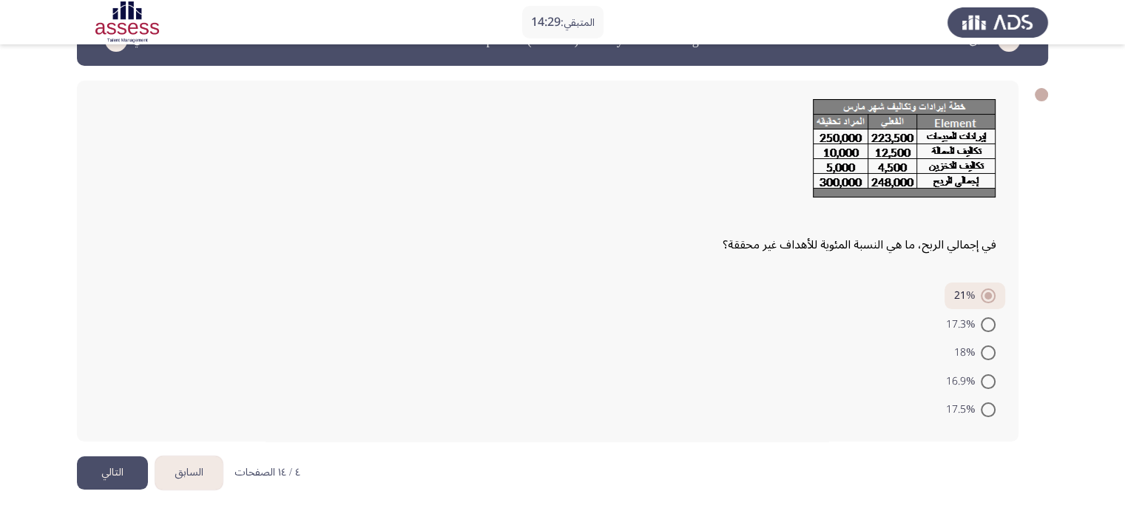
click at [128, 475] on button "التالي" at bounding box center [112, 472] width 71 height 33
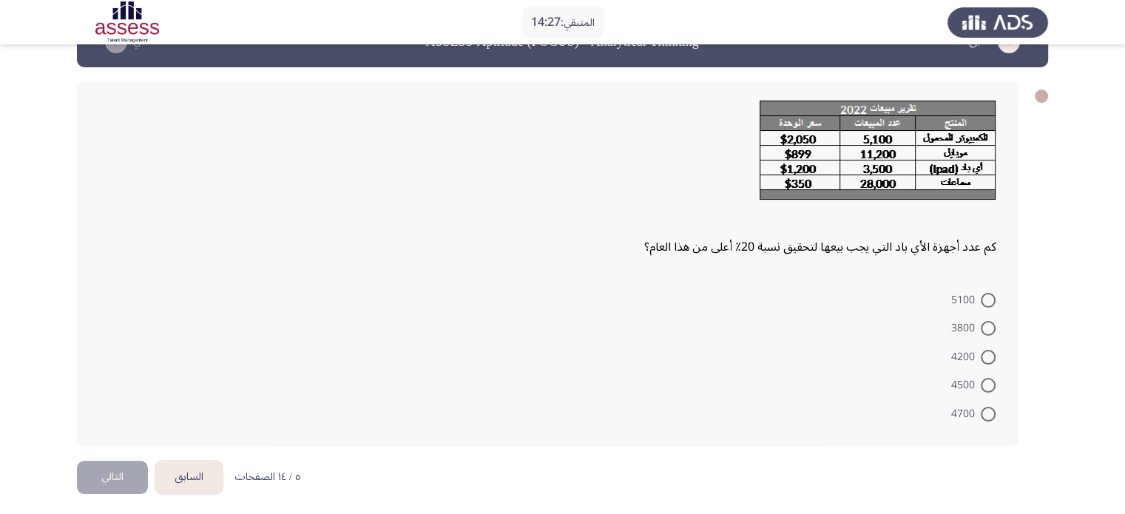
scroll to position [46, 0]
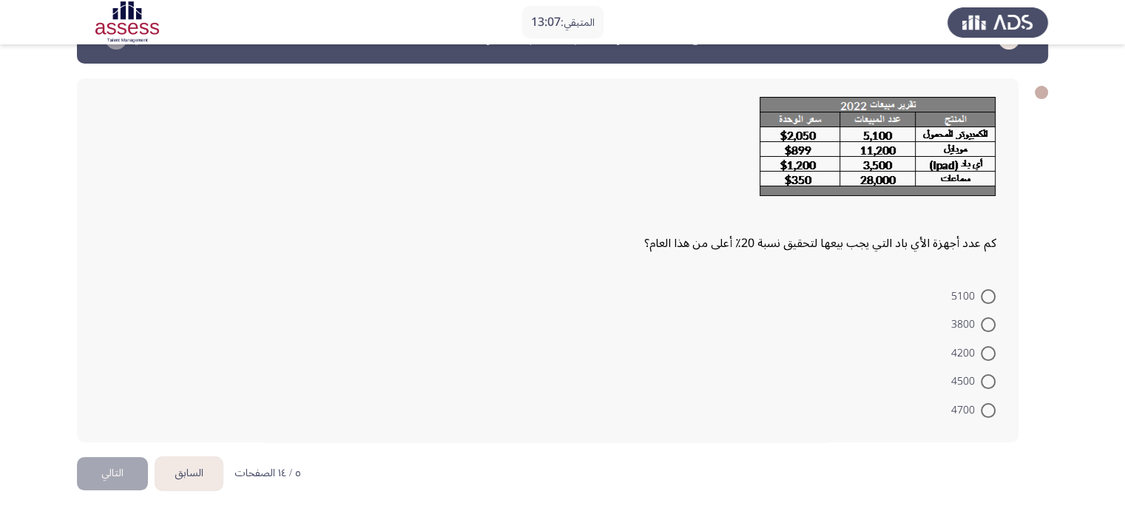
click at [1004, 347] on mat-radio-button "4200" at bounding box center [973, 352] width 64 height 29
click at [989, 347] on span at bounding box center [987, 353] width 15 height 15
click at [989, 347] on input "4200" at bounding box center [987, 353] width 15 height 15
radio input "true"
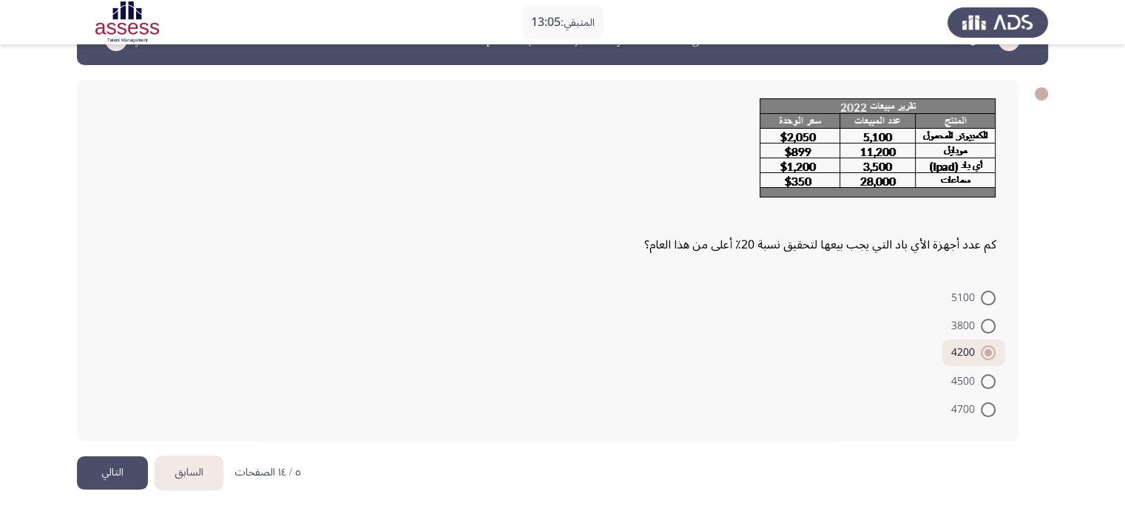
click at [109, 467] on button "التالي" at bounding box center [112, 472] width 71 height 33
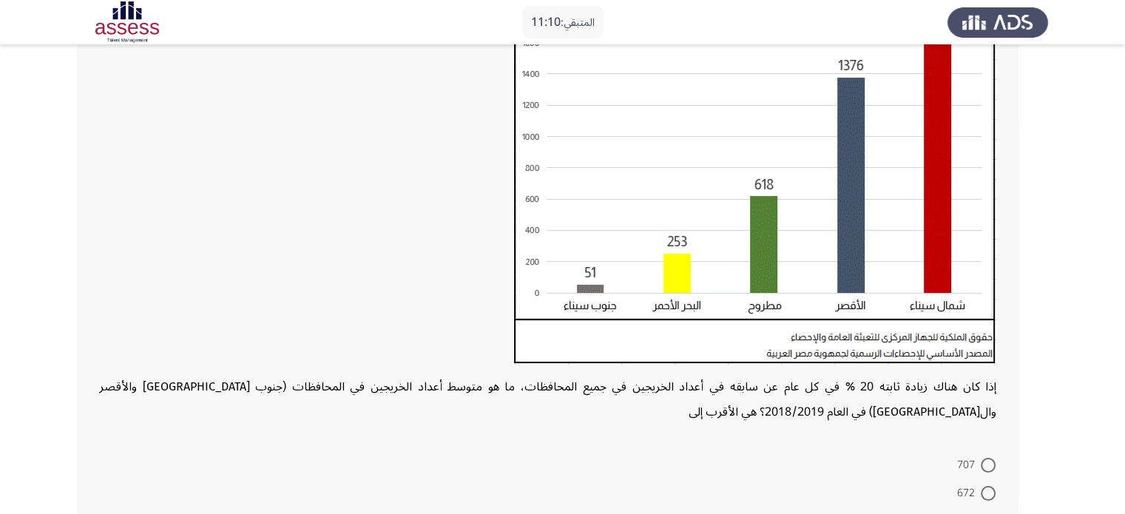
scroll to position [356, 0]
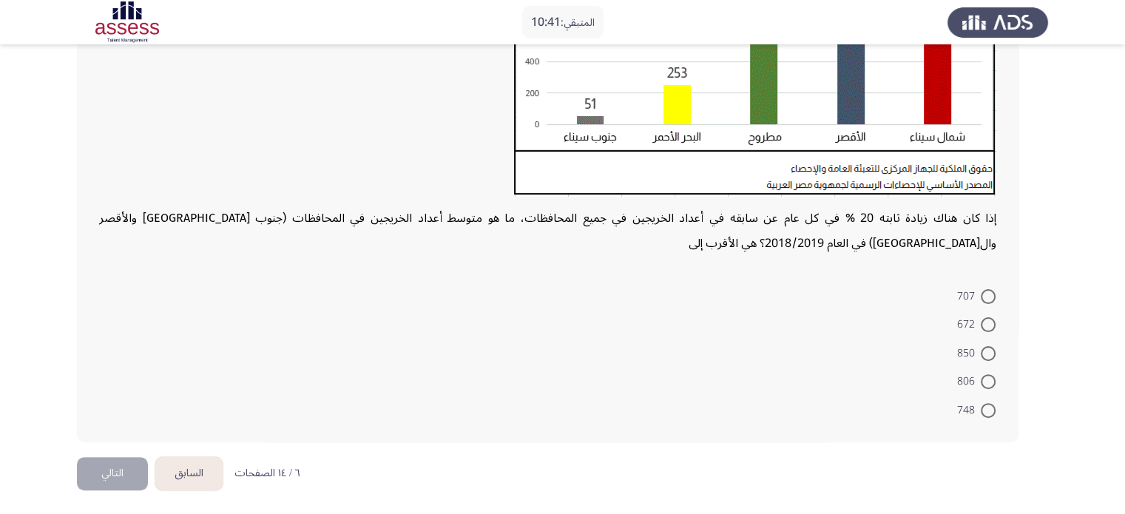
click at [994, 374] on span at bounding box center [987, 381] width 15 height 15
click at [994, 374] on input "806" at bounding box center [987, 381] width 15 height 15
radio input "true"
click at [114, 477] on button "التالي" at bounding box center [112, 472] width 71 height 33
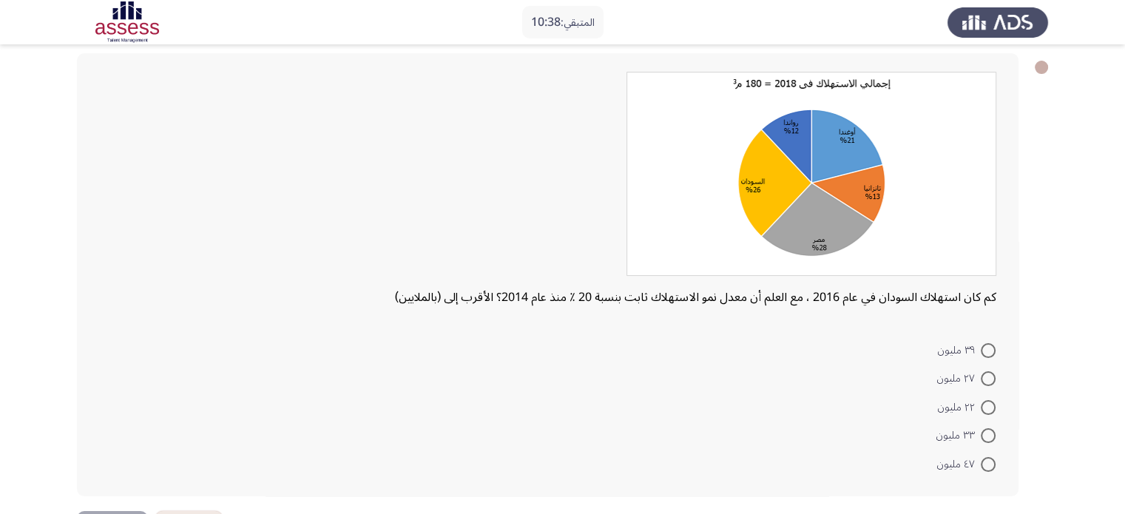
scroll to position [74, 0]
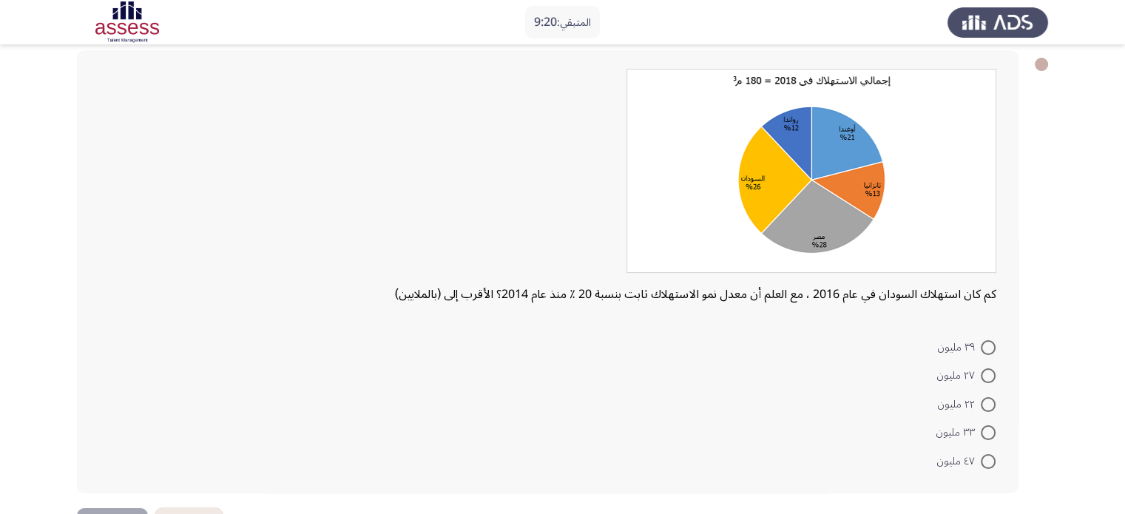
click at [988, 344] on span at bounding box center [987, 347] width 15 height 15
click at [988, 344] on input "٣٩ مليون" at bounding box center [987, 347] width 15 height 15
radio input "true"
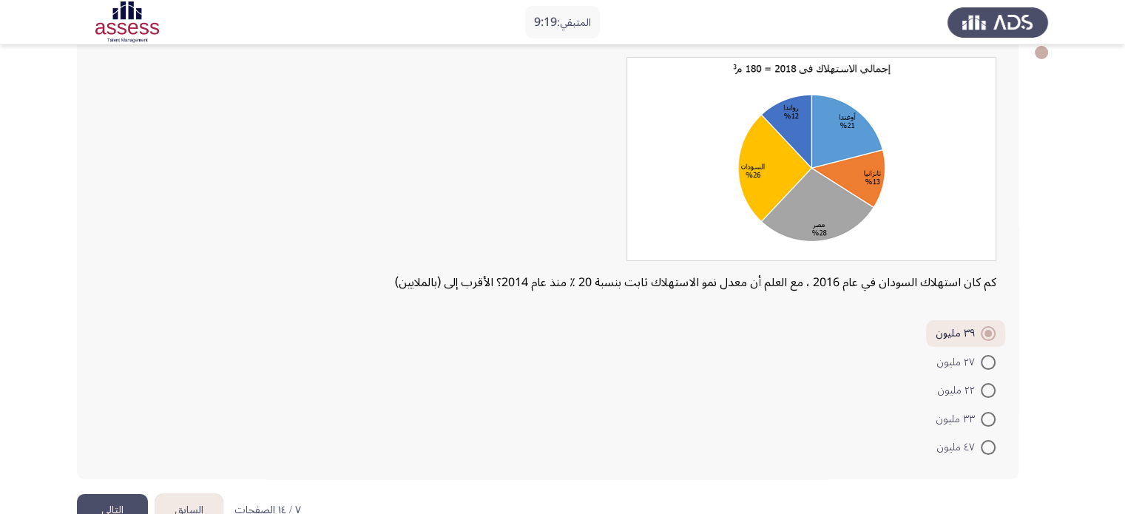
scroll to position [123, 0]
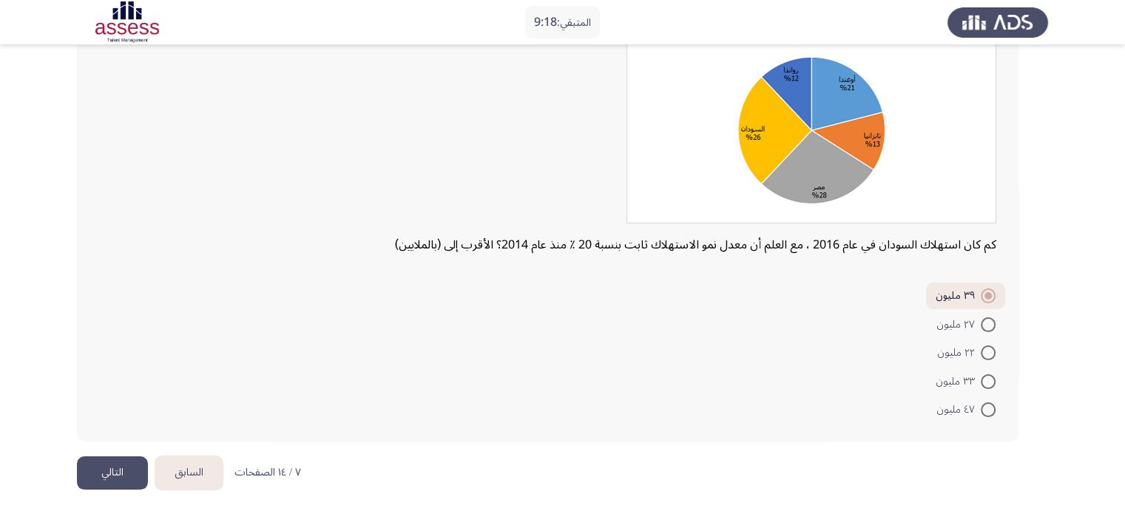
click at [115, 463] on button "التالي" at bounding box center [112, 472] width 71 height 33
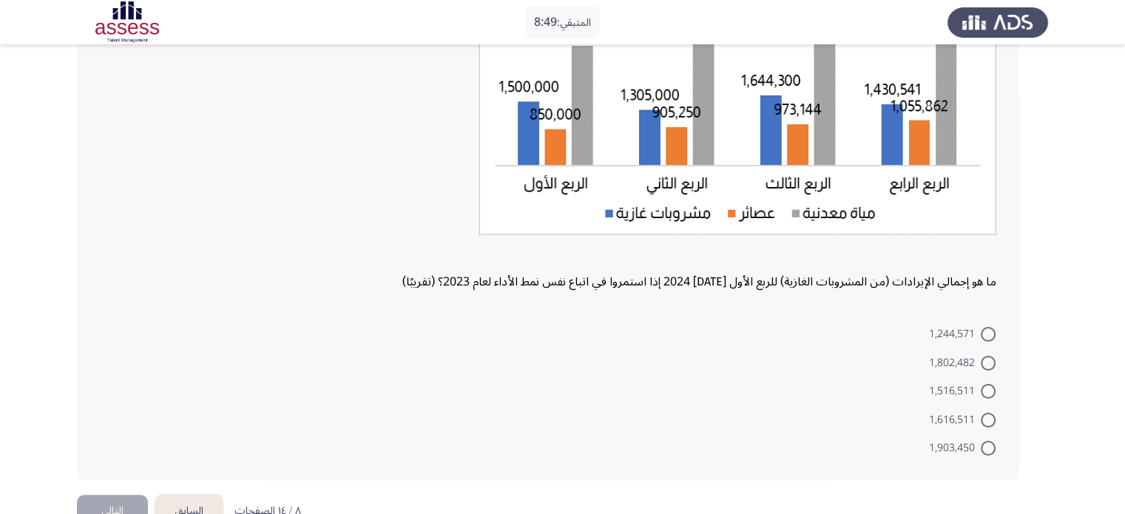
scroll to position [222, 0]
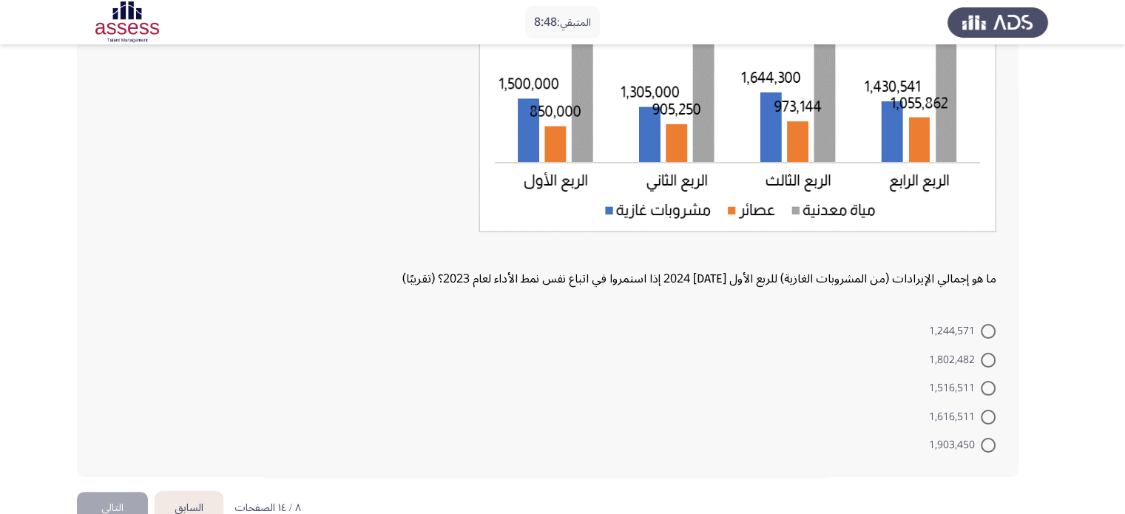
click at [986, 390] on span at bounding box center [987, 388] width 15 height 15
click at [986, 390] on input "1,516,511" at bounding box center [987, 388] width 15 height 15
radio input "true"
click at [118, 498] on button "التالي" at bounding box center [112, 506] width 71 height 33
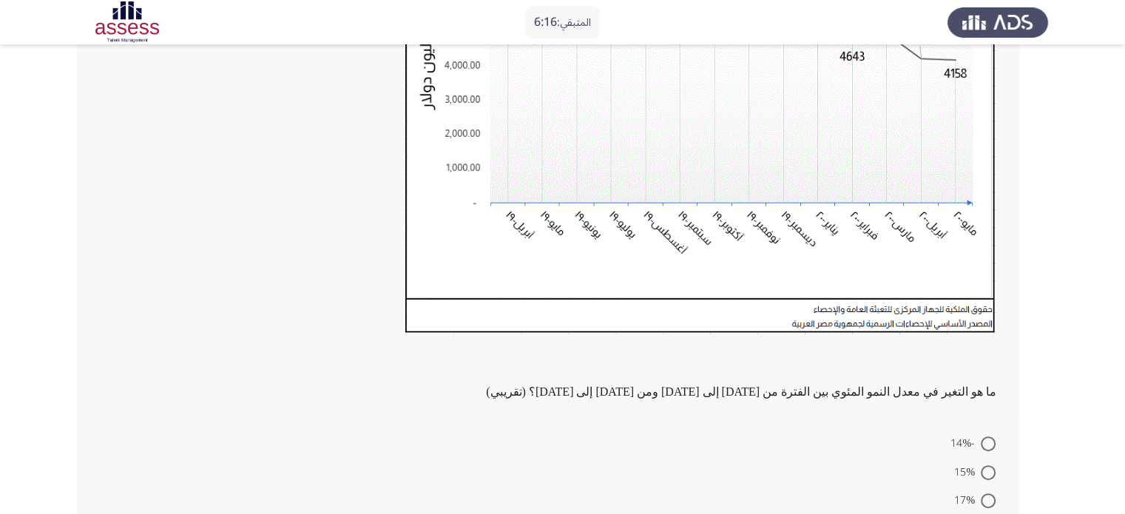
scroll to position [348, 0]
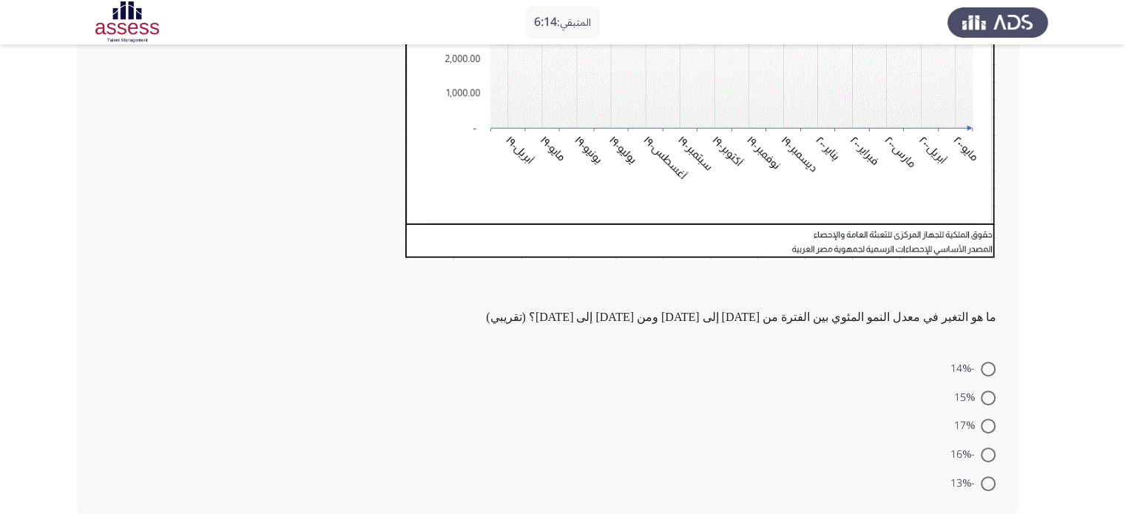
click at [989, 424] on span at bounding box center [987, 425] width 15 height 15
click at [989, 424] on input "17%" at bounding box center [987, 425] width 15 height 15
radio input "true"
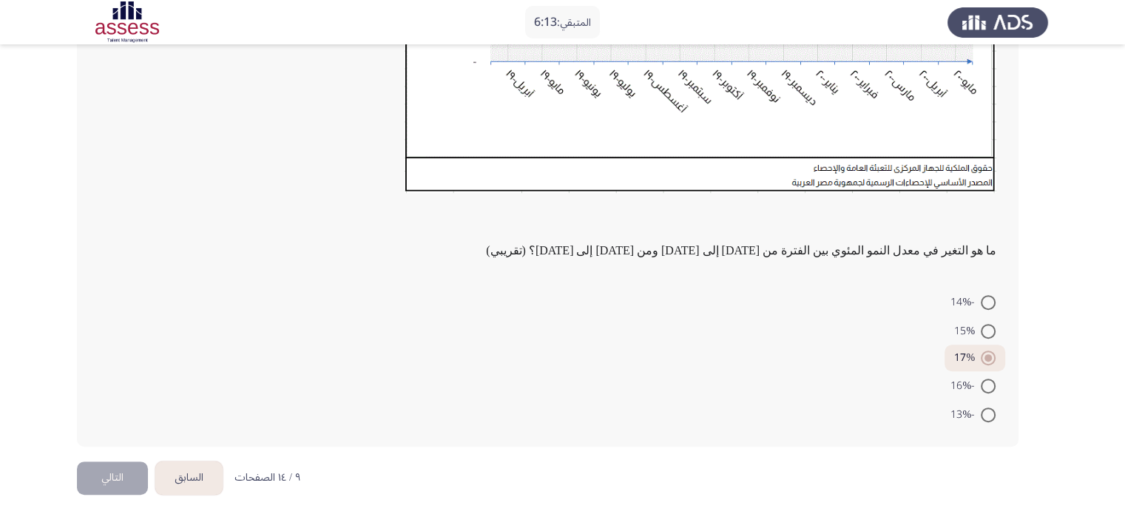
scroll to position [420, 0]
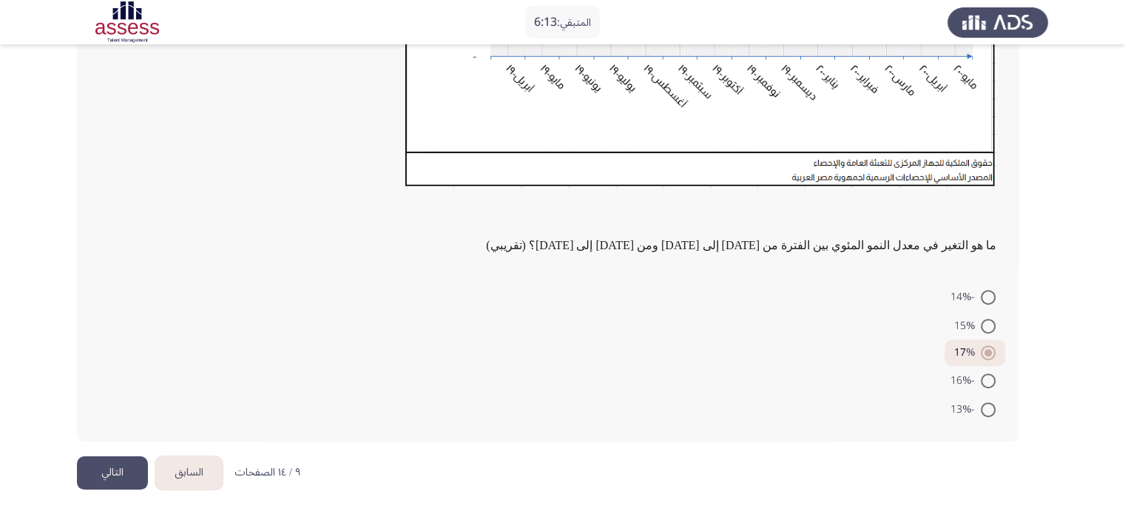
click at [127, 478] on button "التالي" at bounding box center [112, 472] width 71 height 33
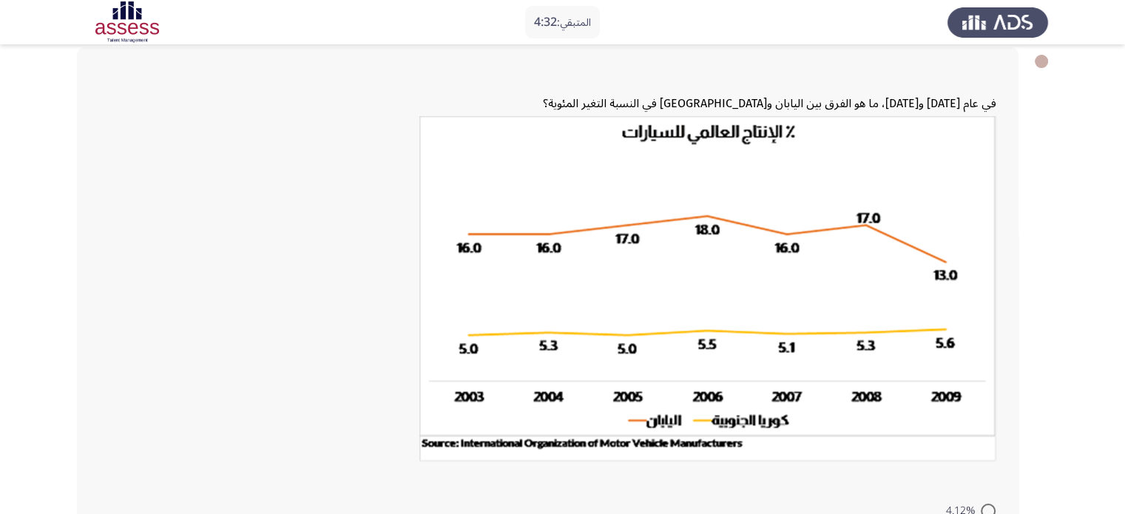
scroll to position [222, 0]
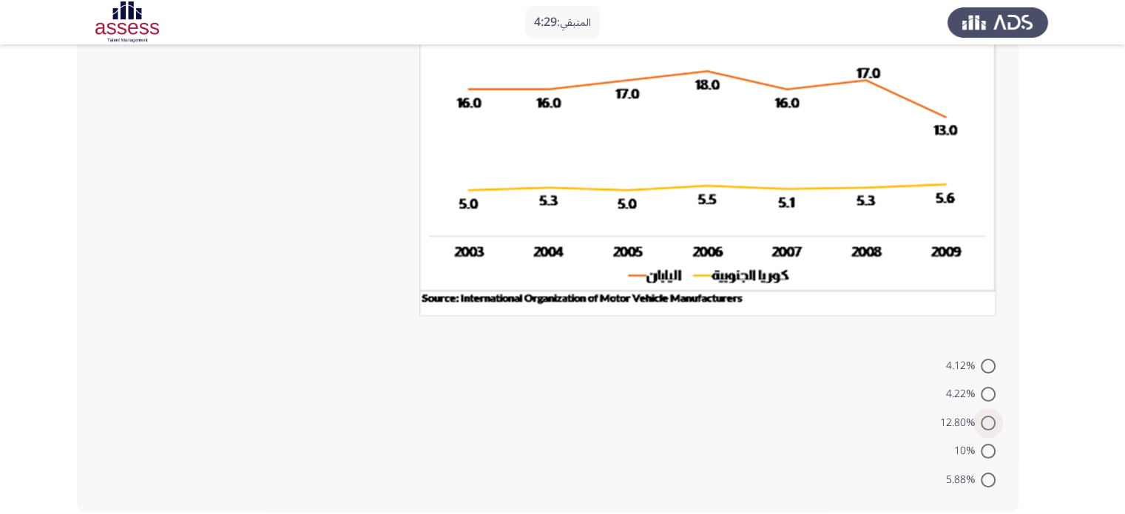
click at [988, 424] on span at bounding box center [987, 423] width 15 height 15
click at [988, 424] on input "12.80%" at bounding box center [987, 423] width 15 height 15
radio input "true"
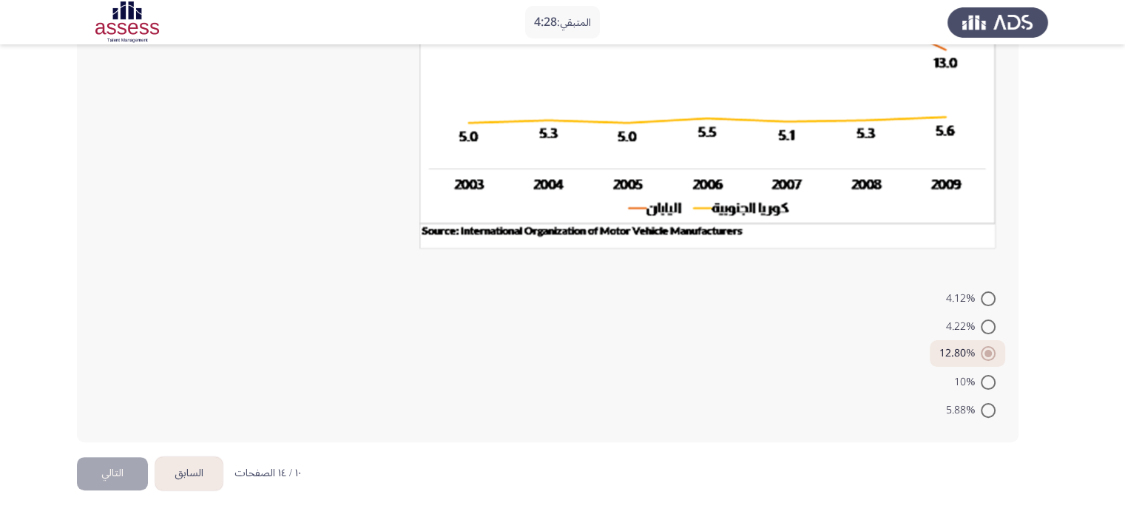
scroll to position [290, 0]
click at [136, 465] on button "التالي" at bounding box center [112, 472] width 71 height 33
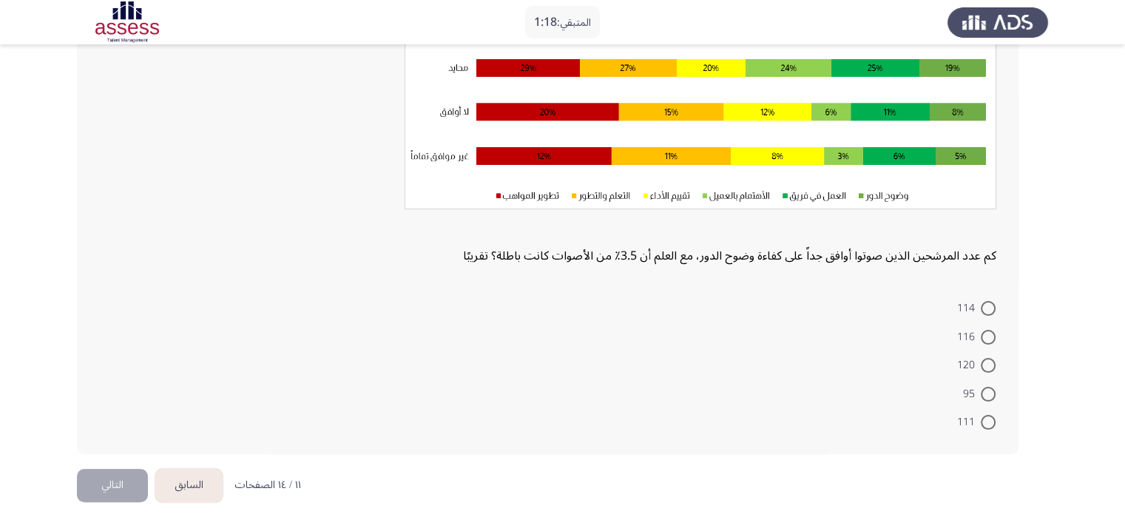
scroll to position [222, 0]
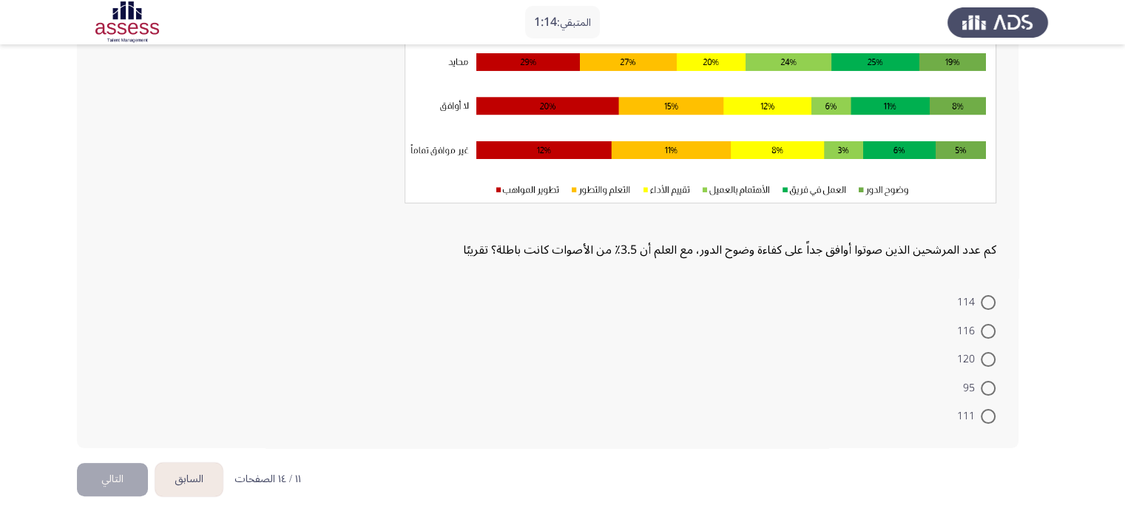
drag, startPoint x: 983, startPoint y: 325, endPoint x: 454, endPoint y: 447, distance: 543.4
click at [984, 325] on span at bounding box center [987, 331] width 15 height 15
click at [984, 325] on input "116" at bounding box center [987, 331] width 15 height 15
radio input "true"
click at [116, 481] on button "التالي" at bounding box center [112, 477] width 71 height 33
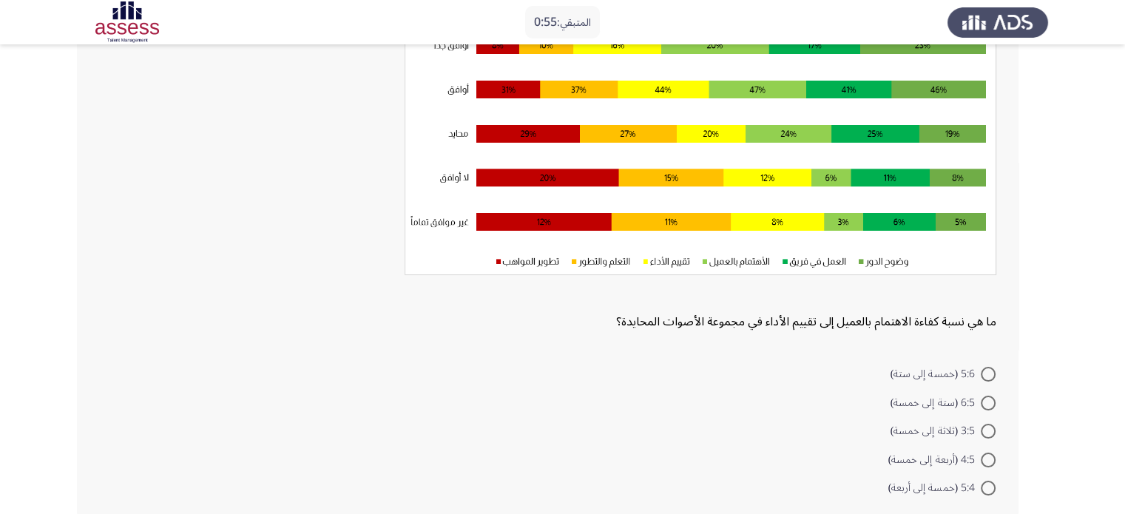
scroll to position [148, 0]
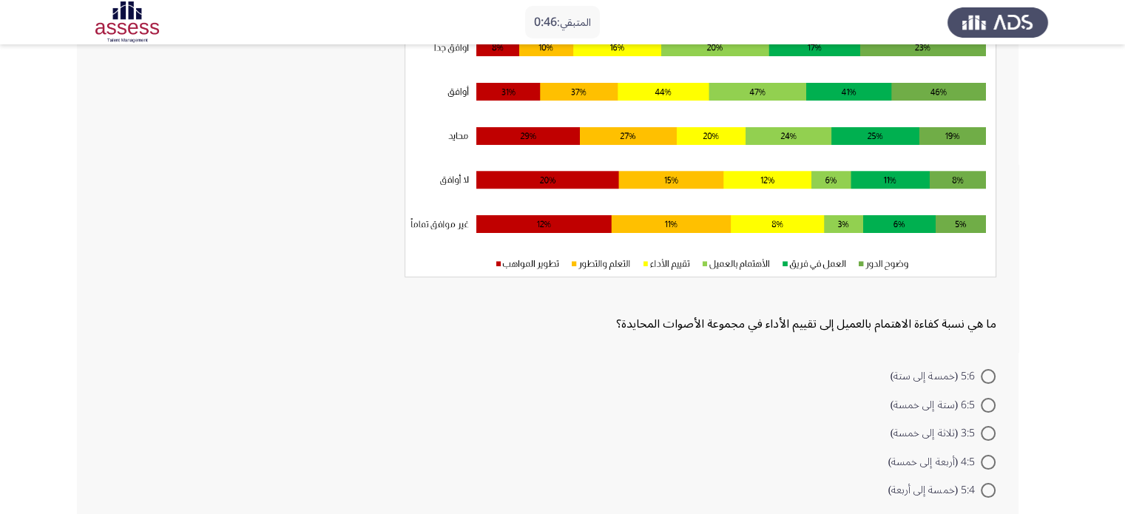
click at [988, 492] on span at bounding box center [987, 490] width 15 height 15
click at [988, 492] on input "5:4 (خمسة إلى أربعة)" at bounding box center [987, 490] width 15 height 15
radio input "true"
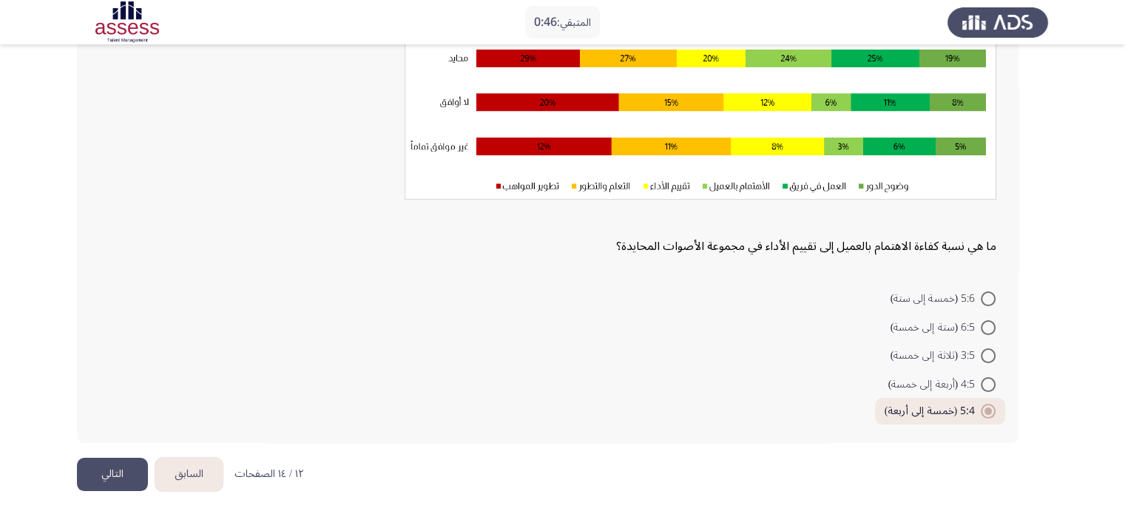
scroll to position [226, 0]
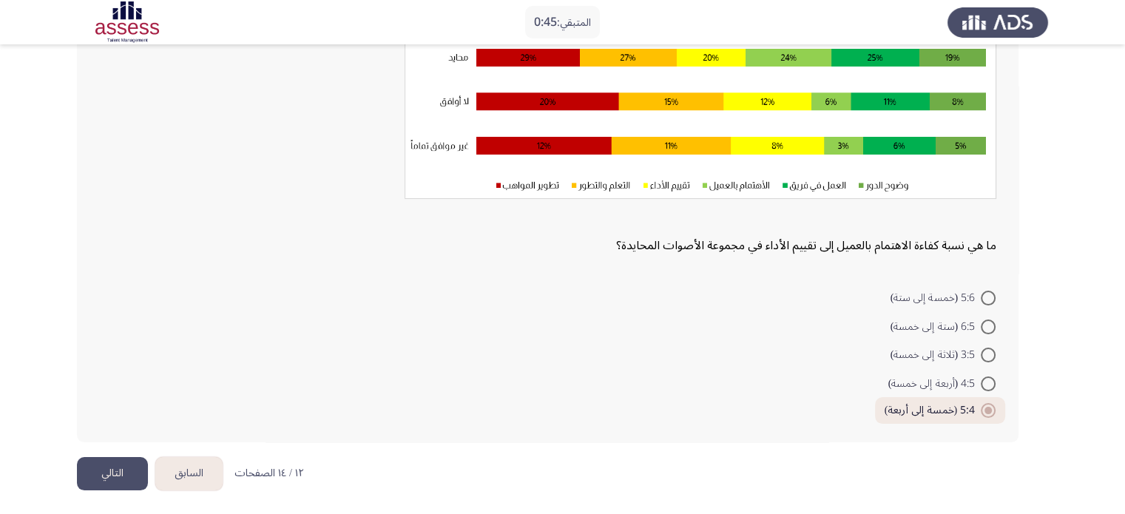
click at [135, 469] on button "التالي" at bounding box center [112, 473] width 71 height 33
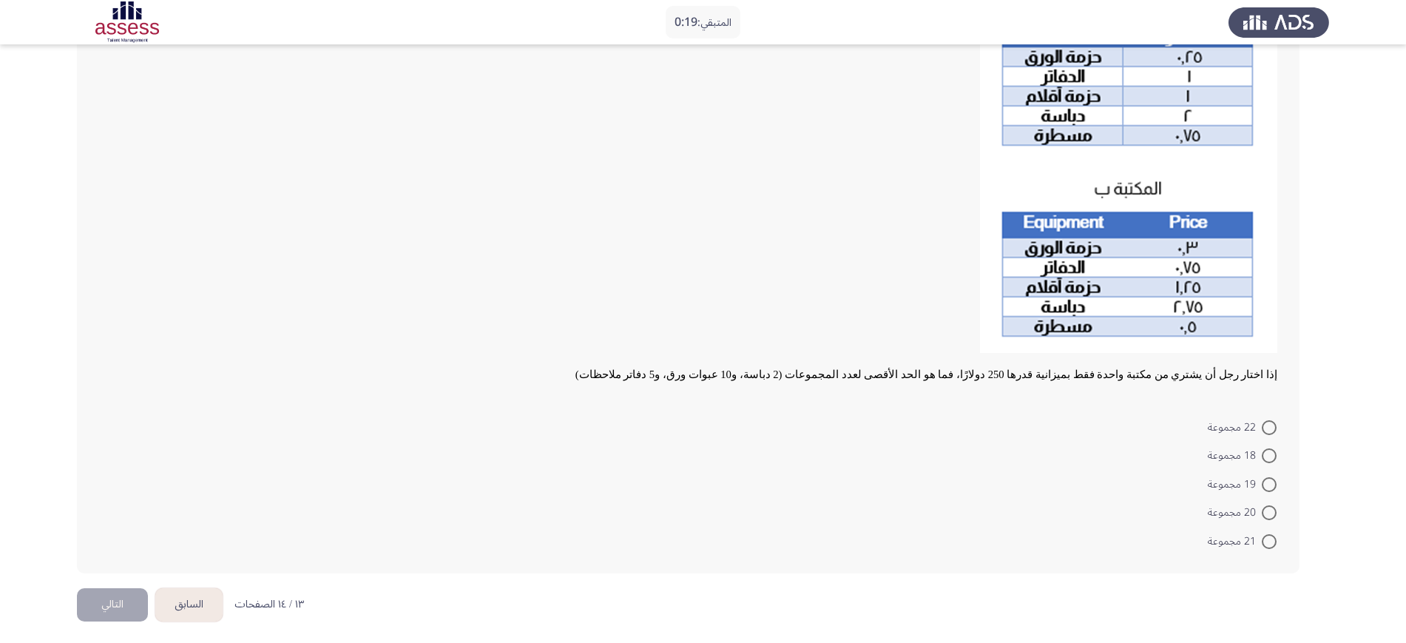
scroll to position [166, 0]
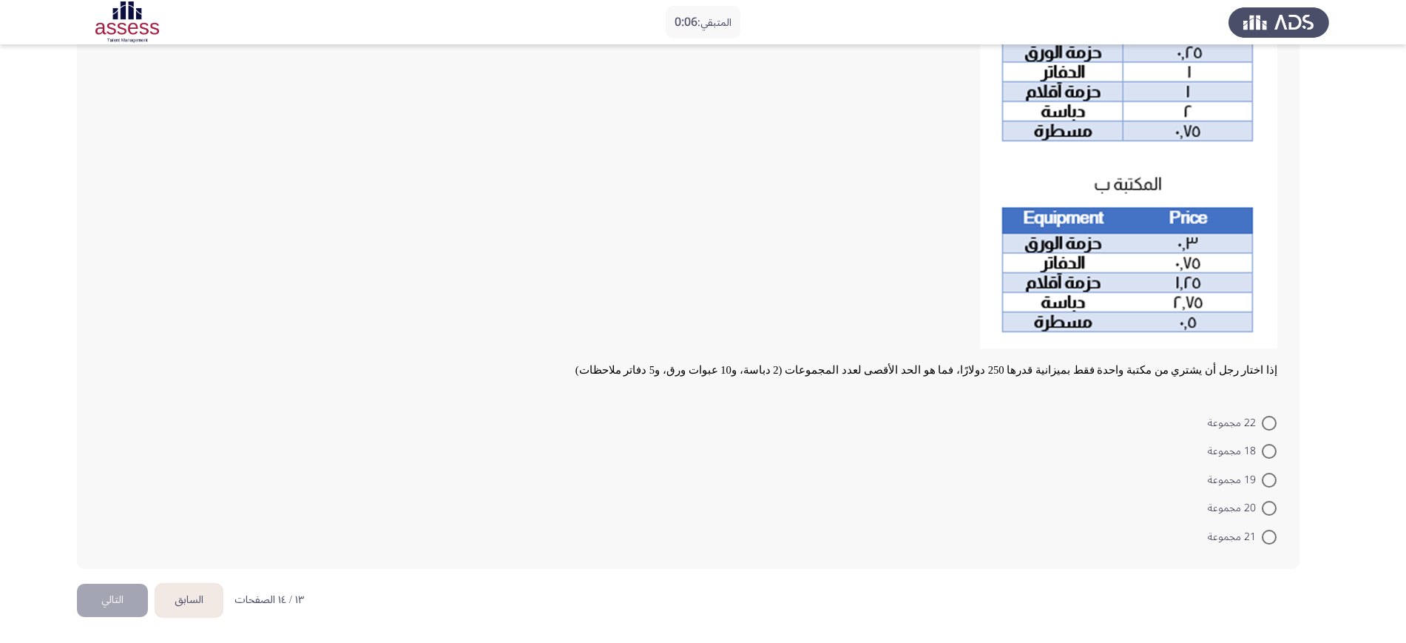
click at [1135, 450] on span "18 مجموعة" at bounding box center [1234, 451] width 54 height 18
click at [1135, 450] on input "18 مجموعة" at bounding box center [1268, 451] width 15 height 15
radio input "true"
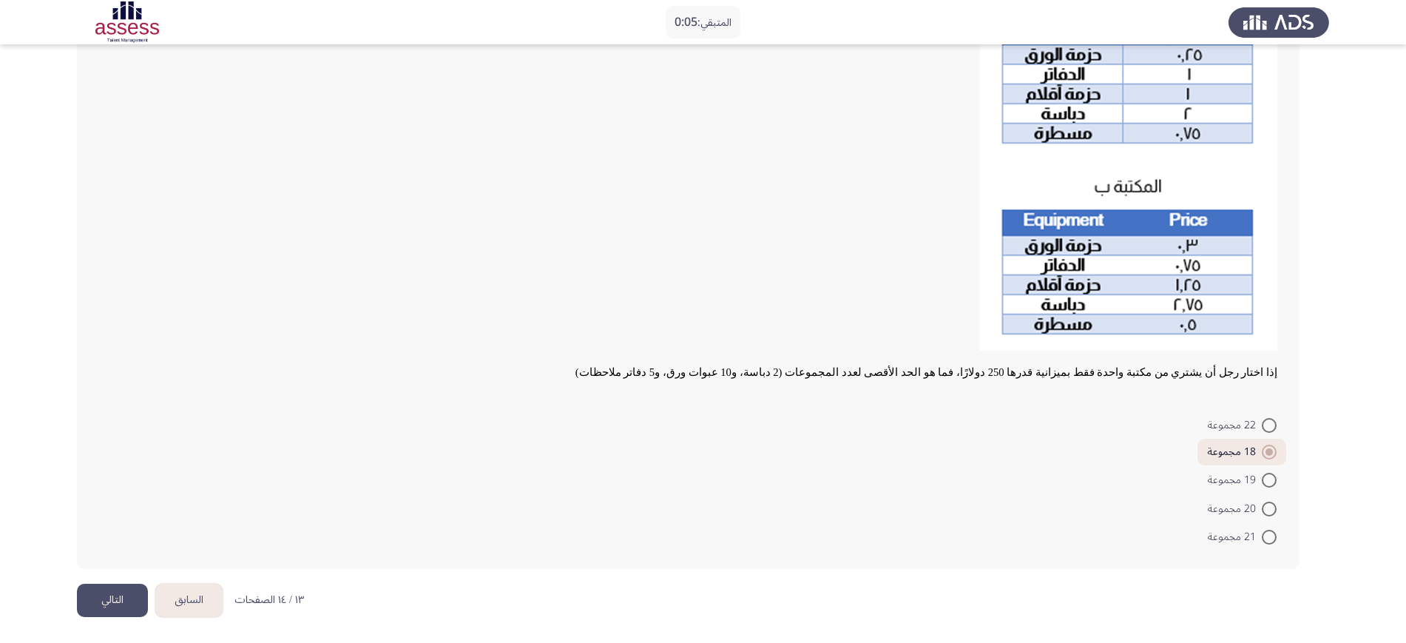
click at [132, 513] on button "التالي" at bounding box center [112, 599] width 71 height 33
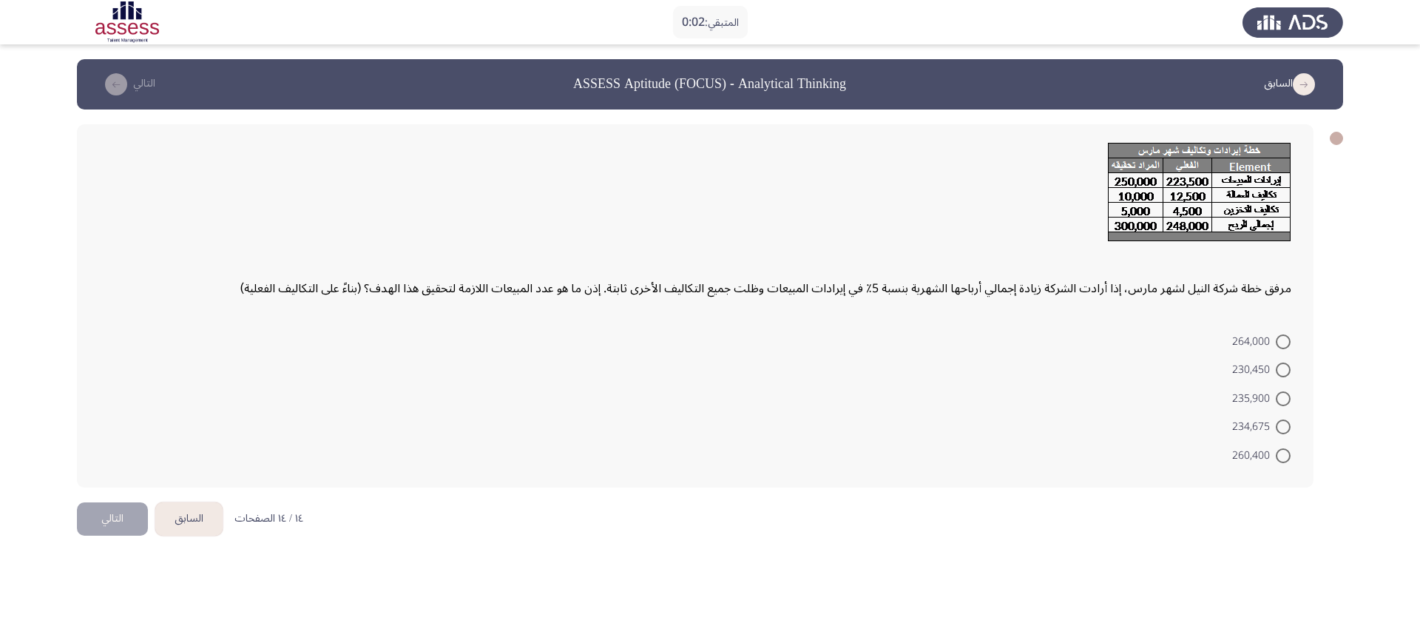
click at [1135, 396] on span at bounding box center [1282, 398] width 15 height 15
click at [1135, 396] on input "235,900" at bounding box center [1282, 398] width 15 height 15
radio input "true"
click at [128, 513] on button "التالي" at bounding box center [112, 516] width 71 height 33
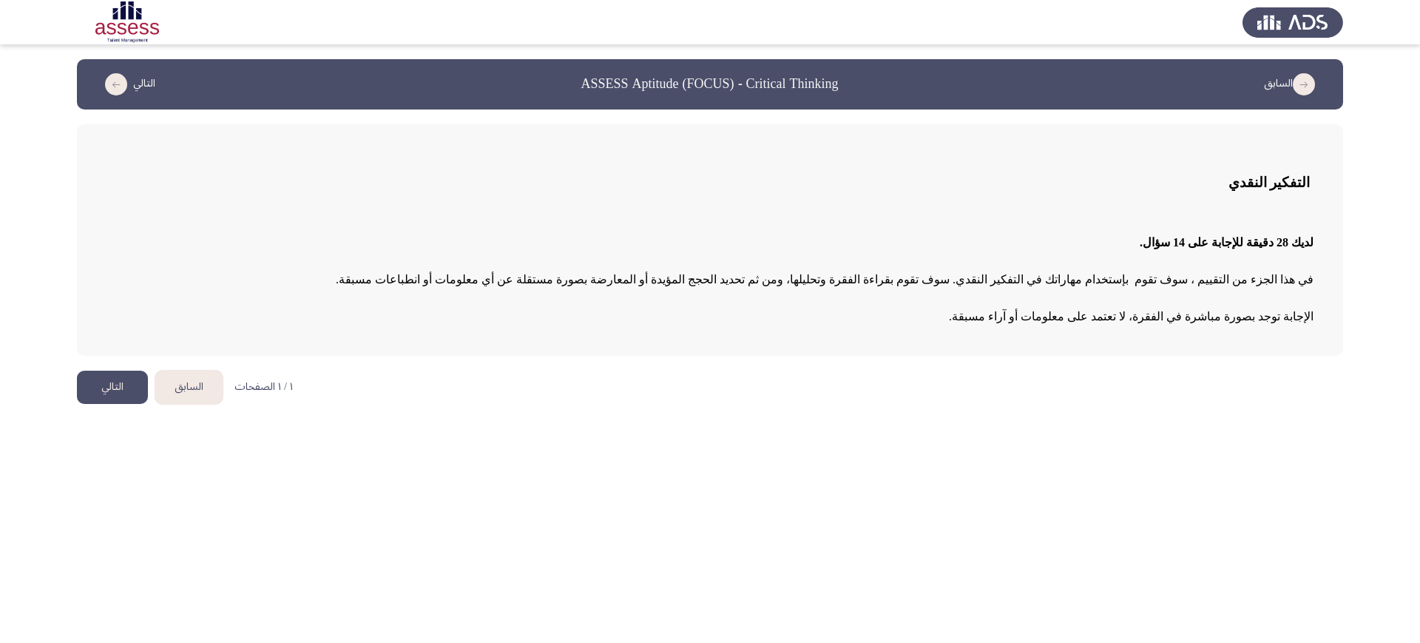
click at [122, 388] on button "التالي" at bounding box center [112, 386] width 71 height 33
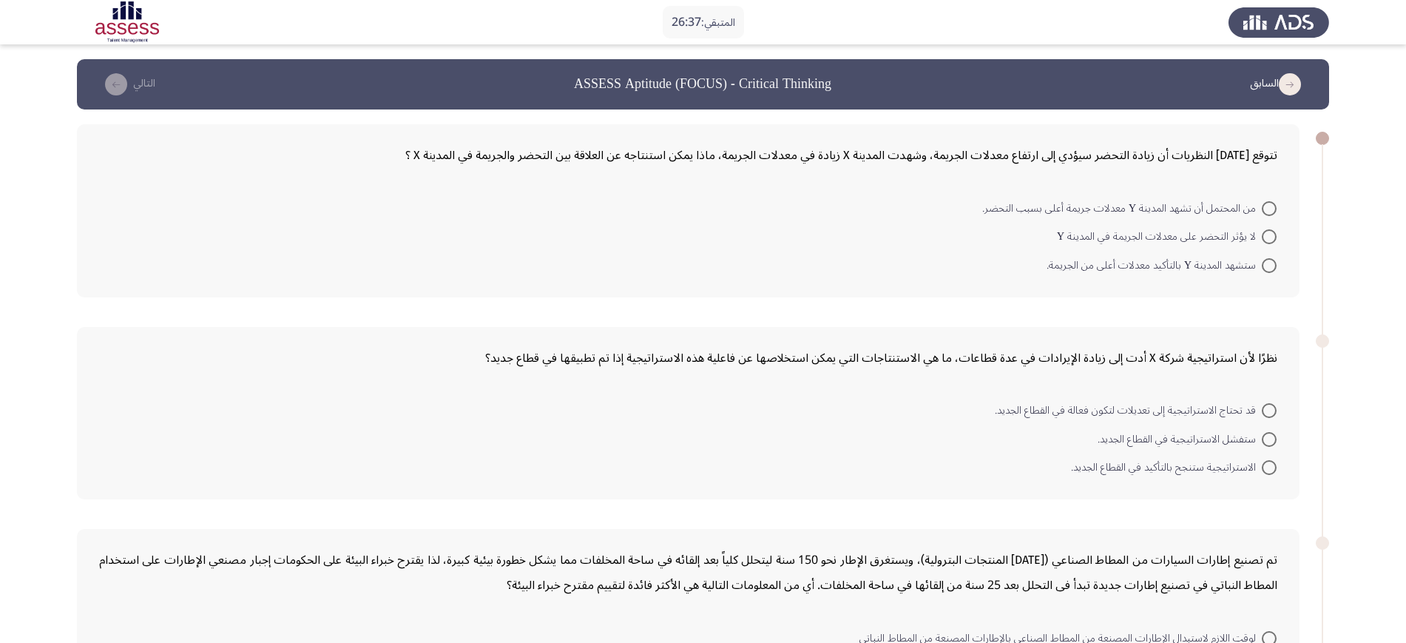
click at [1135, 204] on span at bounding box center [1268, 208] width 15 height 15
click at [1135, 204] on input "من المحتمل أن تشهد المدينة Y معدلات جريمة أعلى بسبب التحضر." at bounding box center [1268, 208] width 15 height 15
radio input "true"
click at [1135, 410] on span at bounding box center [1268, 408] width 15 height 15
click at [1135, 410] on input "قد تحتاج الاستراتيجية إلى تعديلات لتكون فعالة في القطاع الجديد." at bounding box center [1268, 408] width 15 height 15
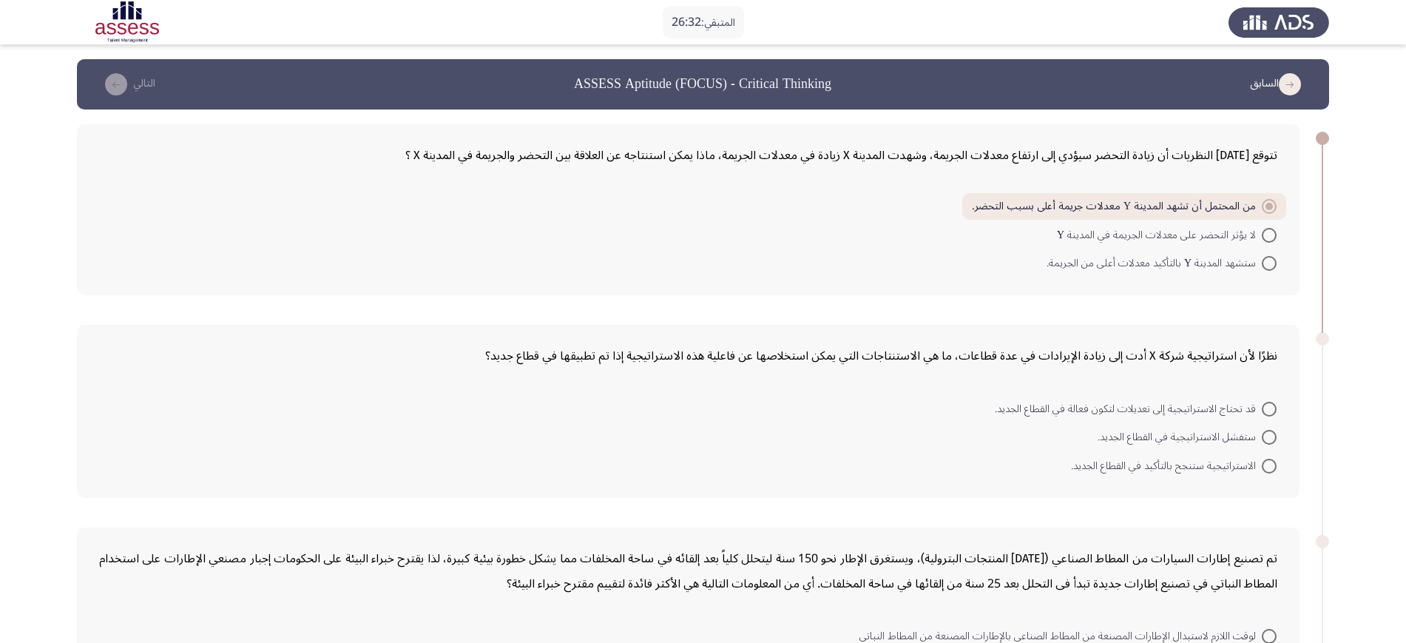
radio input "true"
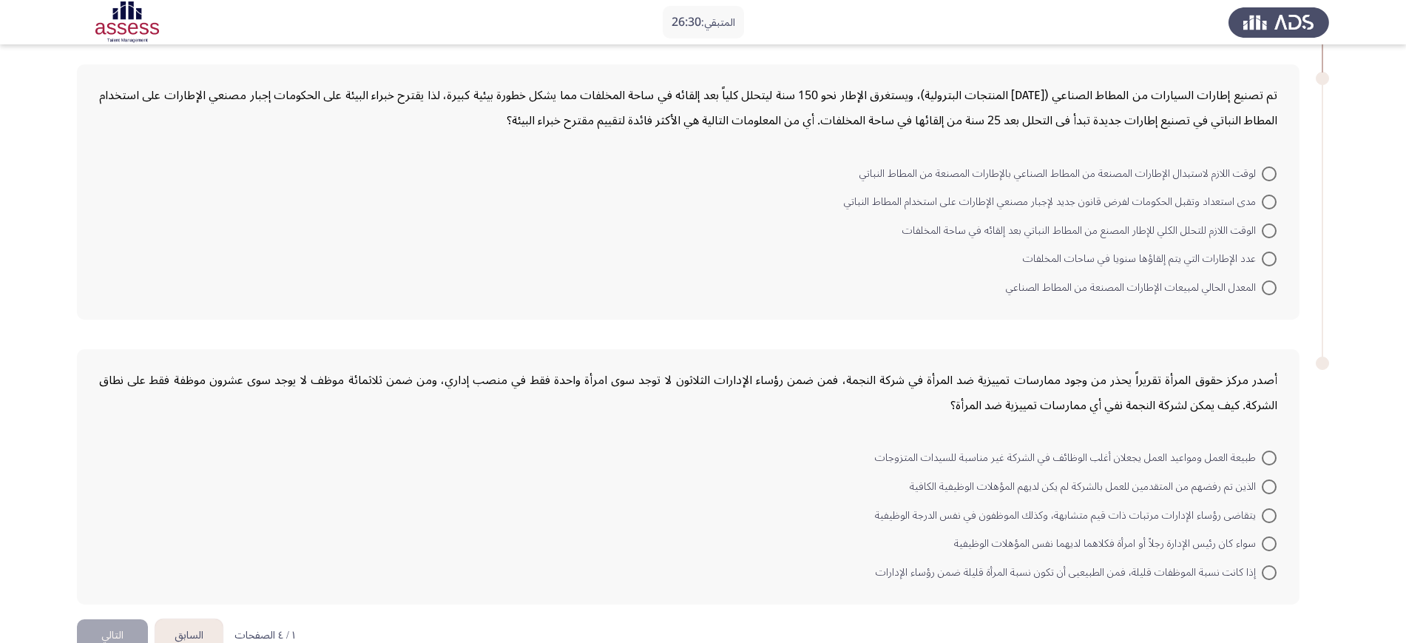
scroll to position [462, 0]
click at [1135, 253] on span at bounding box center [1268, 257] width 15 height 15
click at [1135, 253] on input "عدد الإطارات التي يتم إلقاؤها سنويا في ساحات المخلفات" at bounding box center [1268, 257] width 15 height 15
radio input "true"
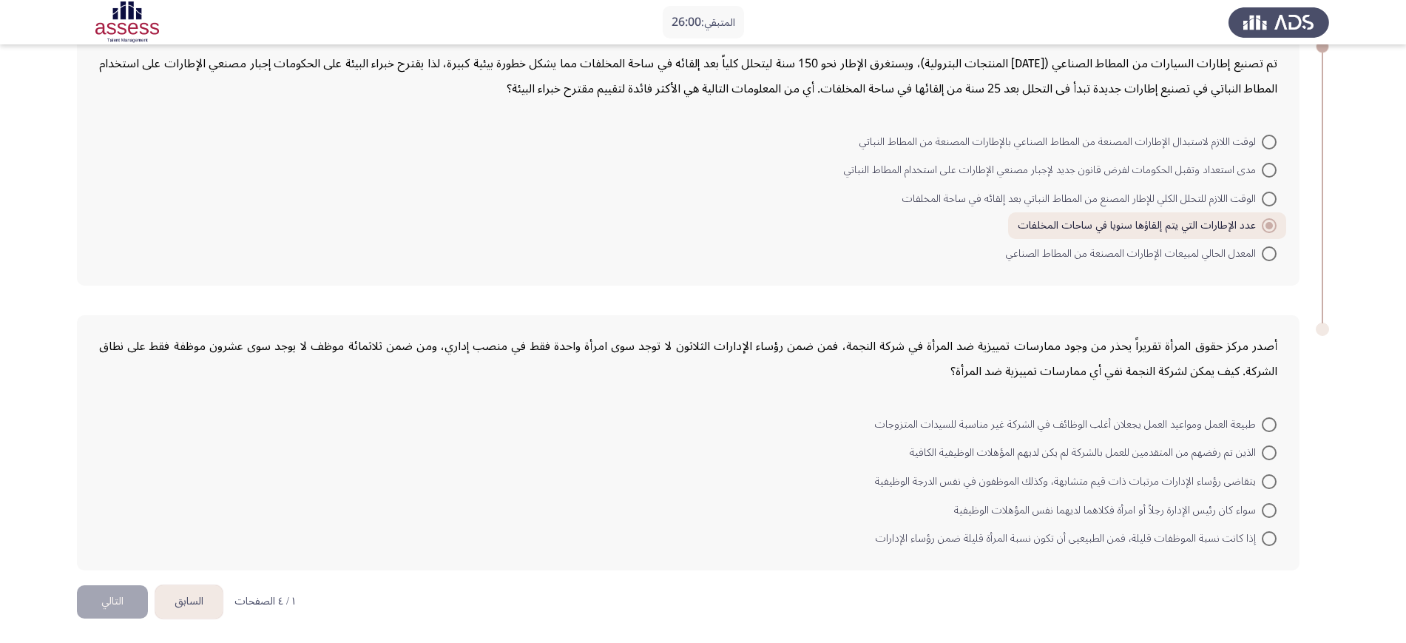
scroll to position [494, 0]
click at [1135, 455] on span at bounding box center [1268, 451] width 15 height 15
click at [1135, 455] on input "الذين تم رفضهم من المتقدمين للعمل بالشركة لم يكن لديهم المؤهلات الوظيفية الكافية" at bounding box center [1268, 451] width 15 height 15
radio input "true"
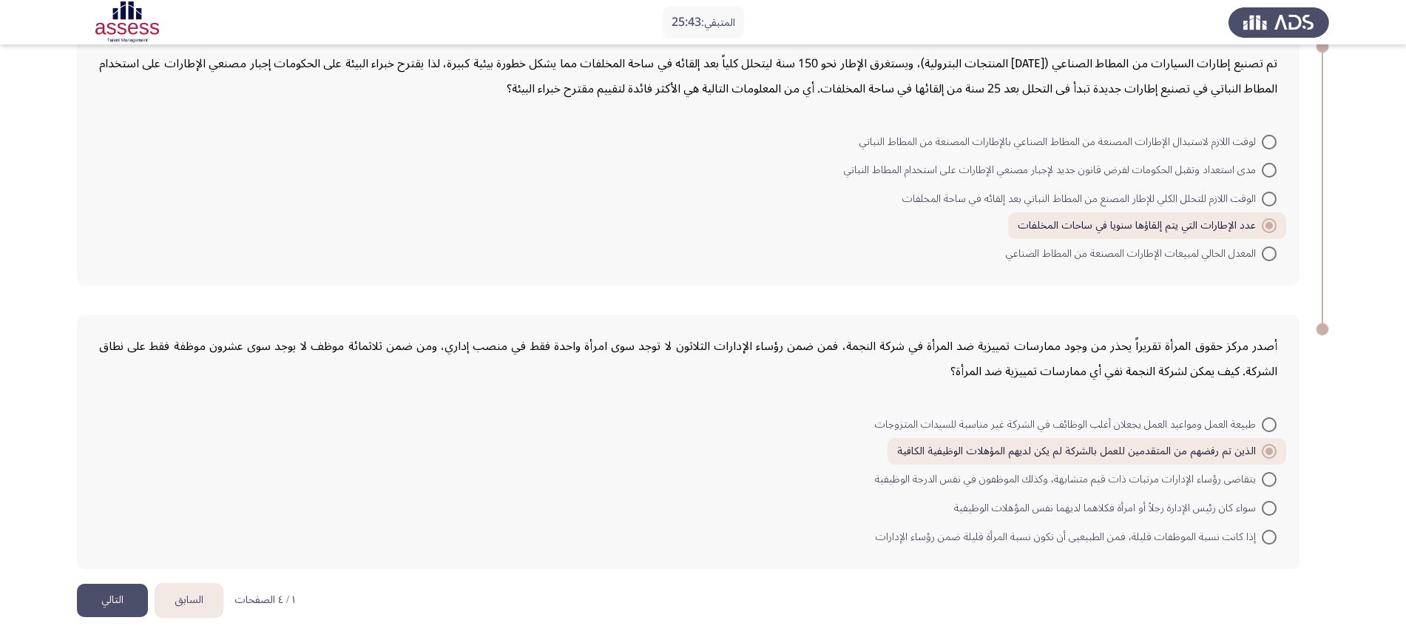
click at [131, 513] on button "التالي" at bounding box center [112, 599] width 71 height 33
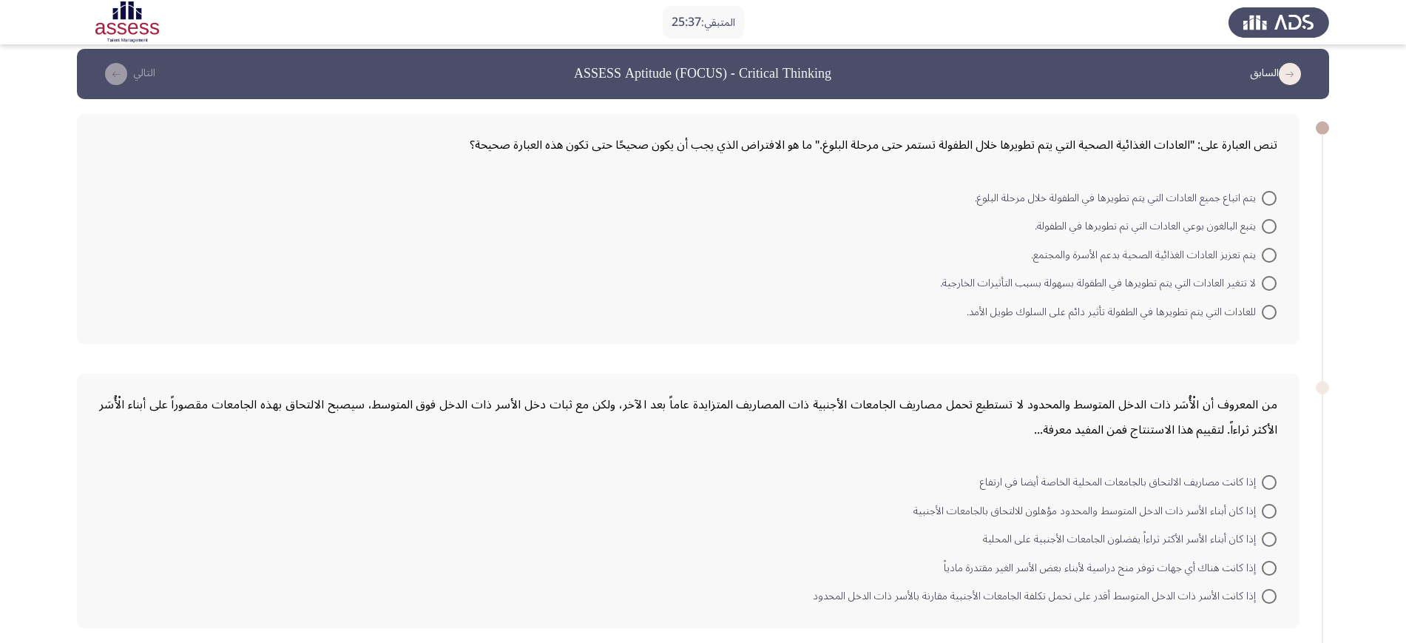
scroll to position [0, 0]
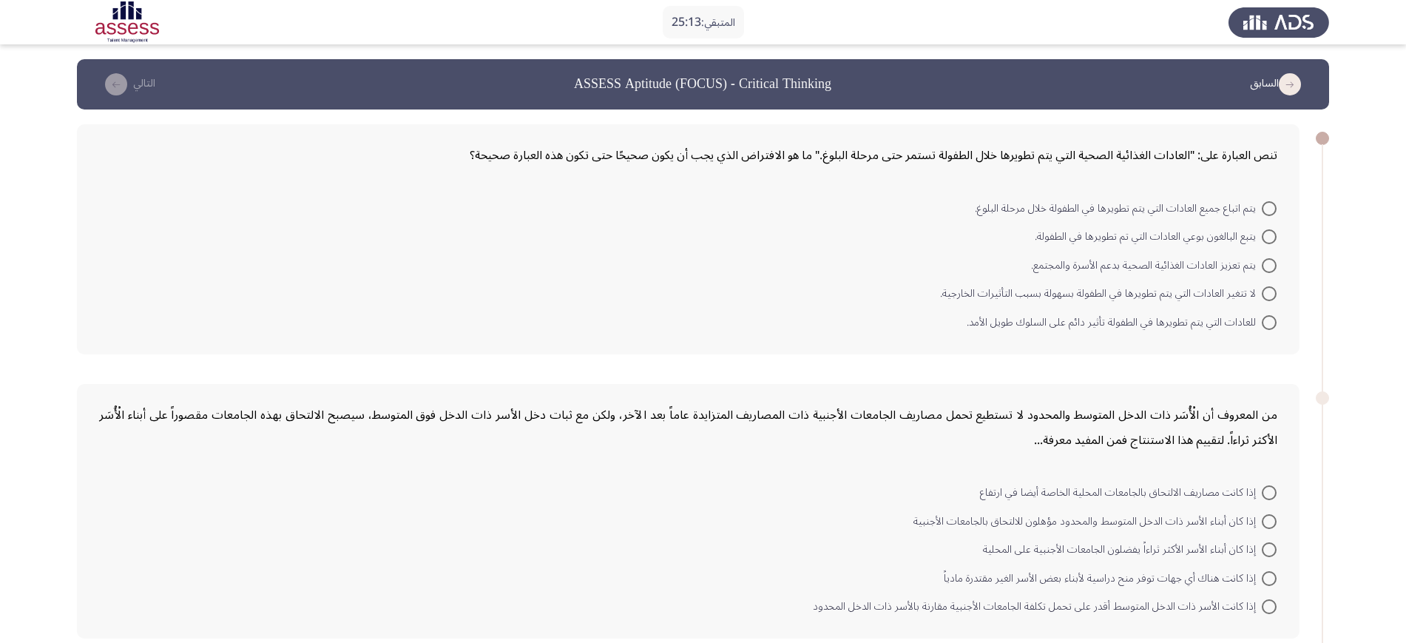
click at [1135, 296] on span at bounding box center [1268, 293] width 15 height 15
click at [1135, 296] on input "لا تتغير العادات التي يتم تطويرها في الطفولة بسهولة بسبب التأثيرات الخارجية." at bounding box center [1268, 293] width 15 height 15
radio input "true"
click at [1135, 513] on span at bounding box center [1268, 604] width 15 height 15
click at [1135, 513] on input "إذا كانت الأسر ذات الدخل المتوسط أقدر على تحمل تكلفة الجامعات الأجنبية مقارنة ب…" at bounding box center [1268, 604] width 15 height 15
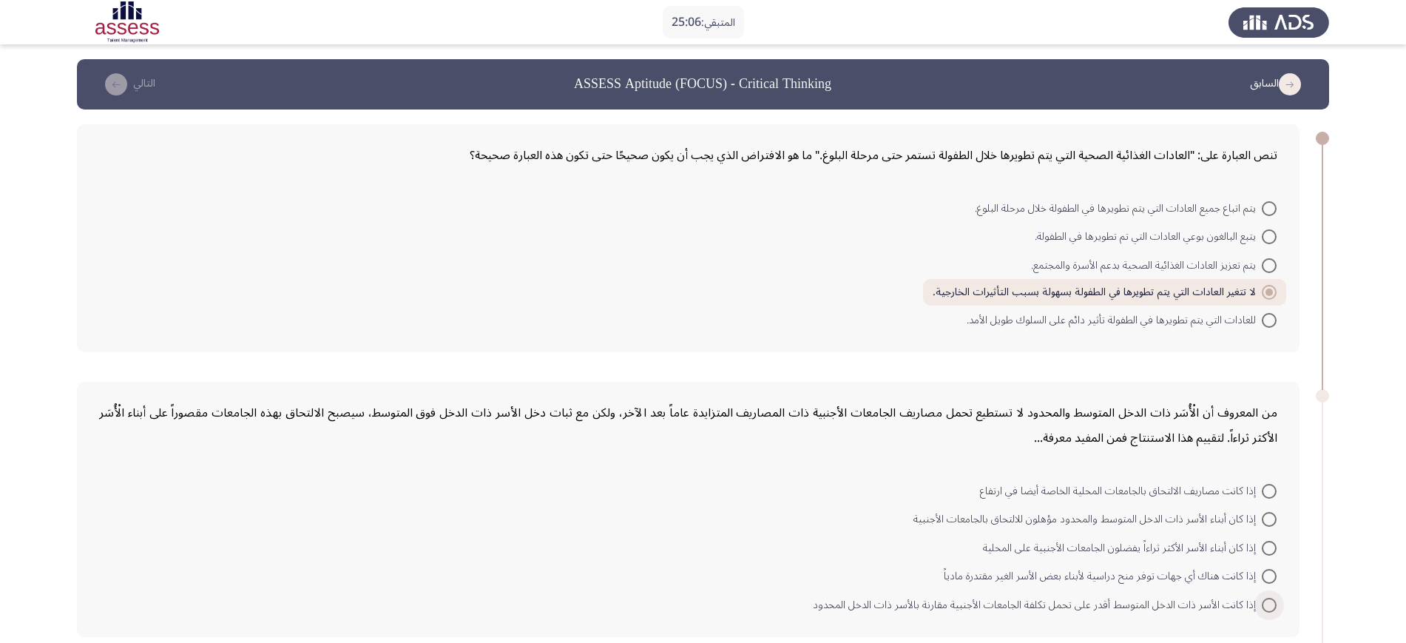
radio input "true"
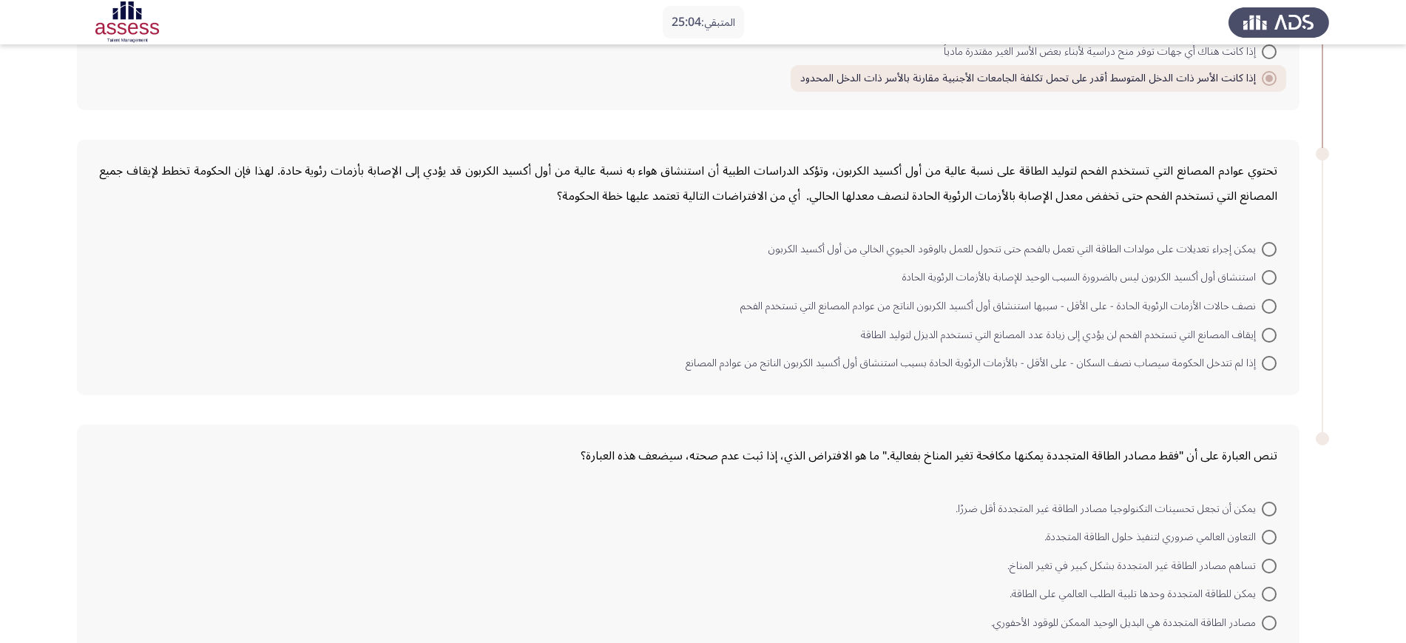
scroll to position [518, 0]
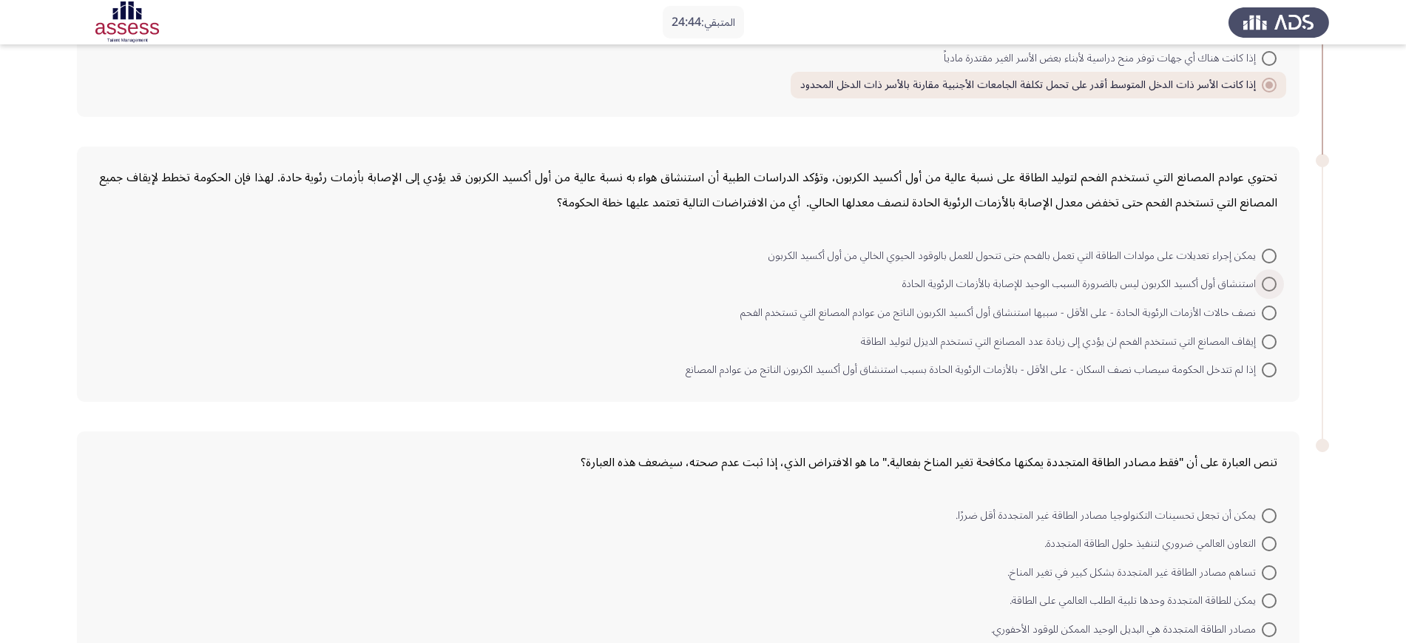
click at [1135, 279] on span at bounding box center [1268, 284] width 15 height 15
click at [1135, 279] on input "استنشاق أول أكسيد الكربون ليس بالضرورة السبب الوحيد للإصابة بالأزمات الرئوية ال…" at bounding box center [1268, 284] width 15 height 15
radio input "true"
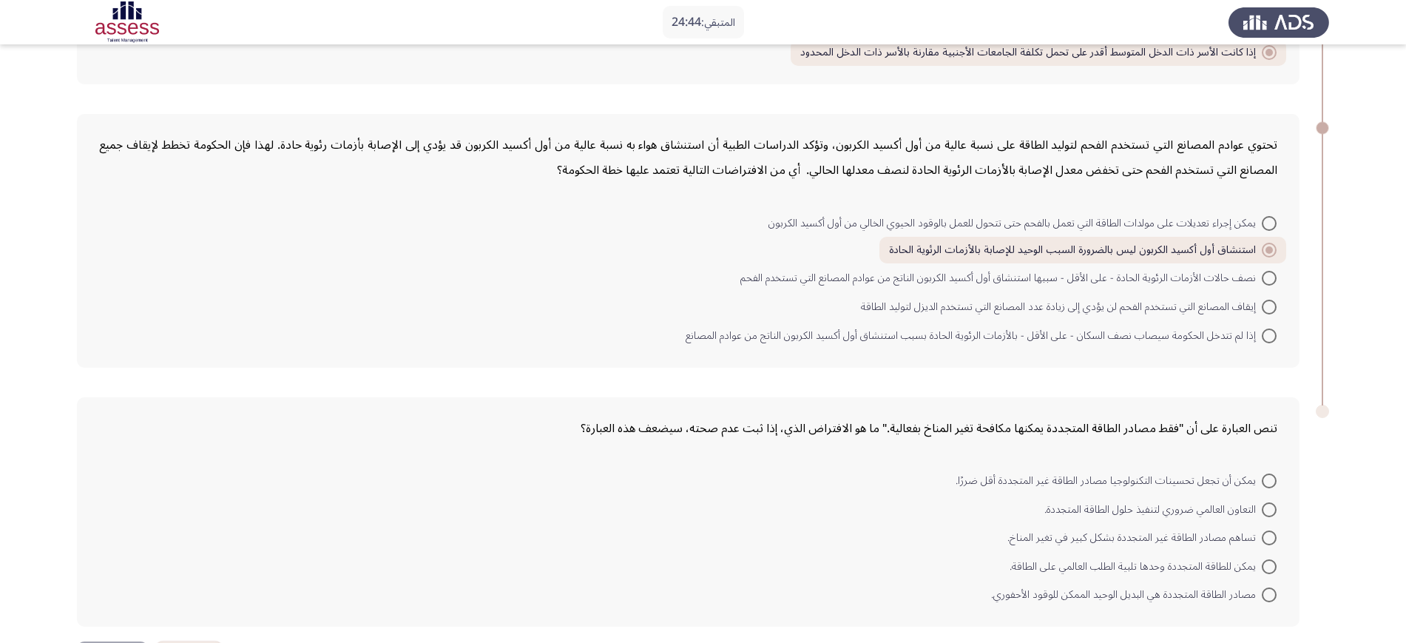
scroll to position [608, 0]
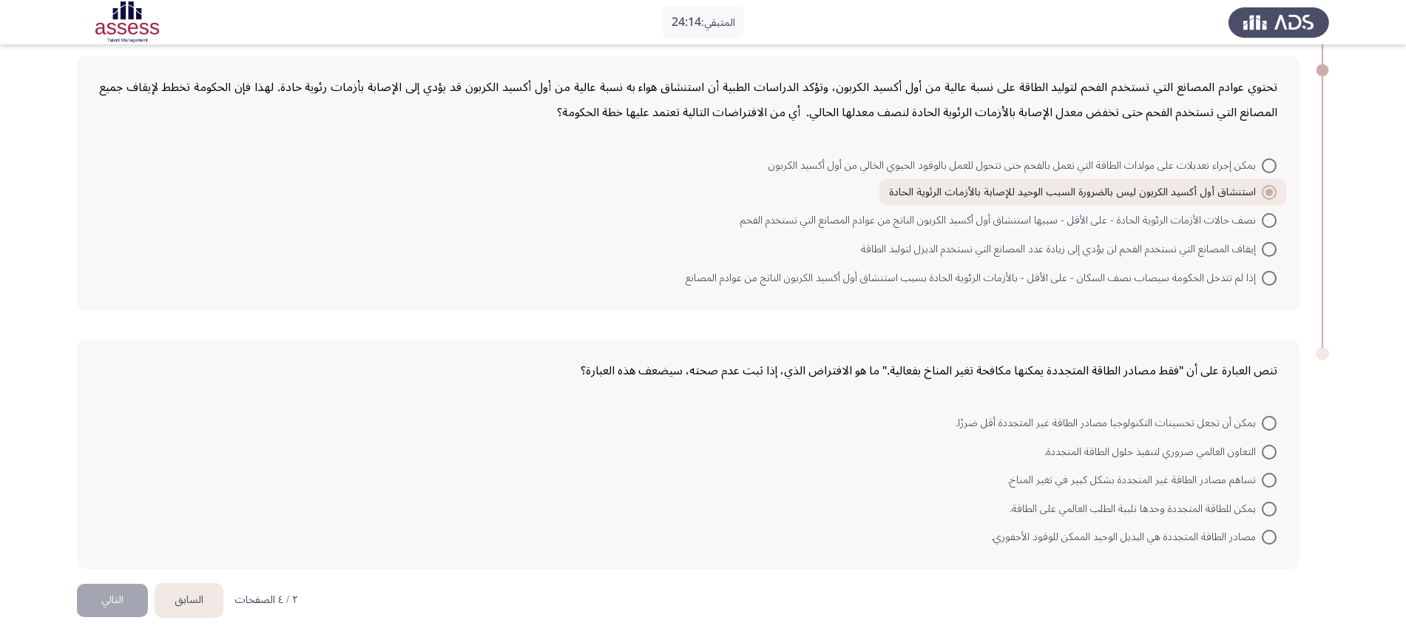
click at [1135, 513] on span at bounding box center [1268, 536] width 15 height 15
click at [1135, 513] on input "مصادر الطاقة المتجددة هي البديل الوحيد الممكن للوقود الأحفوري." at bounding box center [1268, 536] width 15 height 15
radio input "true"
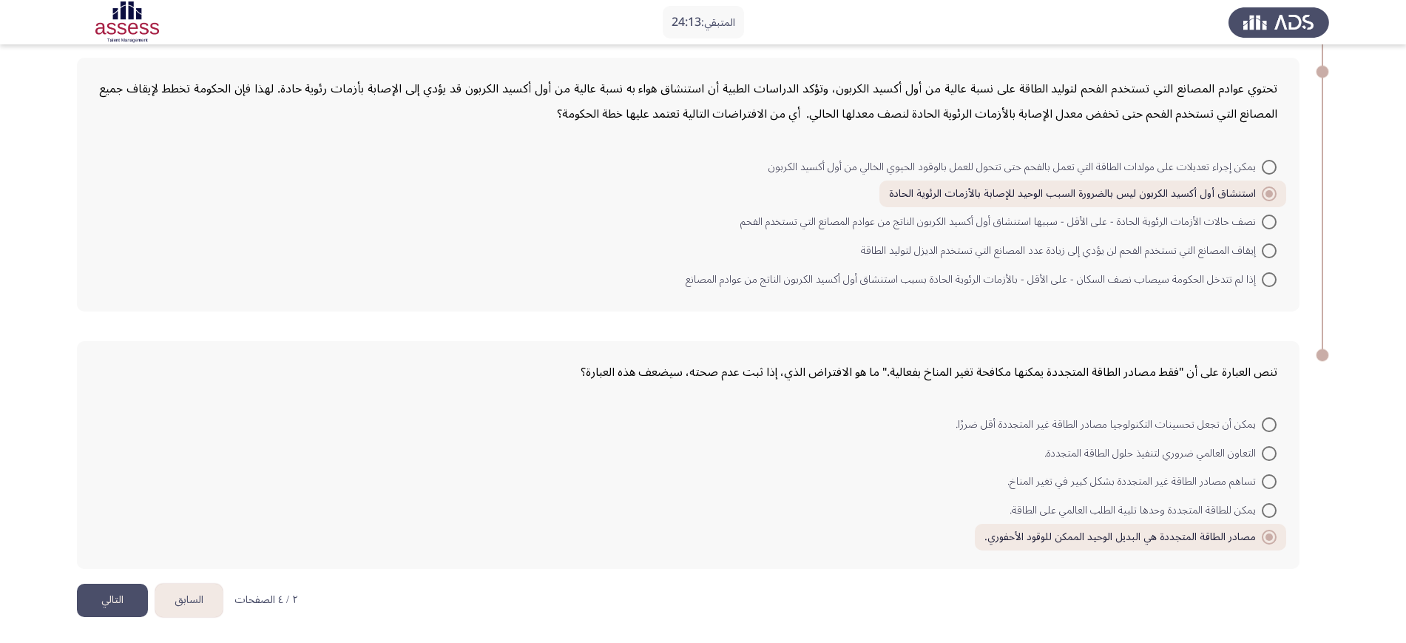
click at [99, 513] on button "التالي" at bounding box center [112, 599] width 71 height 33
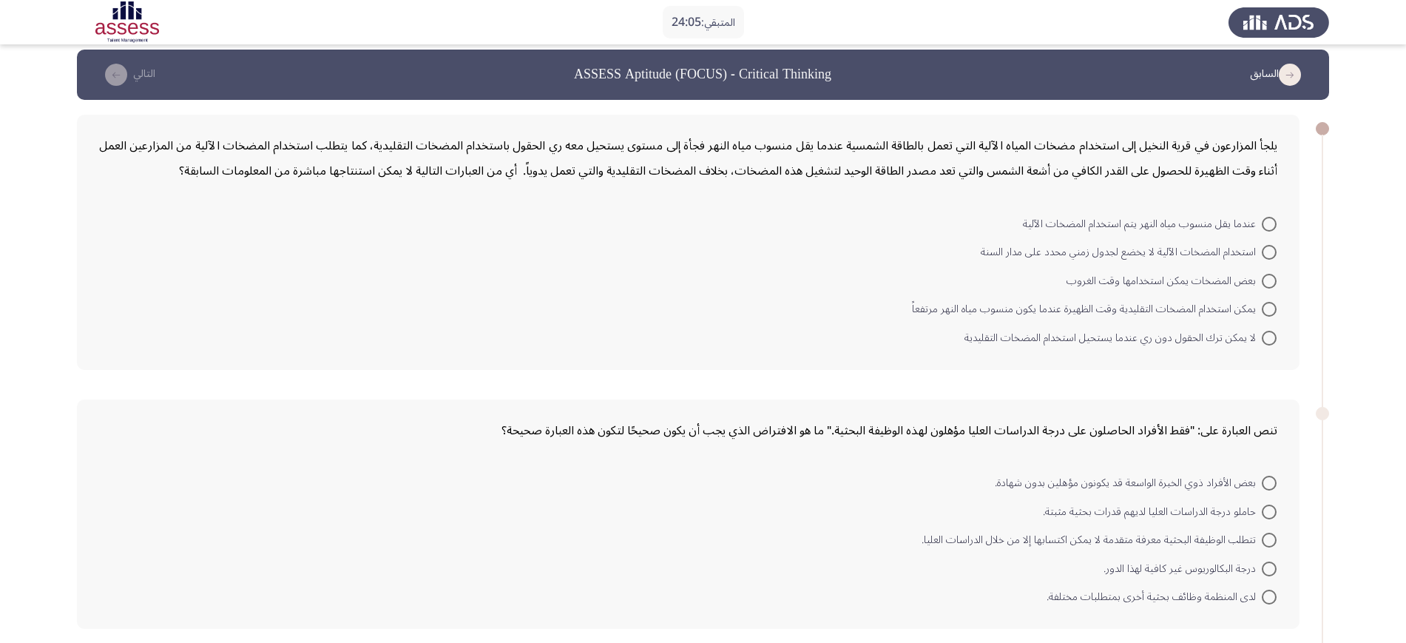
scroll to position [0, 0]
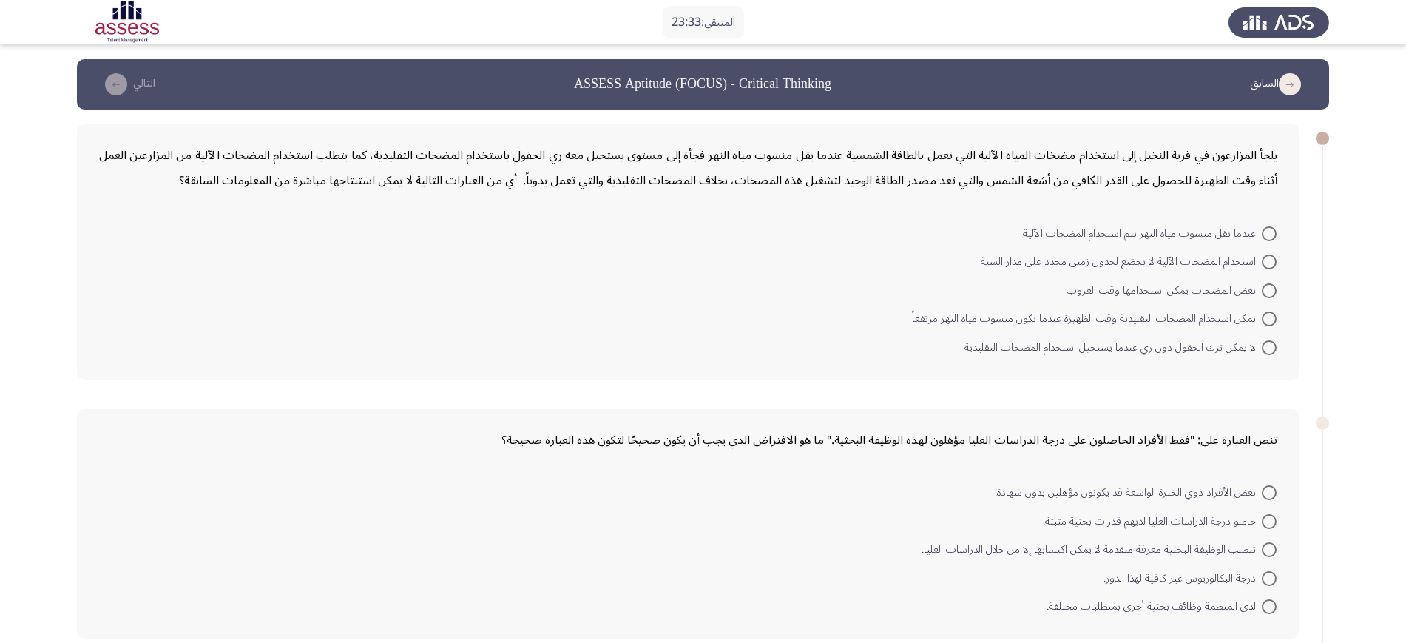
click at [1135, 316] on span at bounding box center [1268, 318] width 15 height 15
click at [1135, 316] on input "يمكن استخدام المضخات التقليدية وقت الظهيرة عندما يكون منسوب مياه النهر مرتفعاً" at bounding box center [1268, 318] width 15 height 15
radio input "true"
click at [1135, 513] on mat-radio-button "تتطلب الوظيفة البحثية معرفة متقدمة لا يمكن اكتسابها إلا من خلال الدراسات العليا." at bounding box center [1099, 546] width 374 height 29
click at [1135, 513] on span at bounding box center [1269, 548] width 0 height 0
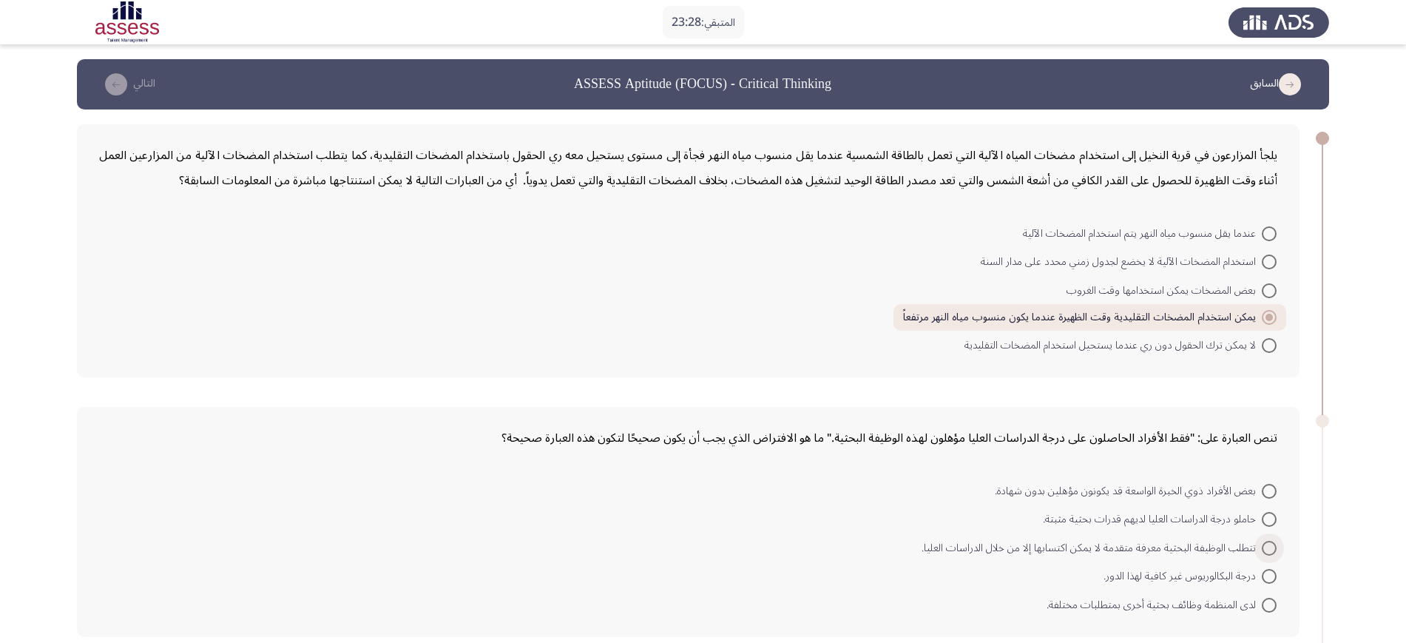
click at [1135, 513] on input "تتطلب الوظيفة البحثية معرفة متقدمة لا يمكن اكتسابها إلا من خلال الدراسات العليا." at bounding box center [1268, 547] width 15 height 15
radio input "true"
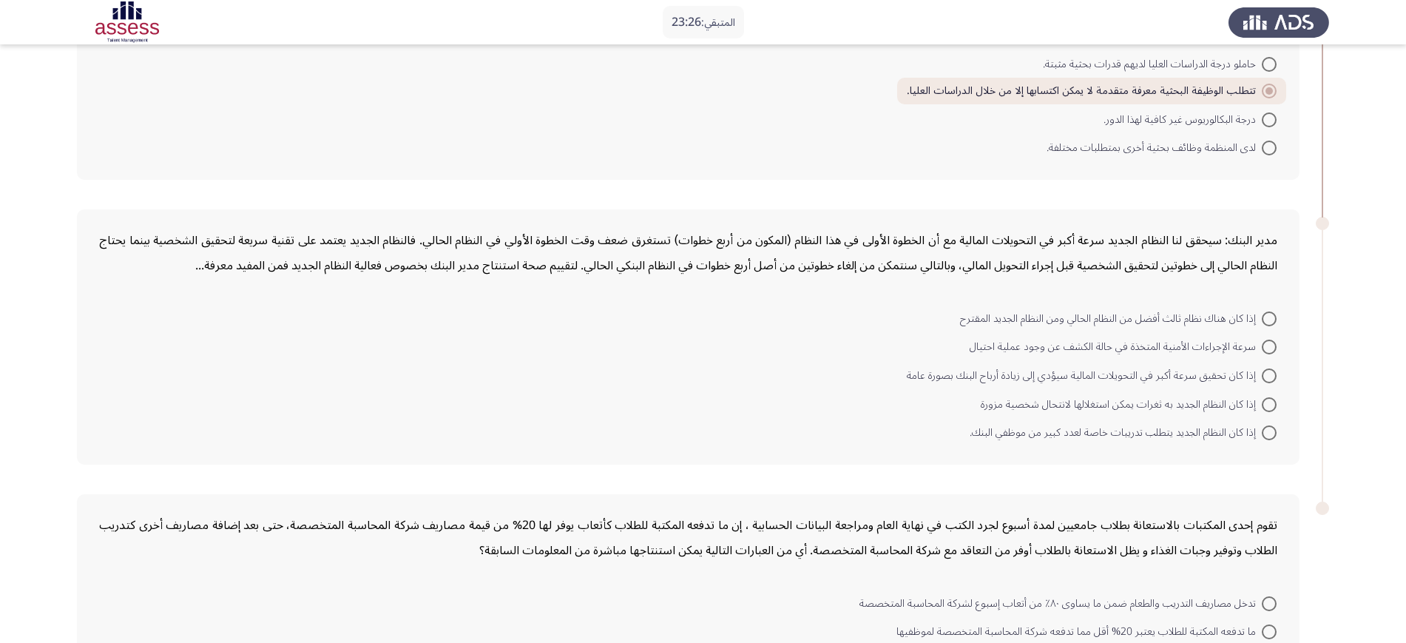
scroll to position [450, 0]
click at [1135, 346] on span at bounding box center [1268, 351] width 15 height 15
click at [1135, 346] on input "سرعة الإجراءات الأمنية المتخذة في حالة الكشف عن وجود عملية احتيال" at bounding box center [1268, 351] width 15 height 15
radio input "true"
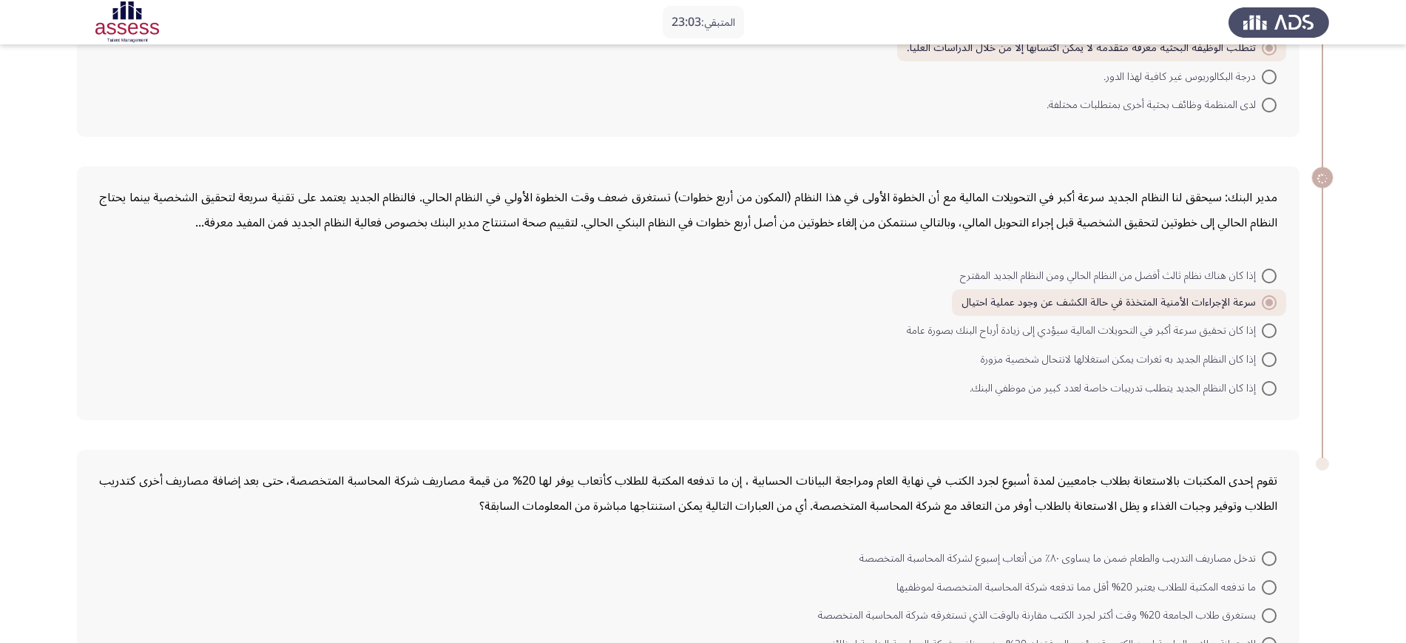
scroll to position [633, 0]
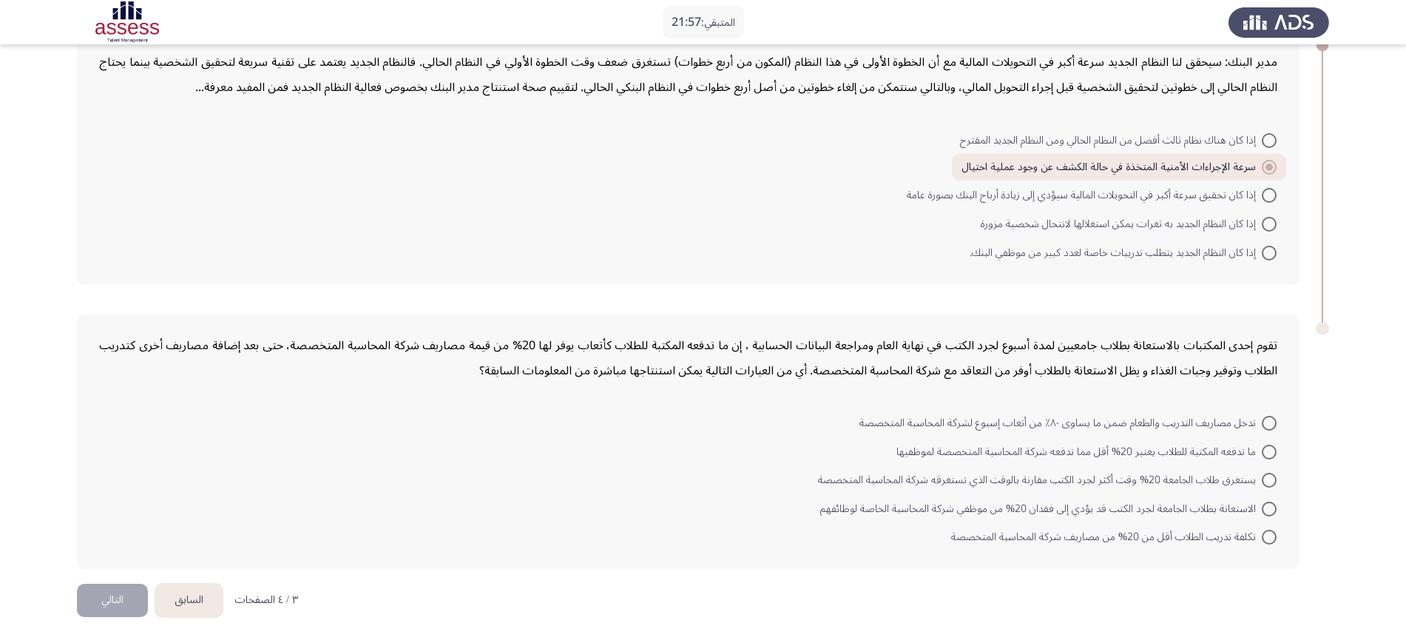
click at [1135, 429] on span at bounding box center [1268, 423] width 15 height 15
click at [1135, 429] on input "تدخل مصاريف التدريب والطعام ضمن ما يساوى ٨٠٪ من أتعاب إسبوع لشركة المحاسبة المت…" at bounding box center [1268, 423] width 15 height 15
radio input "true"
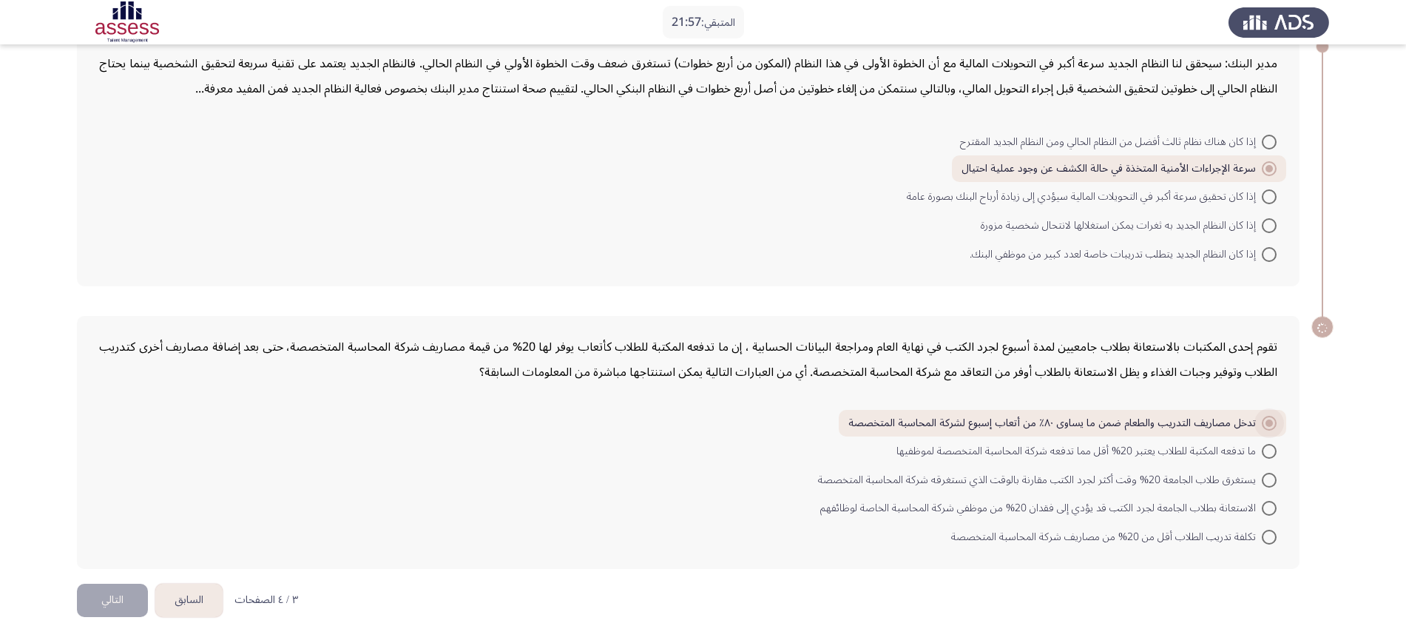
scroll to position [631, 0]
click at [90, 513] on button "التالي" at bounding box center [112, 599] width 71 height 33
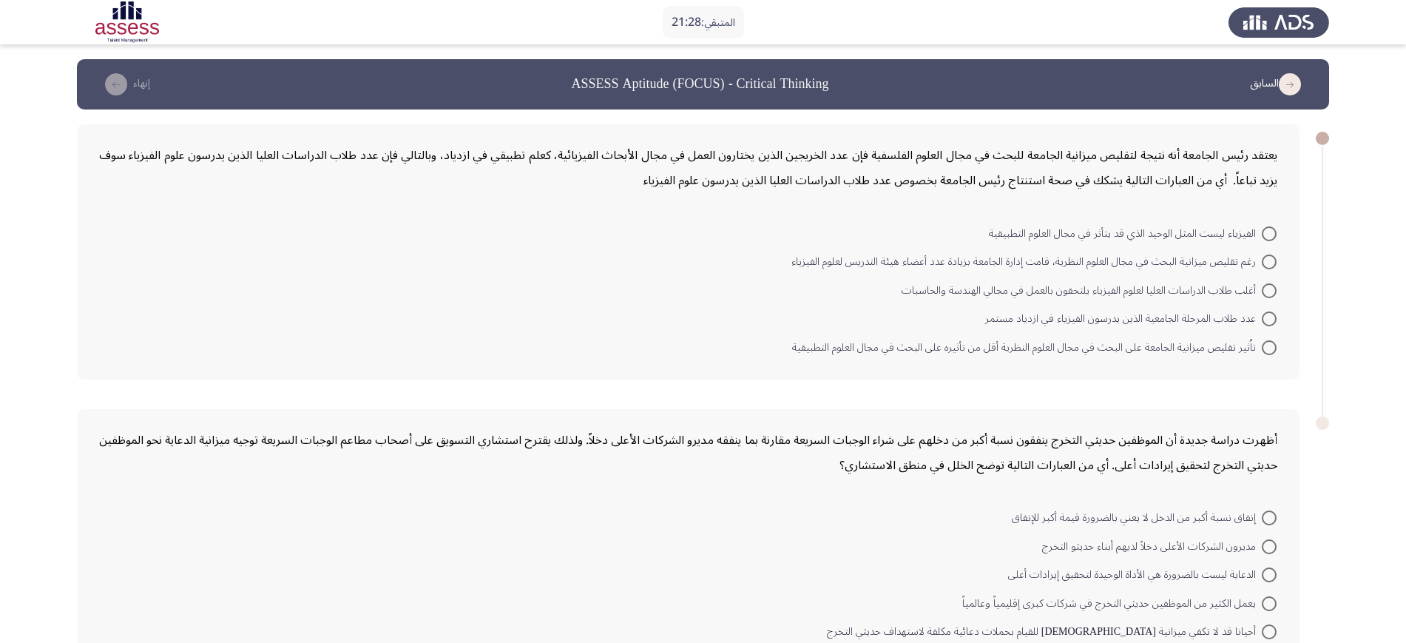
click at [1135, 342] on span at bounding box center [1268, 347] width 15 height 15
click at [1135, 342] on input "تاُثير تقليص ميزانية الجامعة على البحث في مجال العلوم النظرية أقل من تأثيره على…" at bounding box center [1268, 347] width 15 height 15
radio input "true"
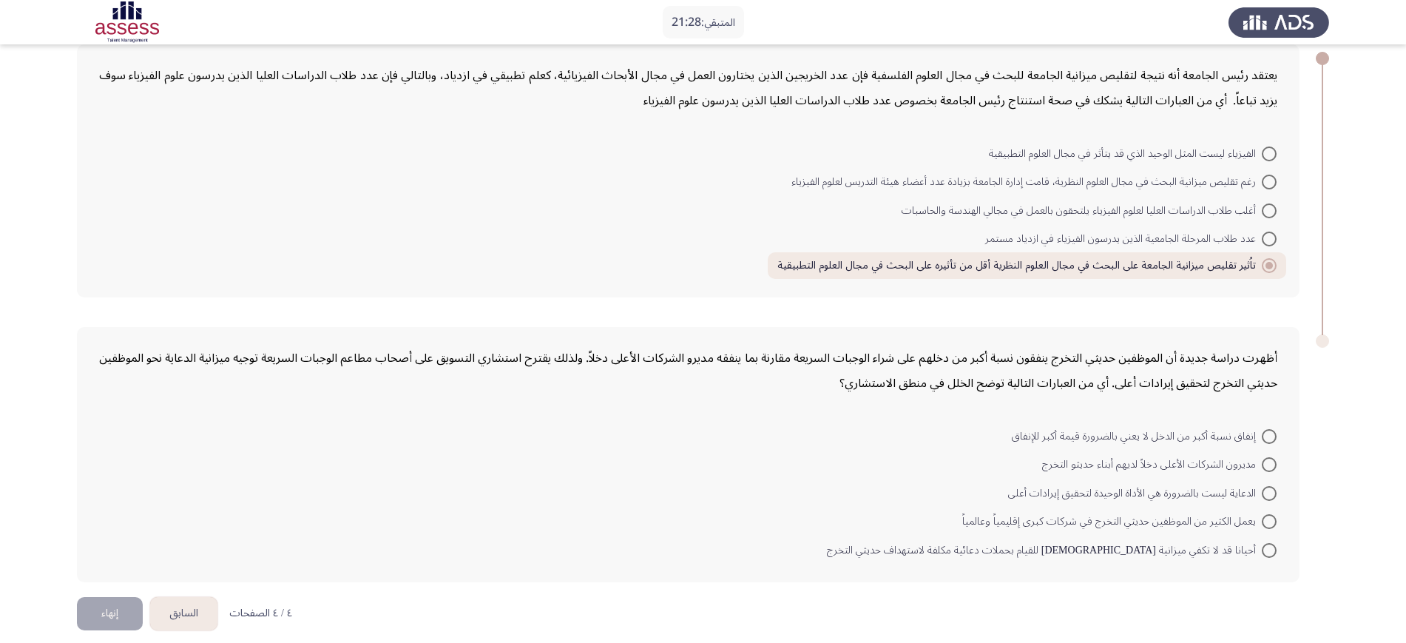
scroll to position [93, 0]
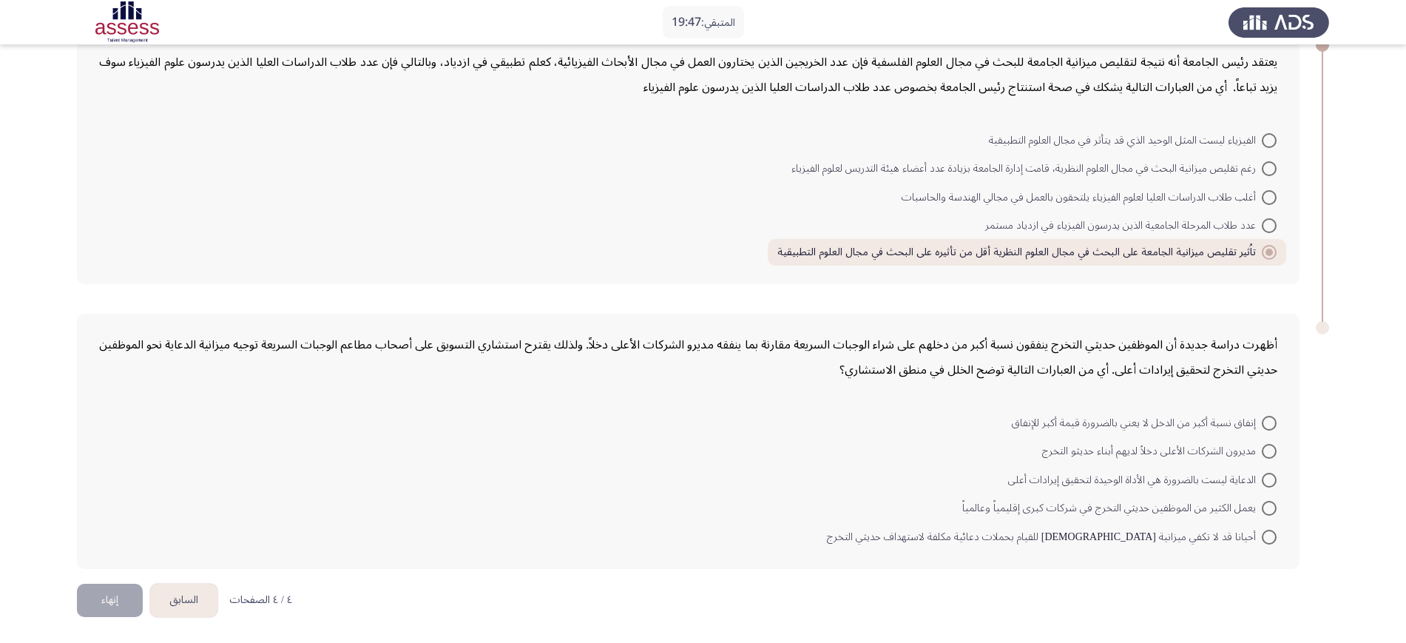
click at [1135, 416] on span at bounding box center [1268, 423] width 15 height 15
click at [1135, 416] on input "إنفاق نسبة أكبر من الدخل لا يعني بالضرورة قيمة أكبر للإنفاق" at bounding box center [1268, 423] width 15 height 15
radio input "true"
click at [95, 513] on button "إنهاء" at bounding box center [110, 599] width 66 height 33
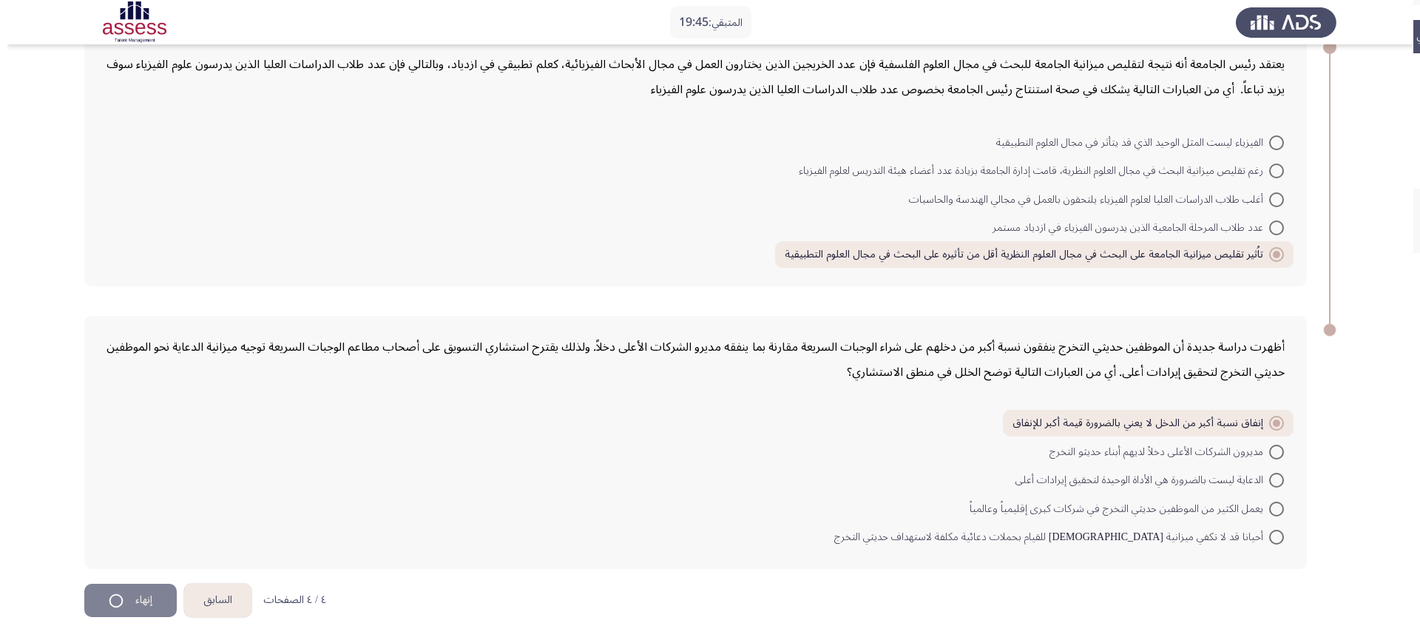
scroll to position [0, 0]
